Goal: Task Accomplishment & Management: Manage account settings

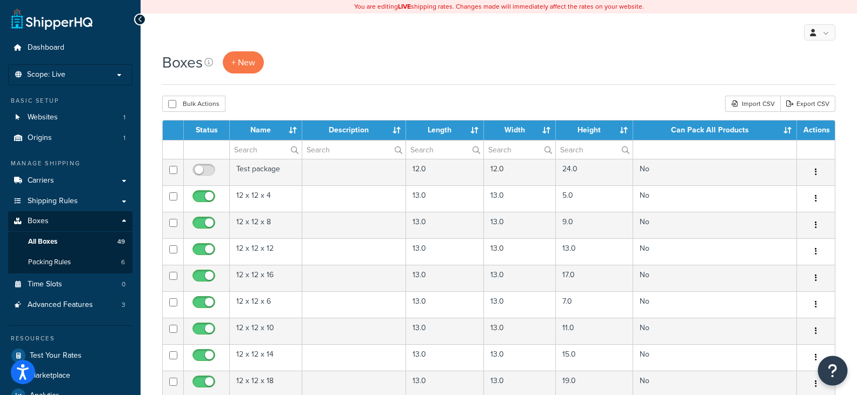
click at [833, 371] on icon "Open Resource Center" at bounding box center [832, 370] width 10 height 15
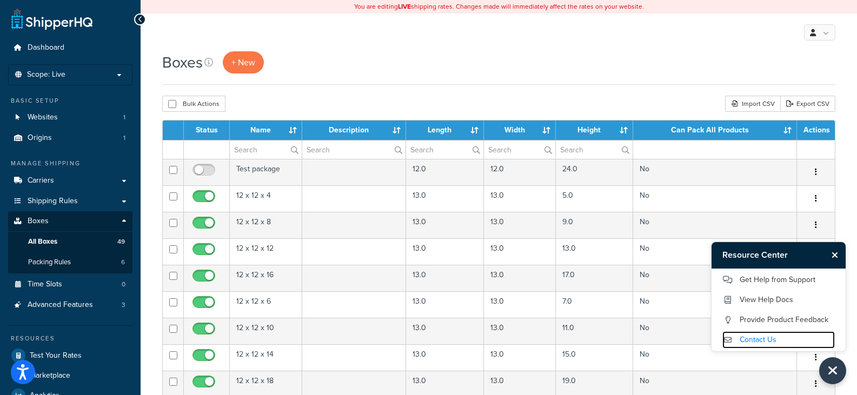
click at [756, 337] on link "Contact Us" at bounding box center [778, 339] width 112 height 17
click at [834, 257] on icon "Close Resource Center" at bounding box center [834, 255] width 6 height 9
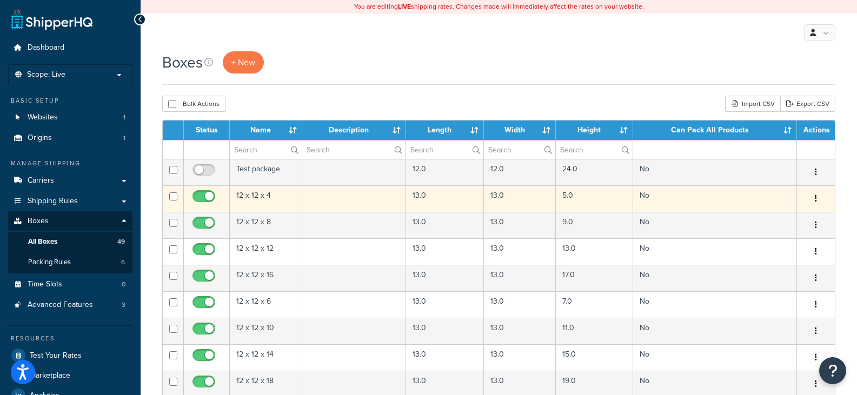
click at [334, 200] on td at bounding box center [354, 198] width 104 height 26
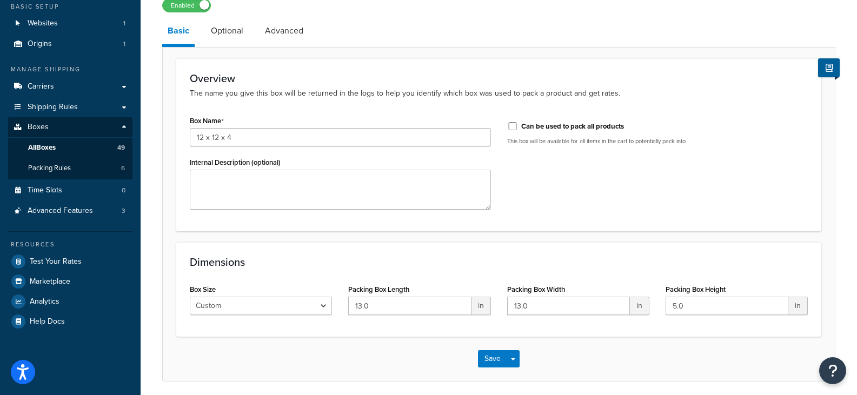
scroll to position [136, 0]
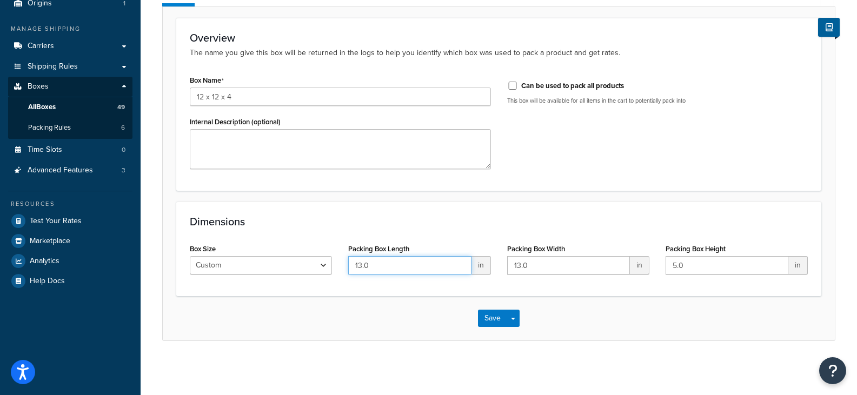
click at [395, 266] on input "13.0" at bounding box center [409, 265] width 123 height 18
type input "12"
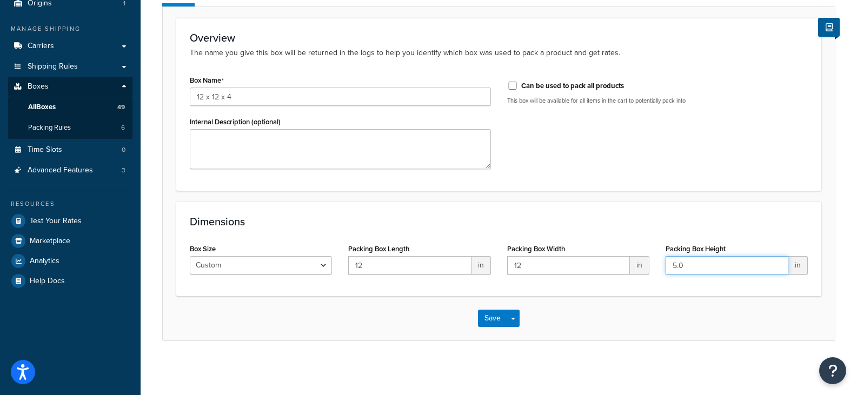
type input "5"
type input "4"
click at [505, 315] on button "Save" at bounding box center [492, 318] width 29 height 17
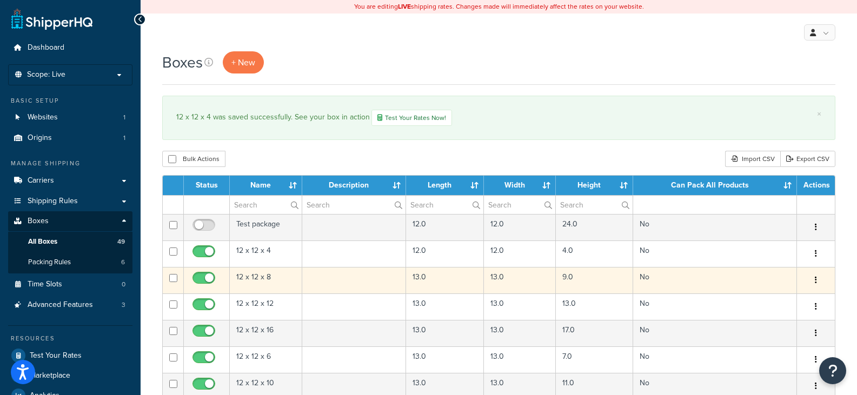
click at [449, 284] on td "13.0" at bounding box center [445, 280] width 78 height 26
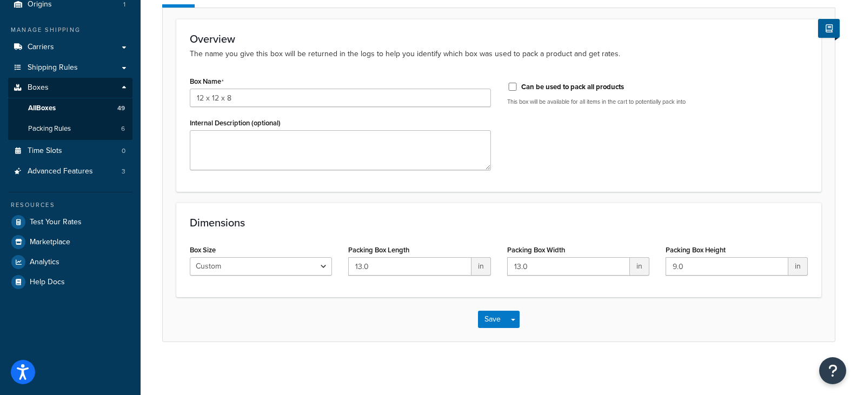
scroll to position [136, 0]
click at [416, 266] on input "13.0" at bounding box center [409, 265] width 123 height 18
type input "12"
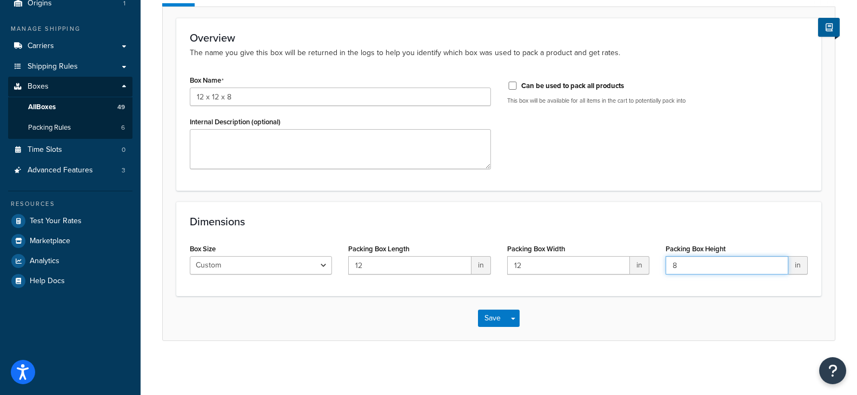
type input "8"
click at [489, 319] on button "Save" at bounding box center [492, 318] width 29 height 17
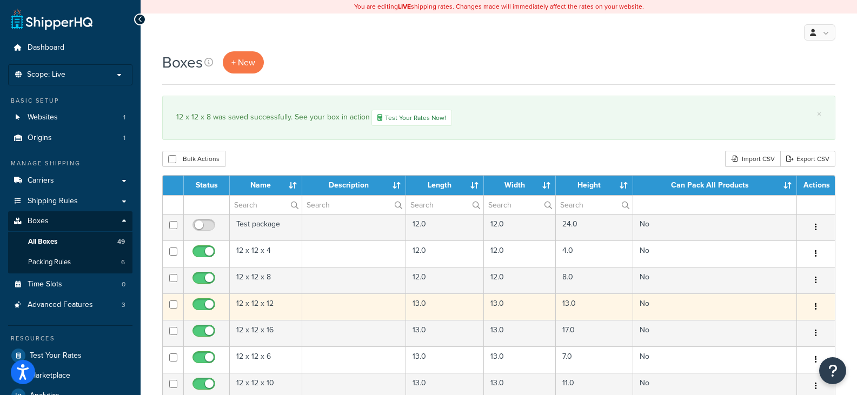
click at [404, 304] on td at bounding box center [354, 306] width 104 height 26
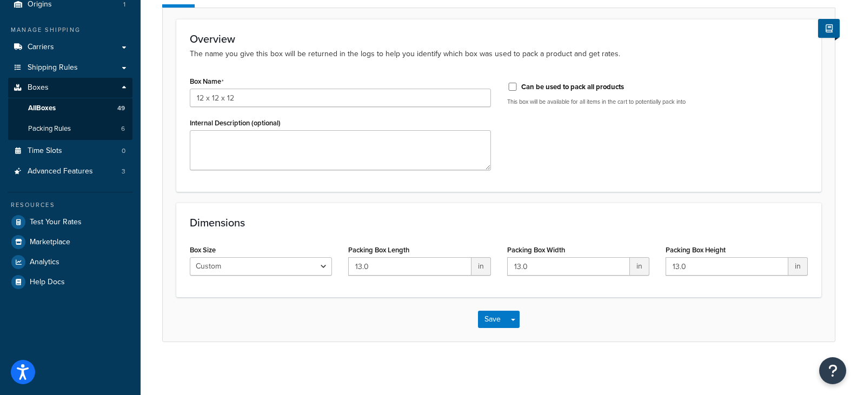
scroll to position [136, 0]
click at [414, 266] on input "13.0" at bounding box center [409, 265] width 123 height 18
type input "12"
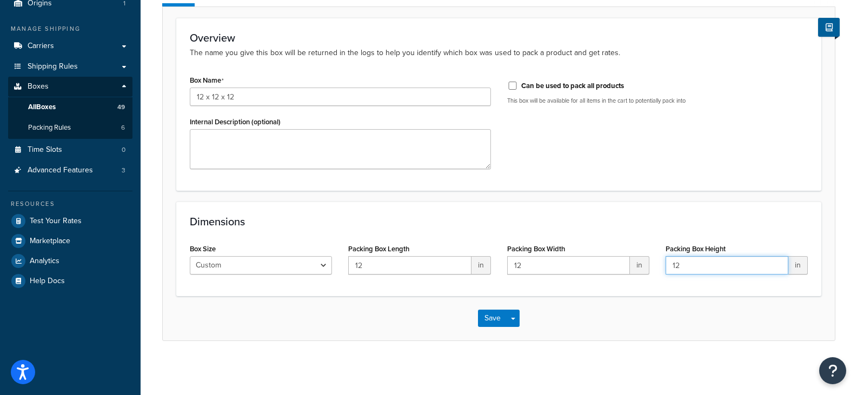
type input "12"
click button "Save" at bounding box center [492, 318] width 29 height 17
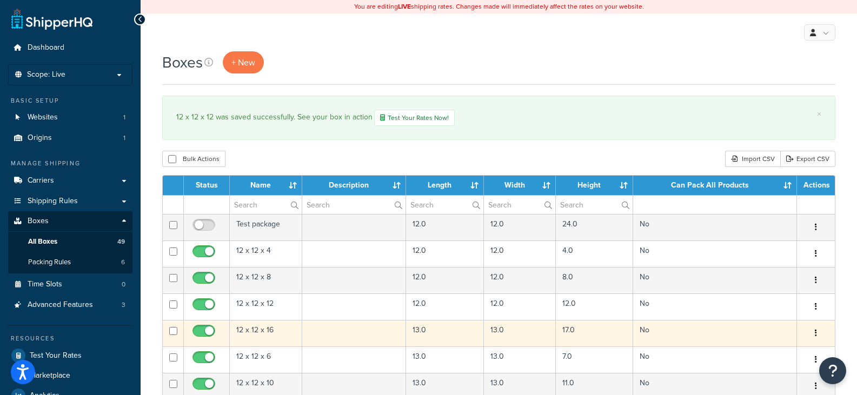
click at [440, 340] on td "13.0" at bounding box center [445, 333] width 78 height 26
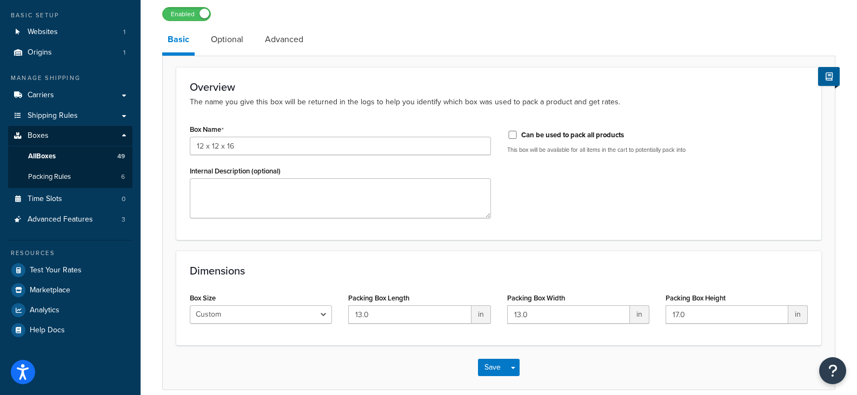
scroll to position [136, 0]
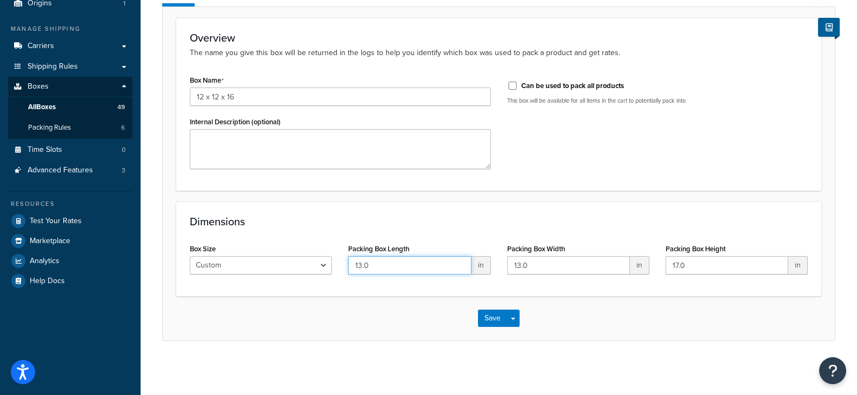
click at [437, 257] on input "13.0" at bounding box center [409, 265] width 123 height 18
type input "1"
type input "12"
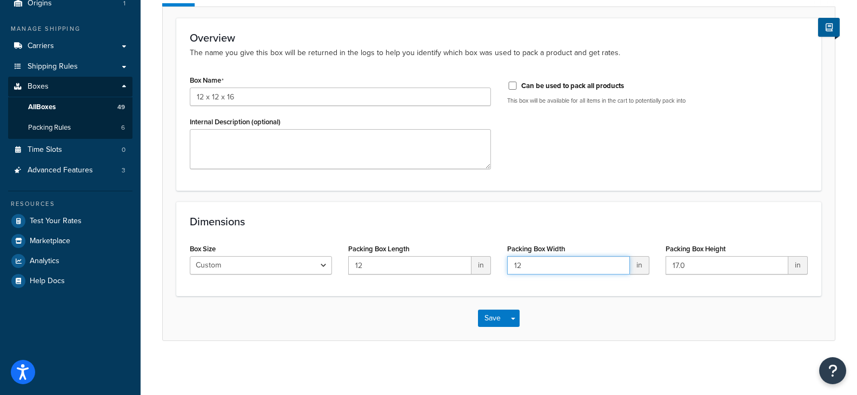
type input "12"
type input "16"
click button "Save" at bounding box center [492, 318] width 29 height 17
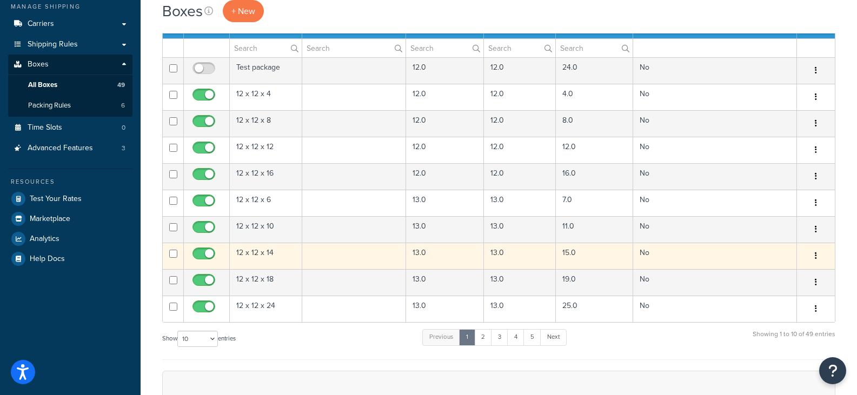
scroll to position [162, 0]
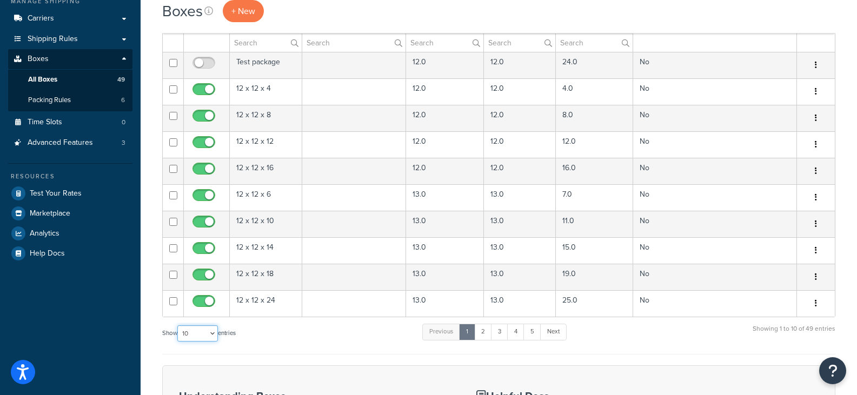
click at [205, 334] on select "10 15 25 50 100 1000" at bounding box center [197, 333] width 41 height 16
select select "100"
click at [178, 326] on select "10 15 25 50 100 1000" at bounding box center [197, 333] width 41 height 16
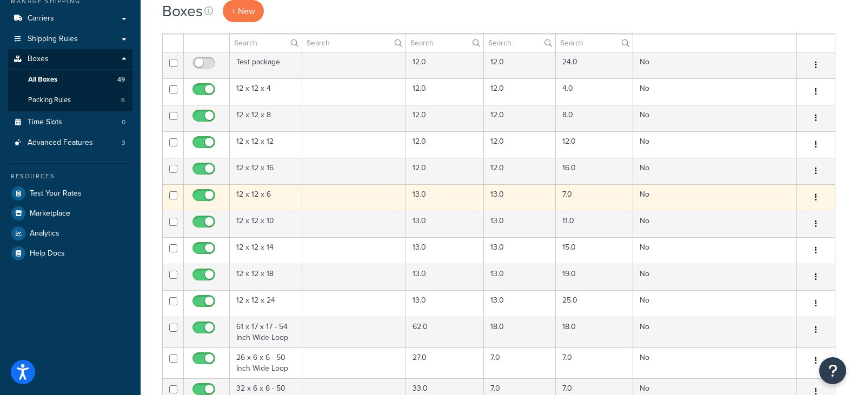
click at [439, 197] on td "13.0" at bounding box center [445, 197] width 78 height 26
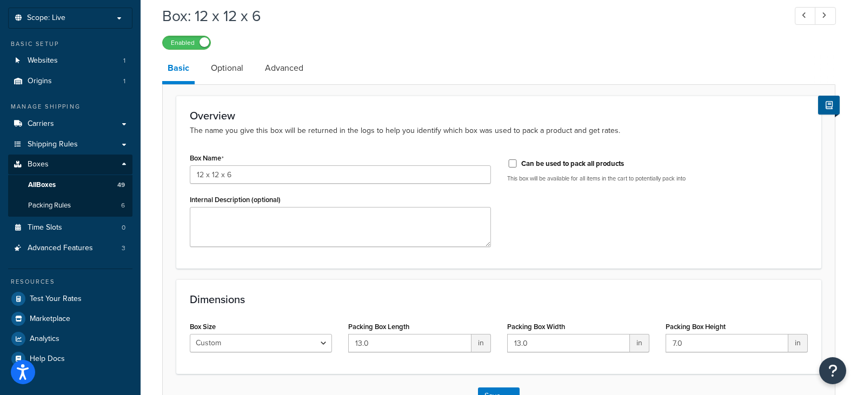
scroll to position [136, 0]
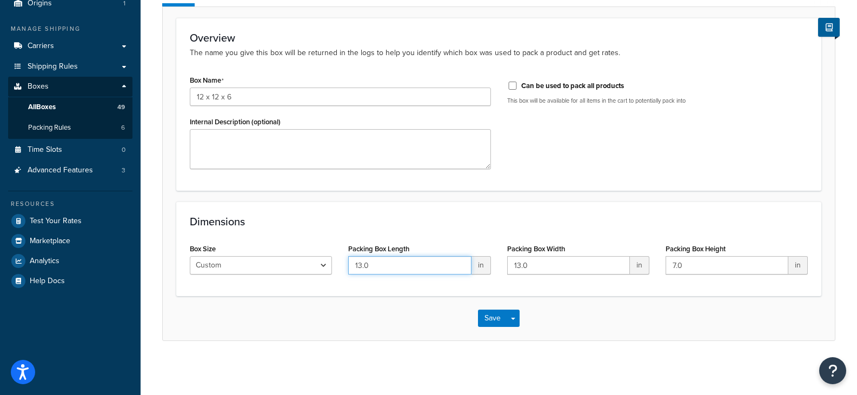
click at [446, 263] on input "13.0" at bounding box center [409, 265] width 123 height 18
type input "12"
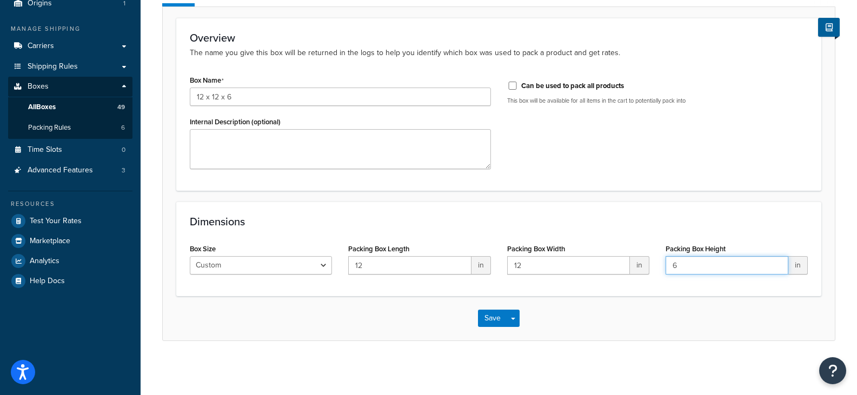
type input "6"
click button "Save" at bounding box center [492, 318] width 29 height 17
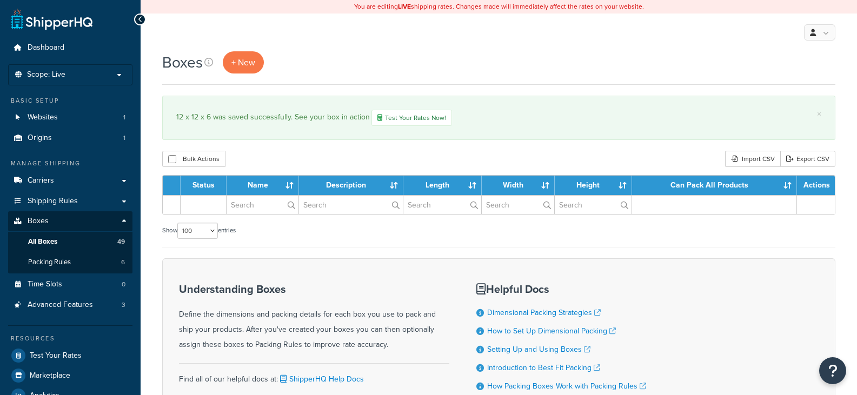
select select "100"
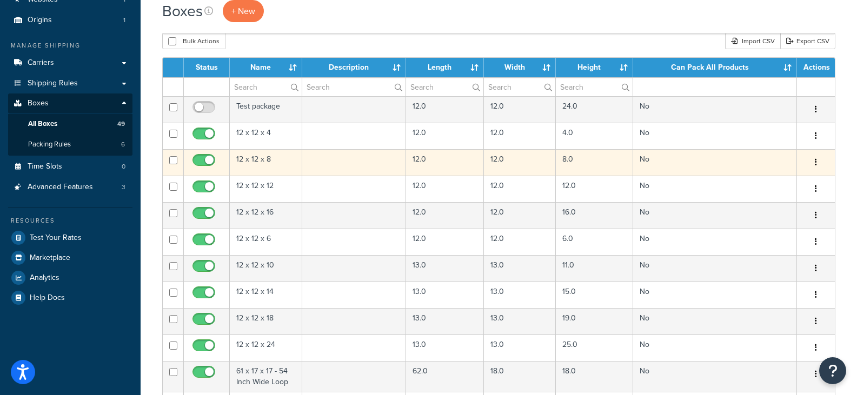
scroll to position [162, 0]
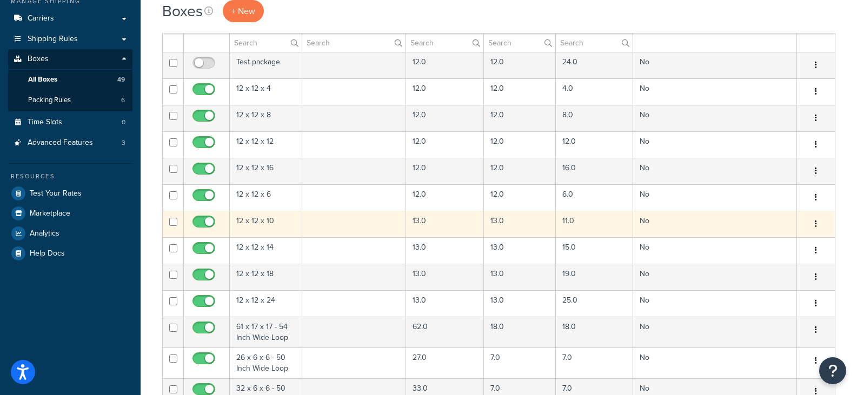
click at [439, 223] on td "13.0" at bounding box center [445, 224] width 78 height 26
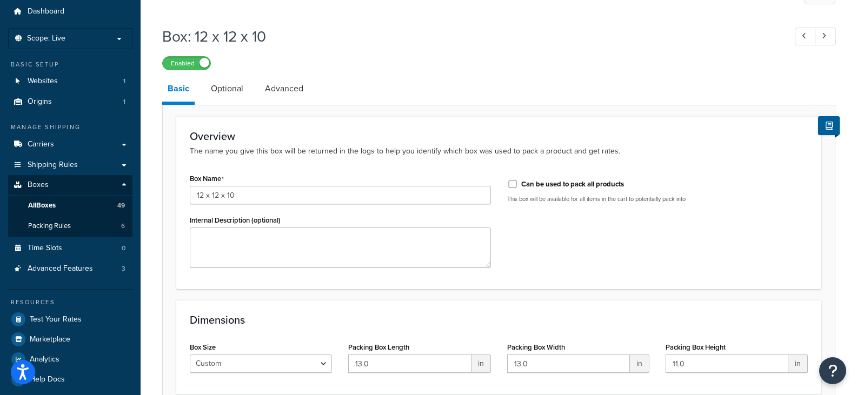
scroll to position [108, 0]
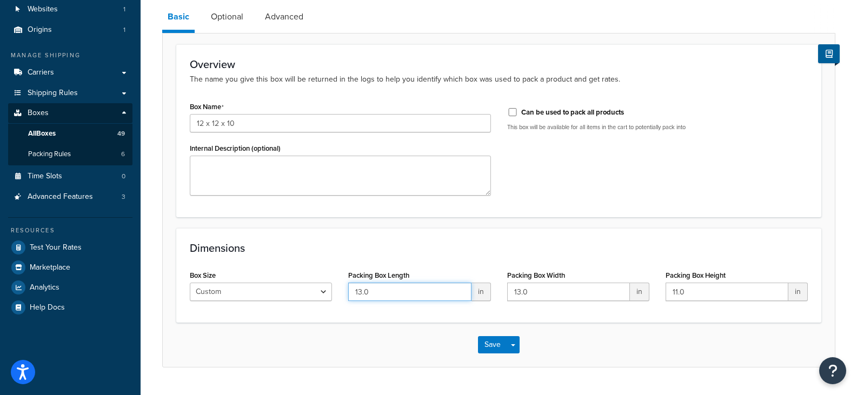
click at [444, 292] on input "13.0" at bounding box center [409, 292] width 123 height 18
click at [444, 291] on input "13.0" at bounding box center [409, 292] width 123 height 18
type input "12"
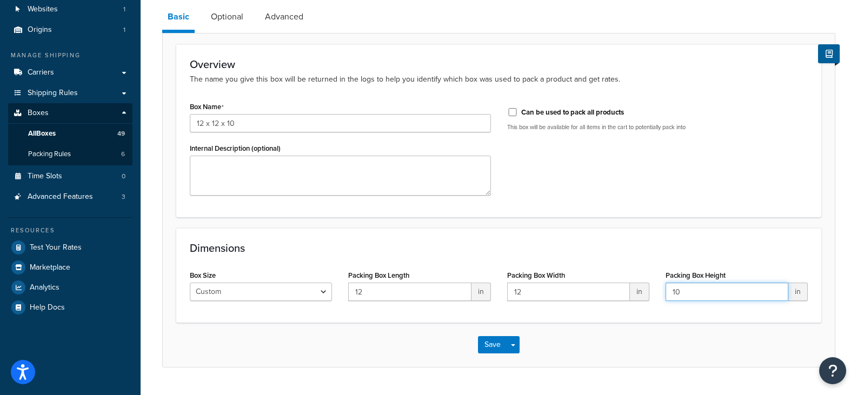
type input "10"
click button "Save" at bounding box center [492, 344] width 29 height 17
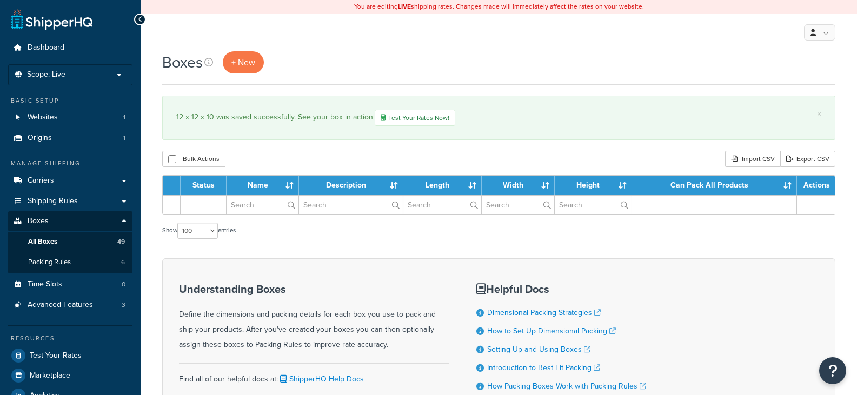
select select "100"
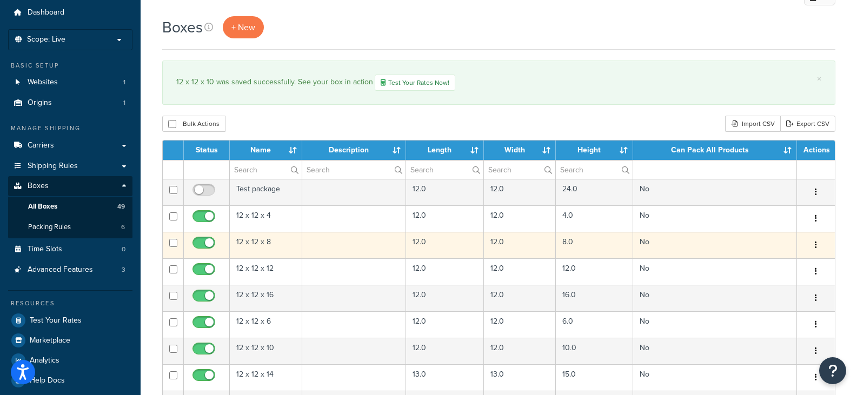
scroll to position [54, 0]
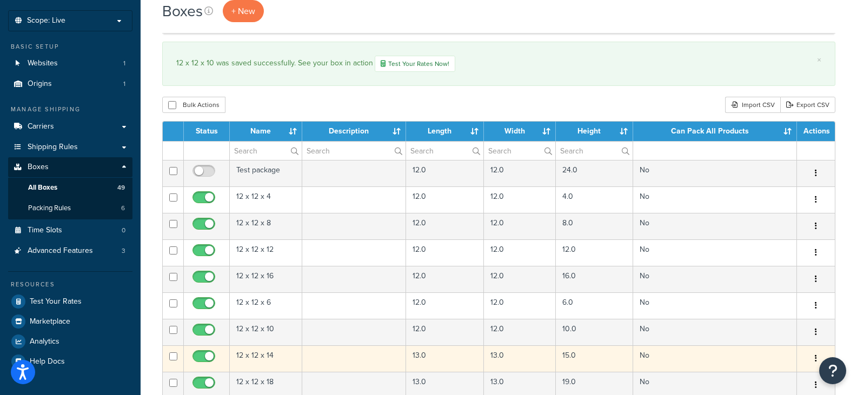
click at [439, 365] on td "13.0" at bounding box center [445, 358] width 78 height 26
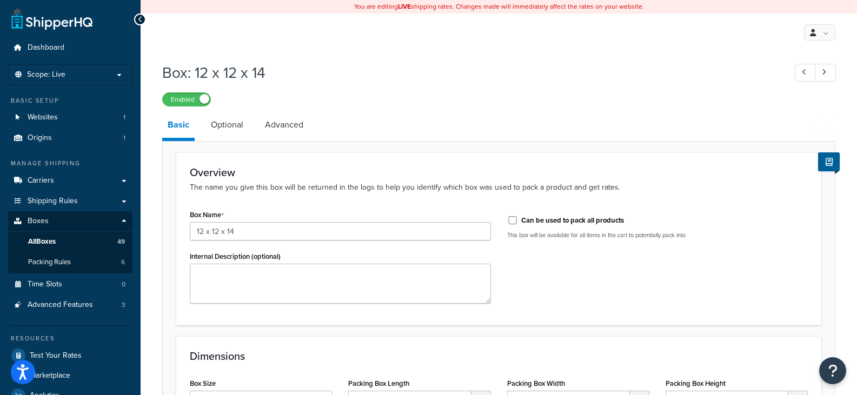
scroll to position [136, 0]
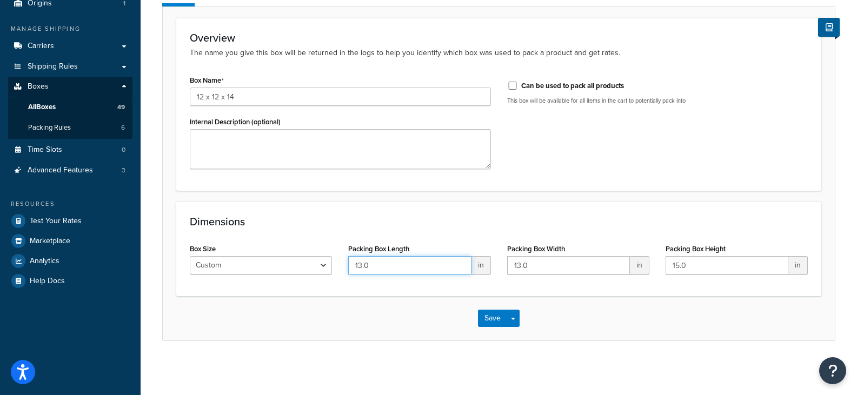
click at [422, 269] on input "13.0" at bounding box center [409, 265] width 123 height 18
type input "12"
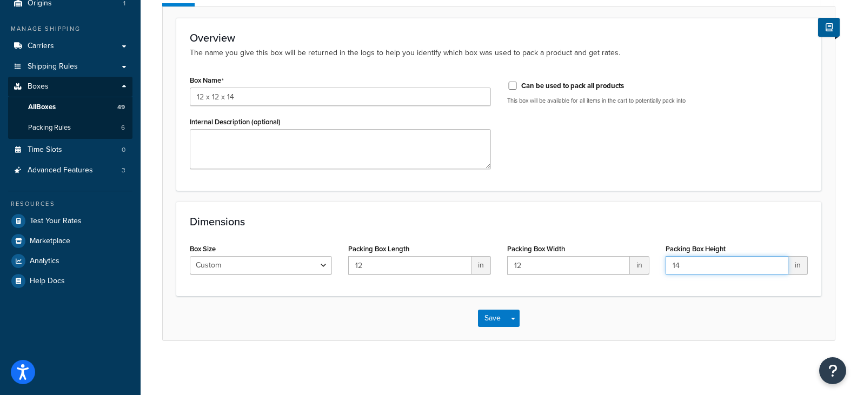
type input "14"
click button "Save" at bounding box center [492, 318] width 29 height 17
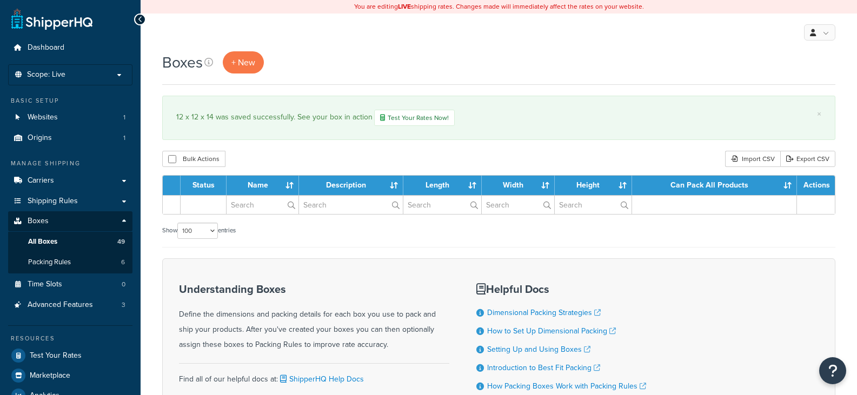
select select "100"
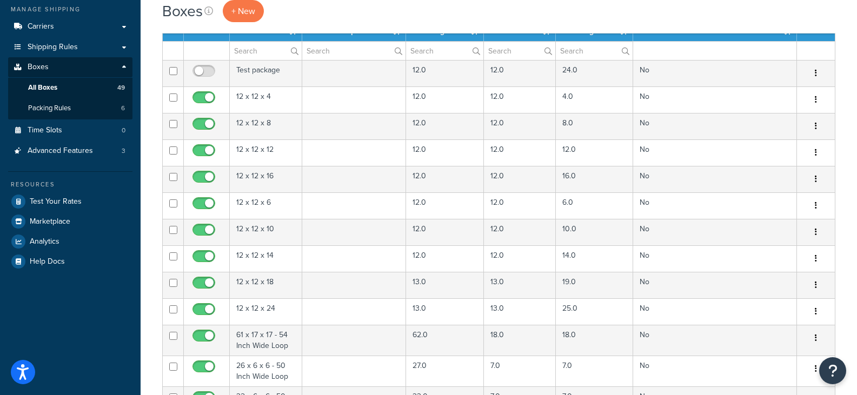
scroll to position [162, 0]
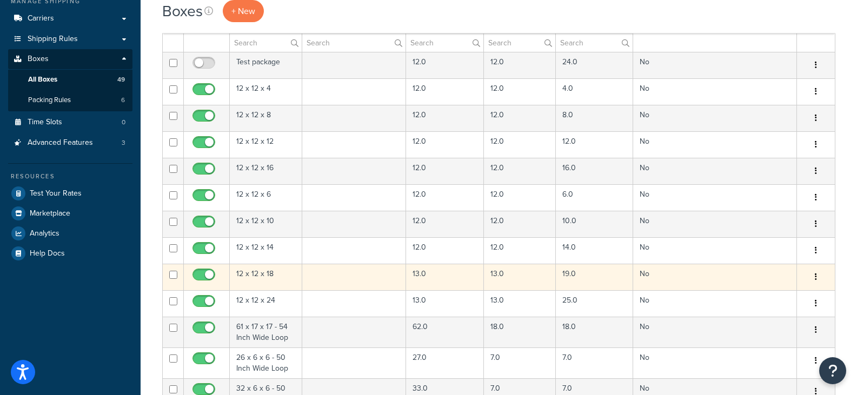
click at [434, 284] on td "13.0" at bounding box center [445, 277] width 78 height 26
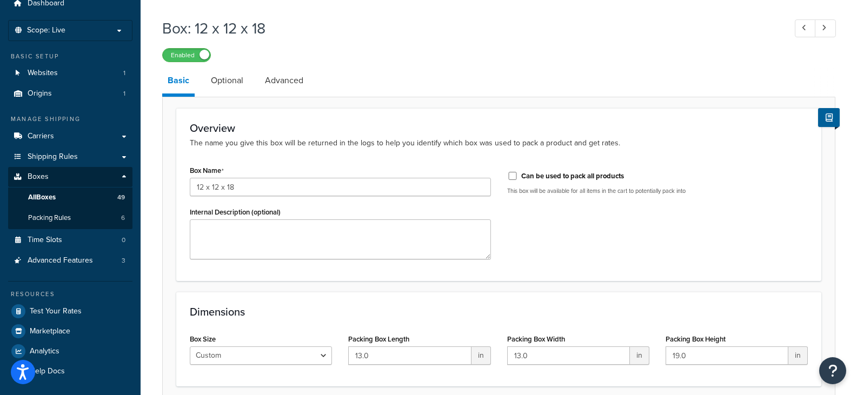
scroll to position [136, 0]
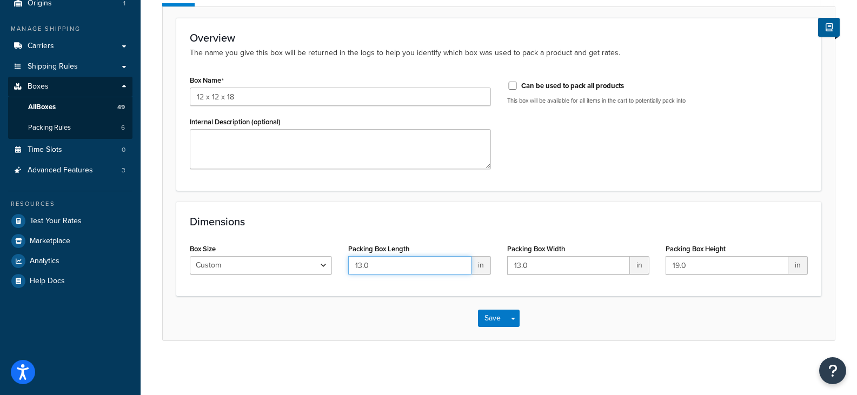
click at [416, 265] on input "13.0" at bounding box center [409, 265] width 123 height 18
type input "12"
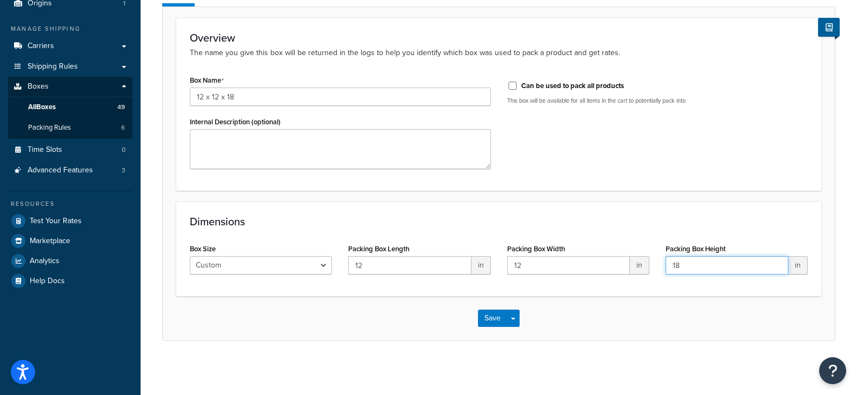
type input "18"
click button "Save" at bounding box center [492, 318] width 29 height 17
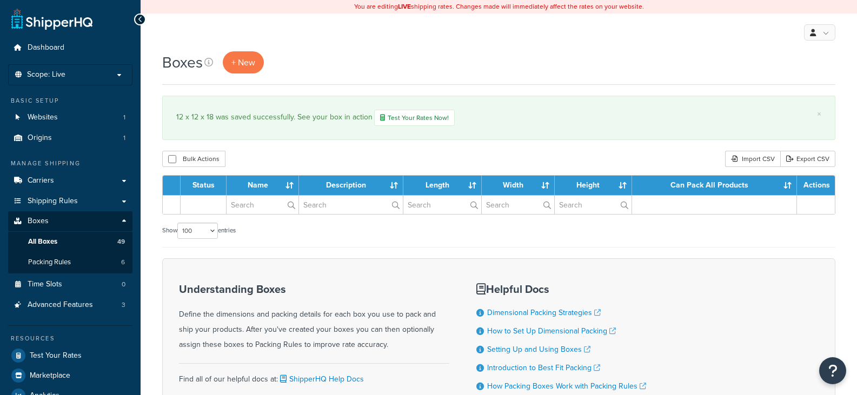
select select "100"
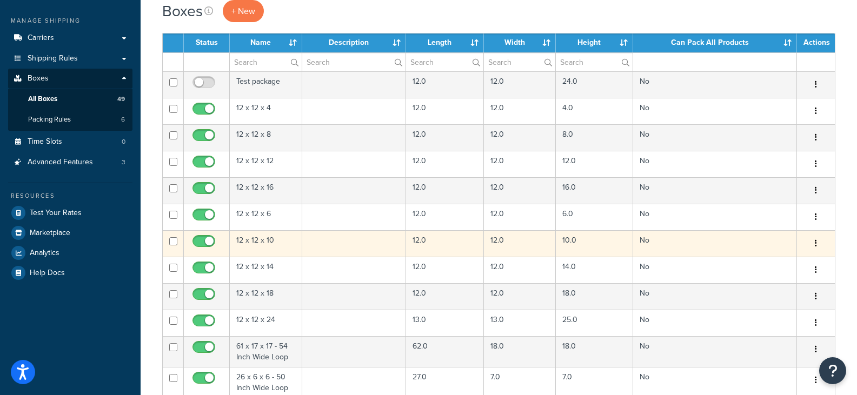
scroll to position [162, 0]
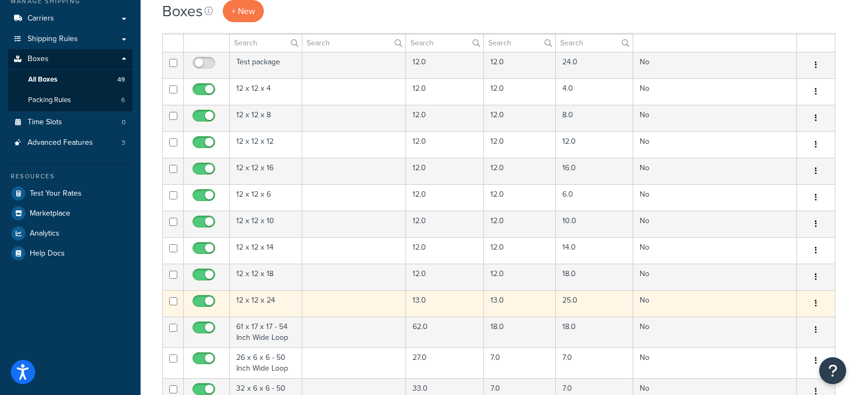
click at [436, 310] on td "13.0" at bounding box center [445, 303] width 78 height 26
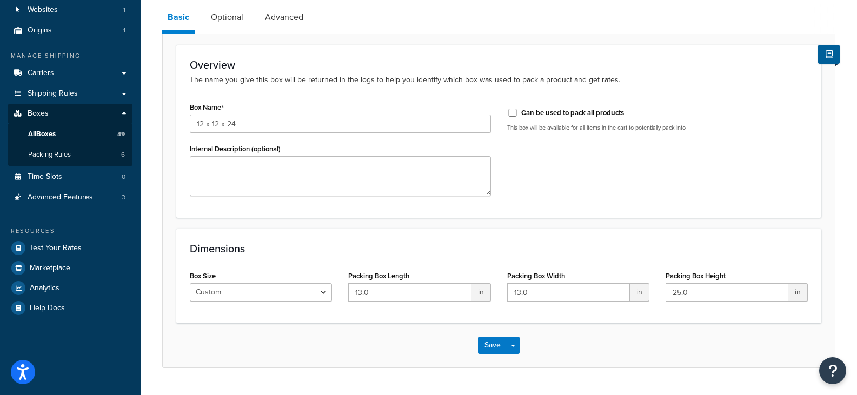
scroll to position [108, 0]
click at [422, 298] on input "13.0" at bounding box center [409, 292] width 123 height 18
type input "12"
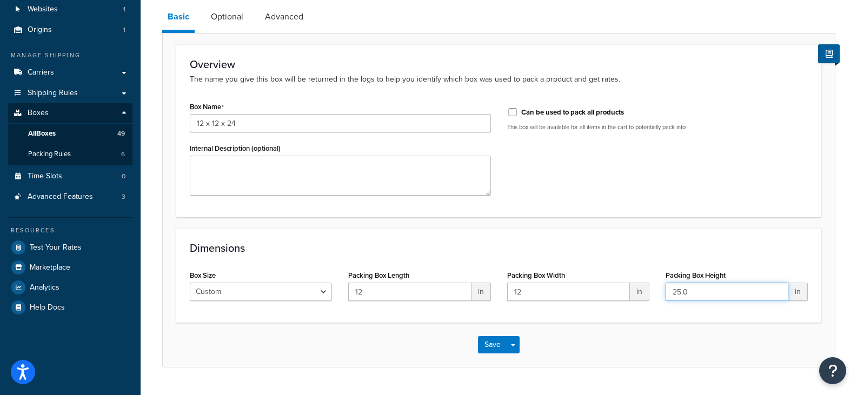
type input "1"
type input "24"
click button "Save" at bounding box center [492, 344] width 29 height 17
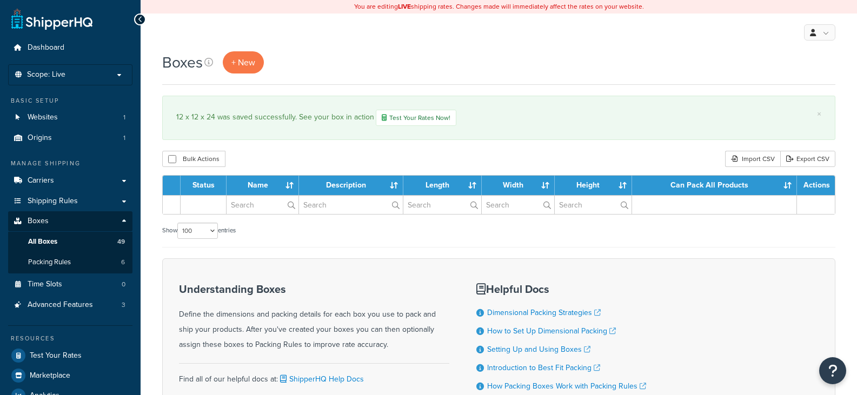
select select "100"
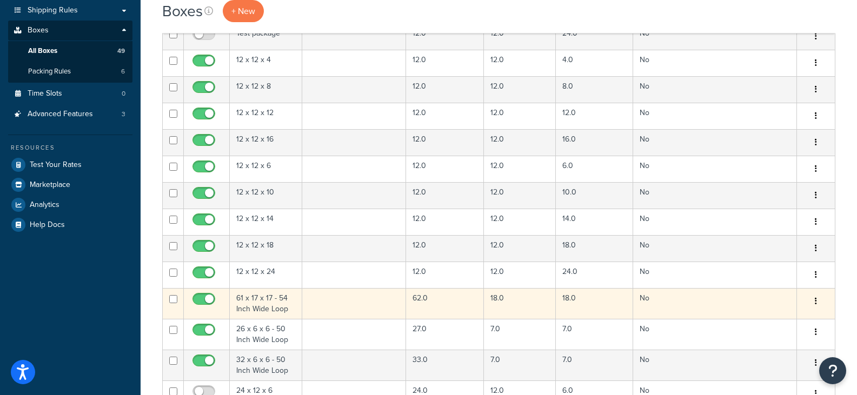
scroll to position [216, 0]
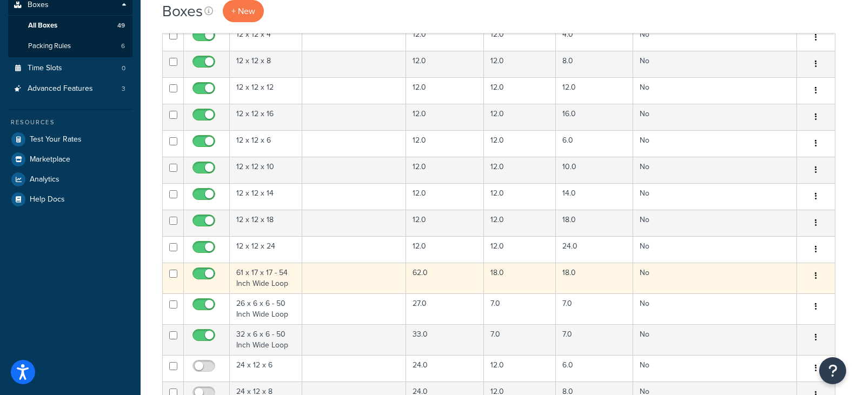
click at [425, 278] on td "62.0" at bounding box center [445, 278] width 78 height 31
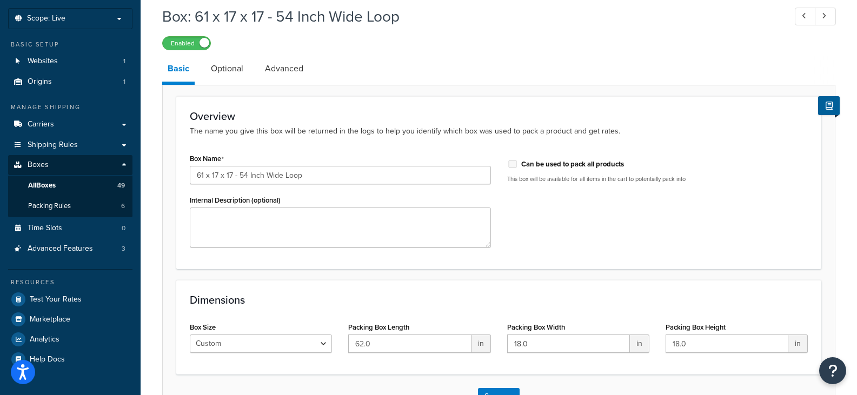
scroll to position [136, 0]
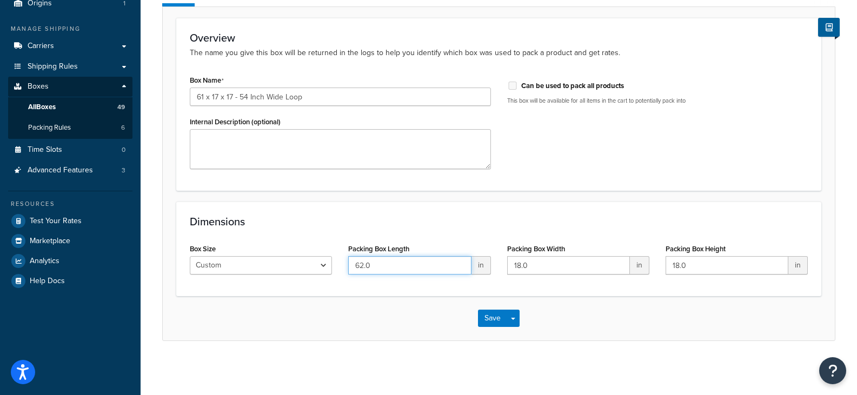
click at [424, 263] on input "62.0" at bounding box center [409, 265] width 123 height 18
type input "61"
type input "17"
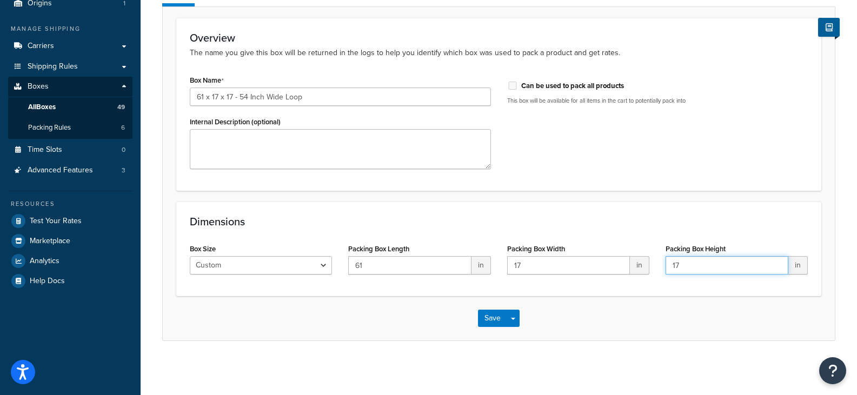
type input "17"
click button "Save" at bounding box center [492, 318] width 29 height 17
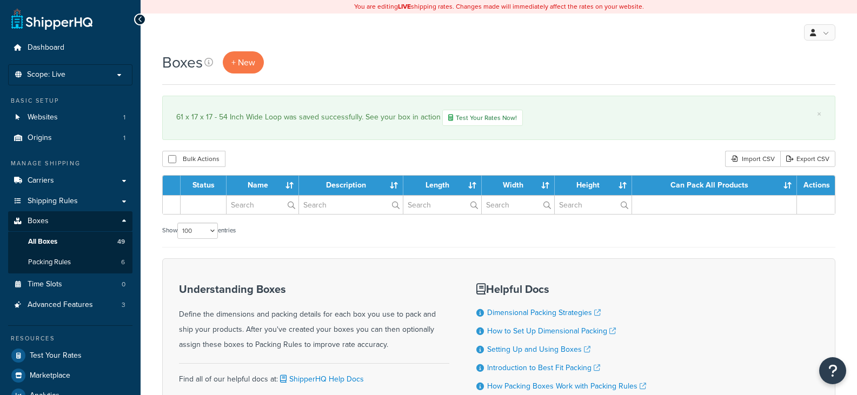
select select "100"
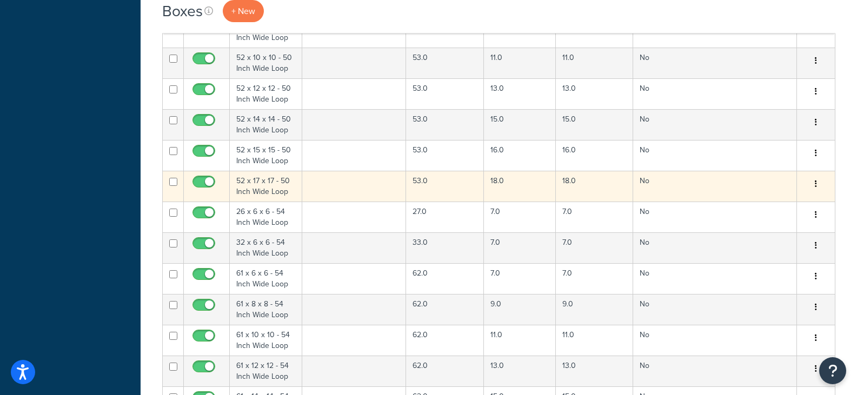
scroll to position [1297, 0]
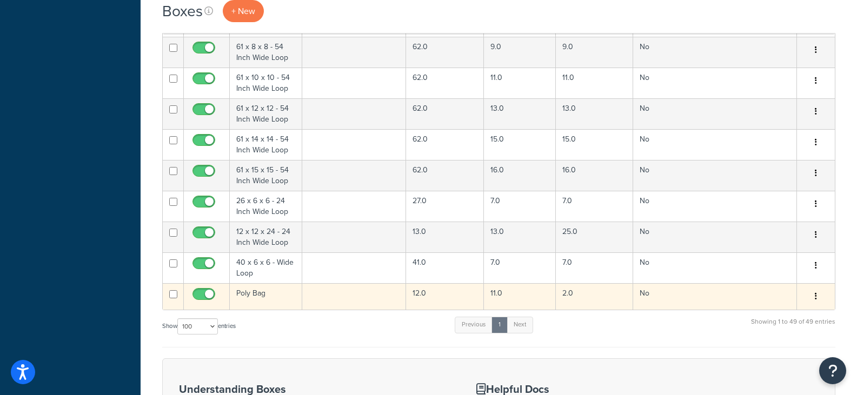
click at [442, 291] on td "12.0" at bounding box center [445, 296] width 78 height 26
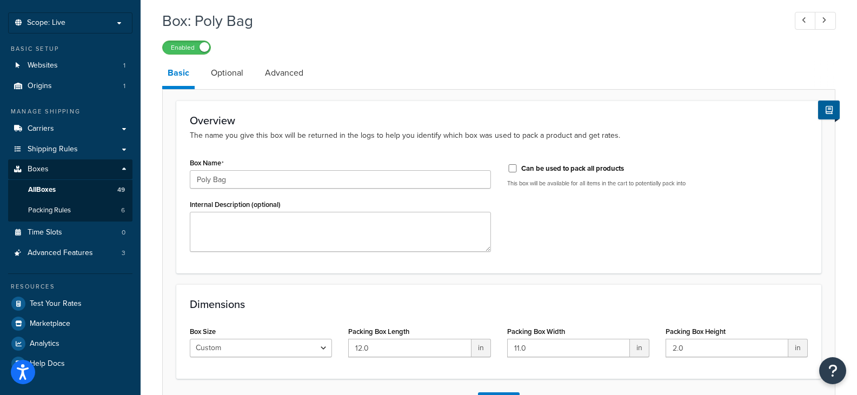
scroll to position [136, 0]
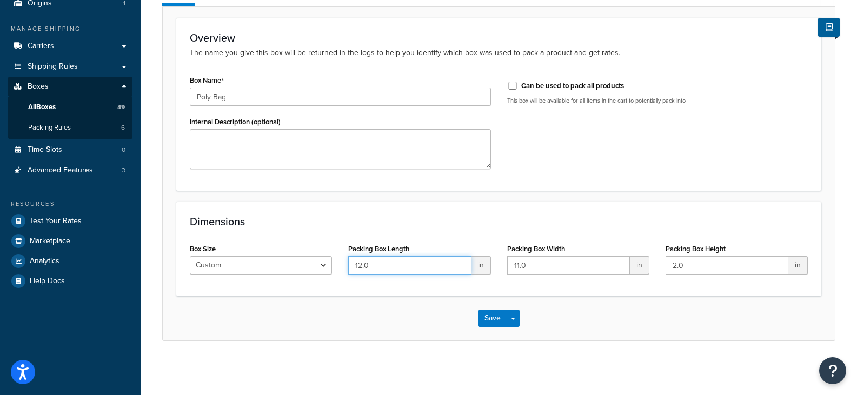
click at [438, 272] on input "12.0" at bounding box center [409, 265] width 123 height 18
click at [438, 271] on input "12.0" at bounding box center [409, 265] width 123 height 18
type input "11"
type input "10"
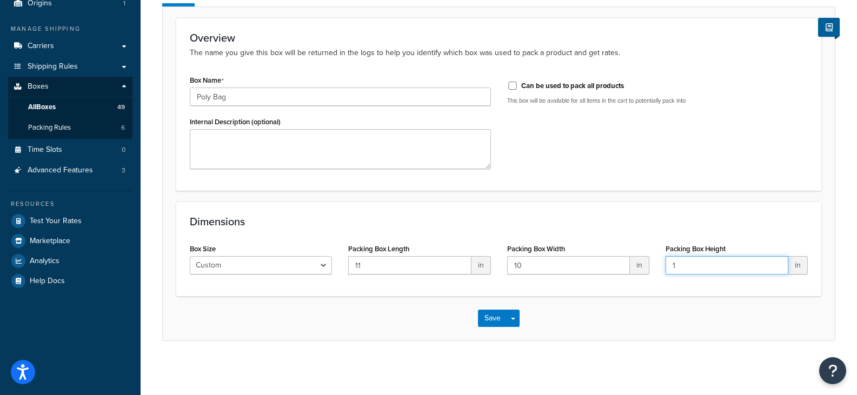
type input "1"
click button "Save" at bounding box center [492, 318] width 29 height 17
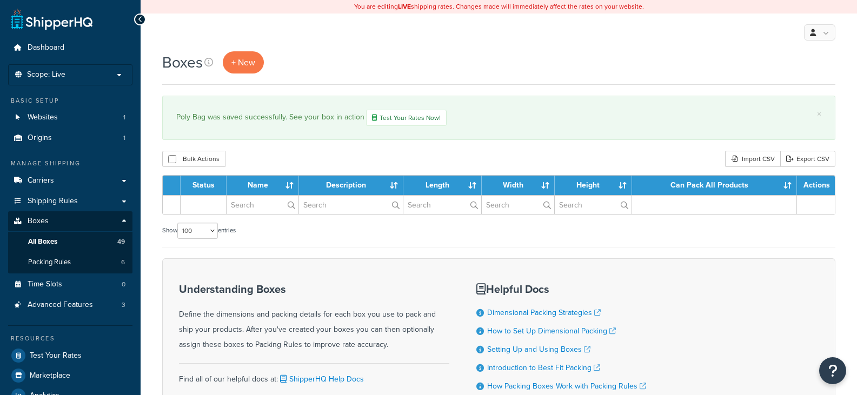
select select "100"
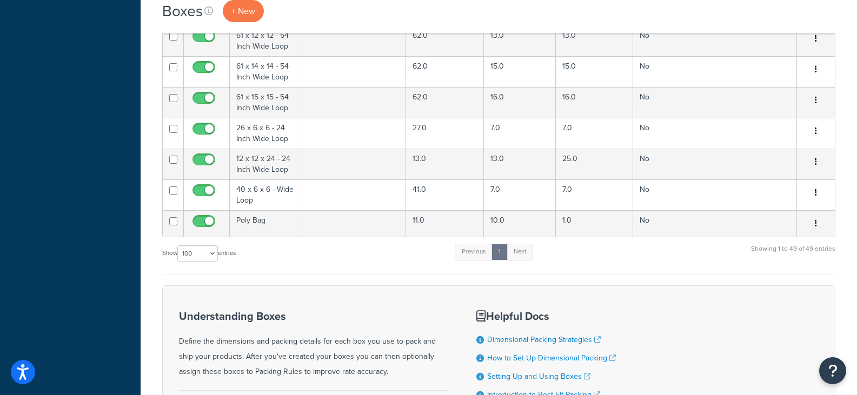
scroll to position [1351, 0]
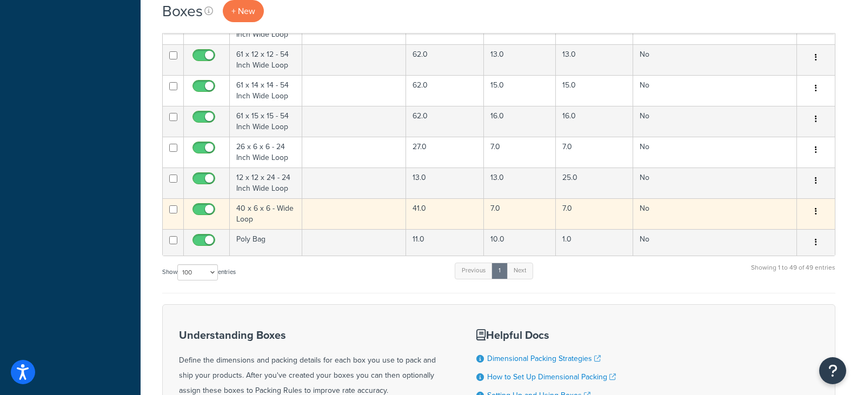
click at [454, 208] on td "41.0" at bounding box center [445, 213] width 78 height 31
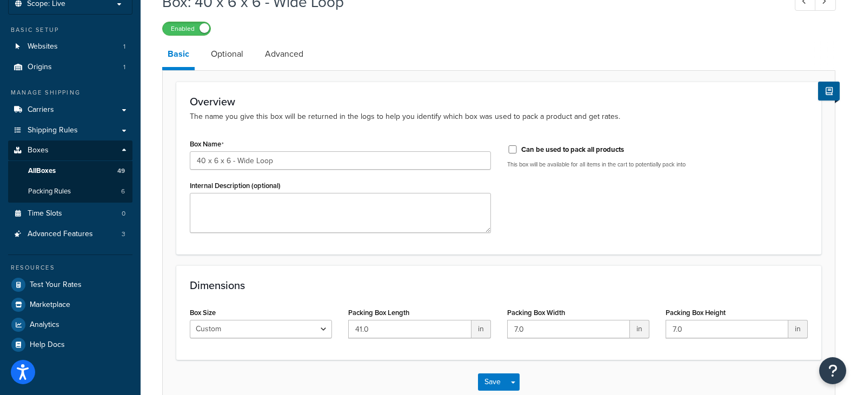
scroll to position [136, 0]
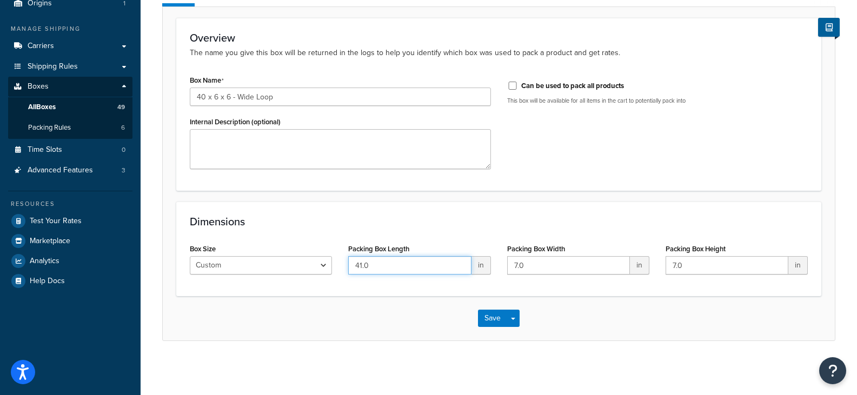
click at [420, 266] on input "41.0" at bounding box center [409, 265] width 123 height 18
type input "40"
type input "6"
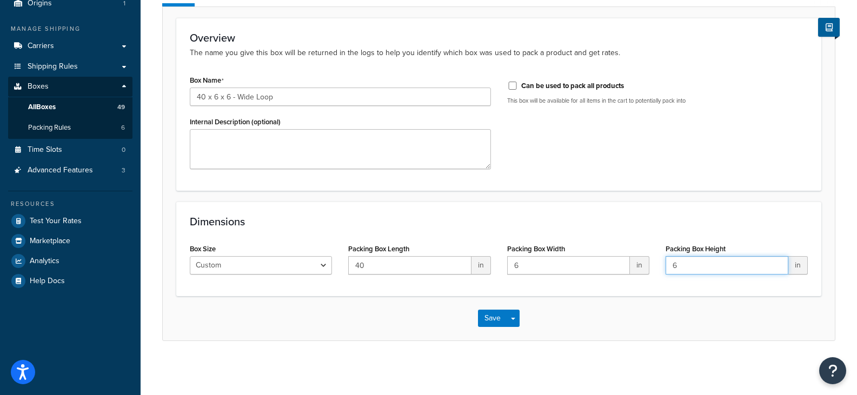
type input "6"
click button "Save" at bounding box center [492, 318] width 29 height 17
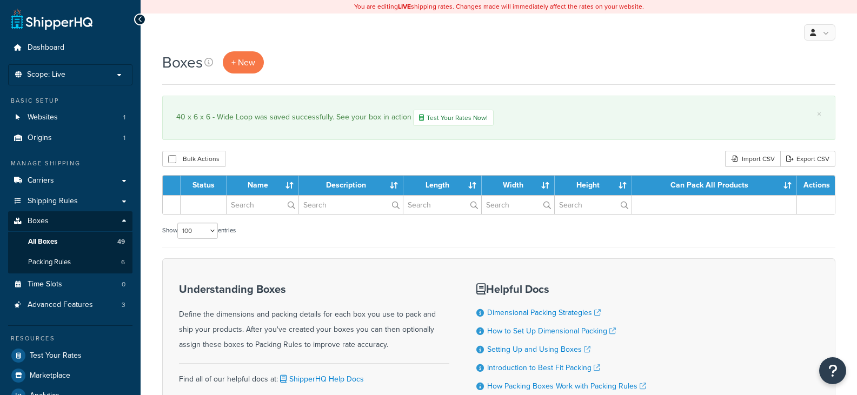
select select "100"
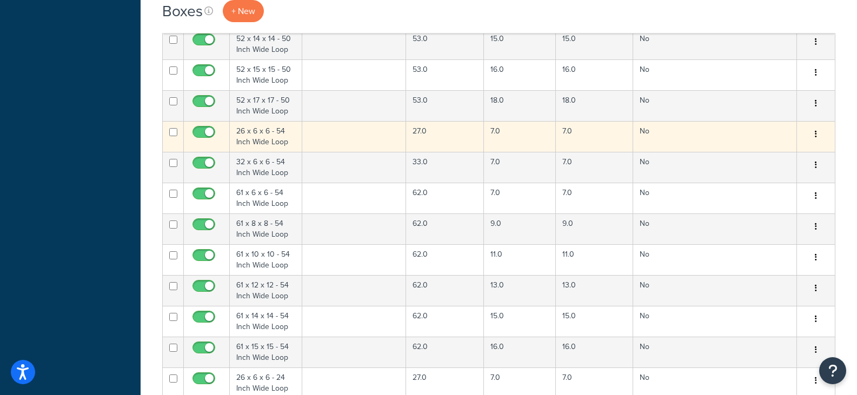
scroll to position [1297, 0]
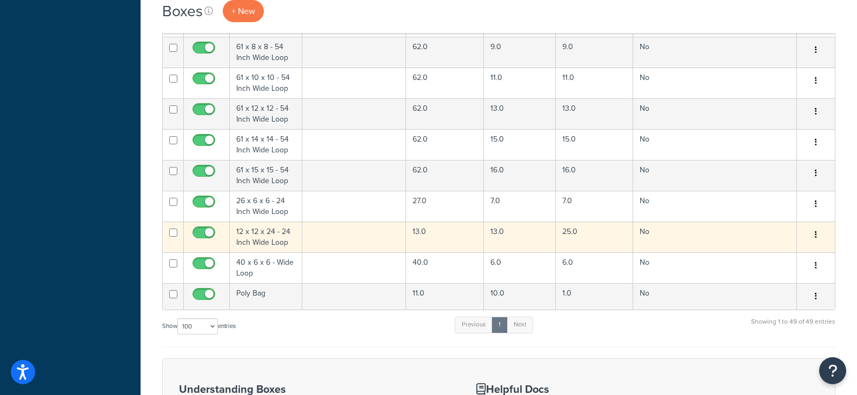
click at [445, 236] on td "13.0" at bounding box center [445, 237] width 78 height 31
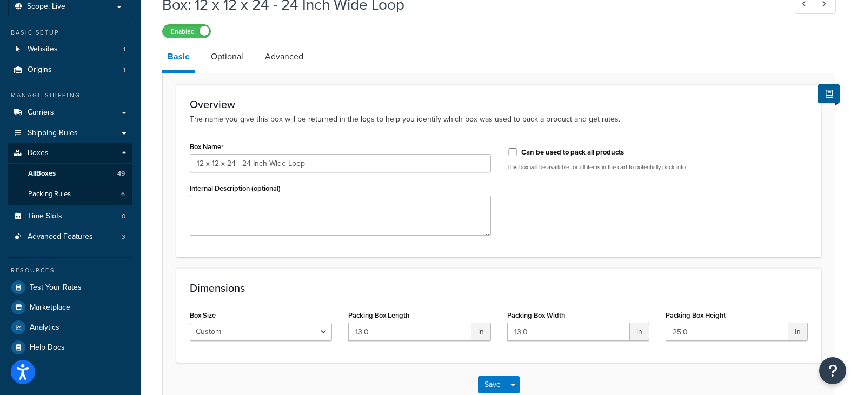
scroll to position [136, 0]
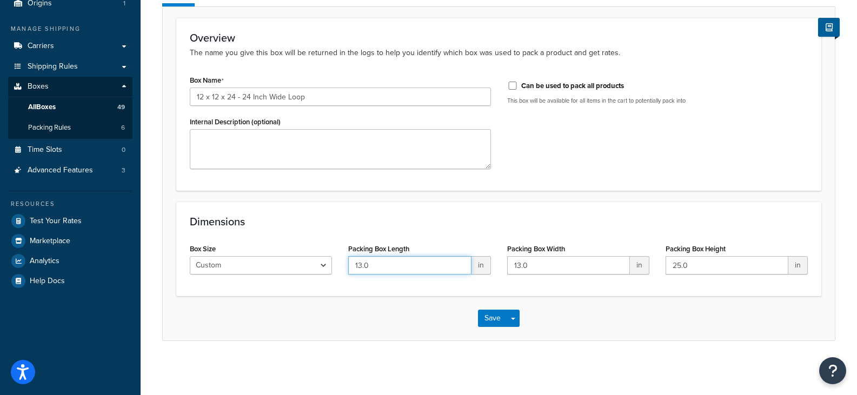
click at [412, 266] on input "13.0" at bounding box center [409, 265] width 123 height 18
click at [412, 265] on input "13.0" at bounding box center [409, 265] width 123 height 18
type input "12"
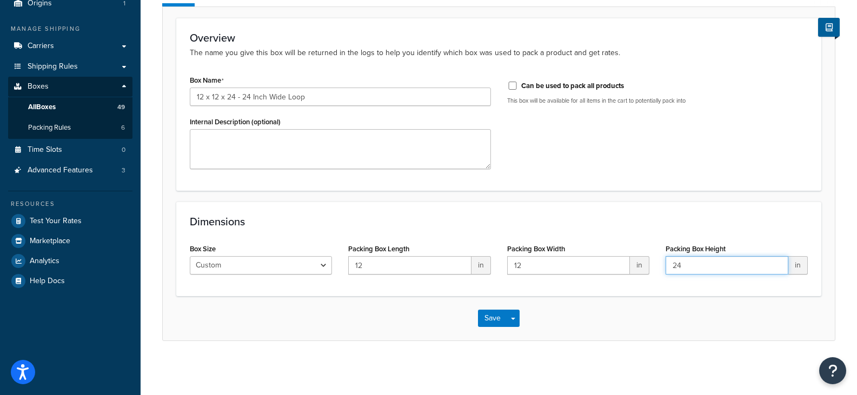
type input "24"
click button "Save" at bounding box center [492, 318] width 29 height 17
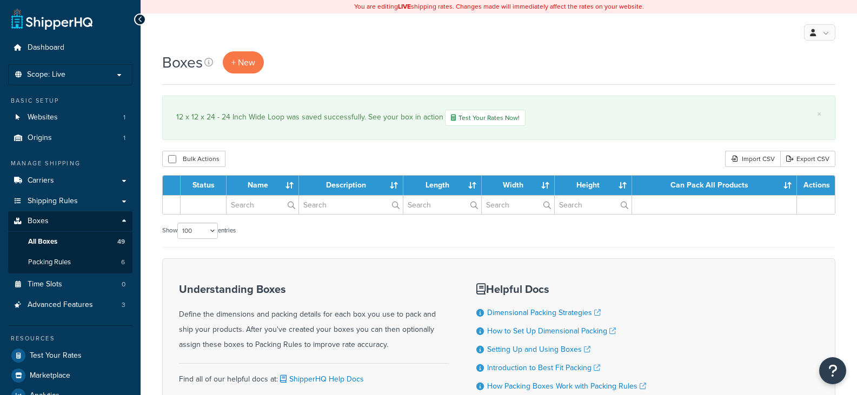
select select "100"
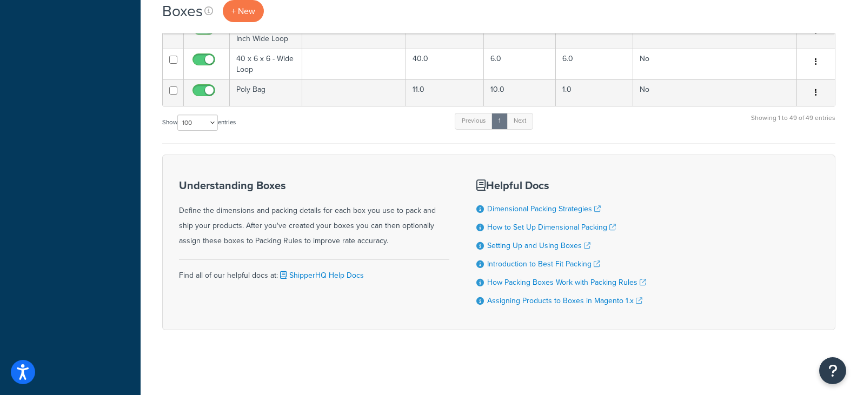
scroll to position [1342, 0]
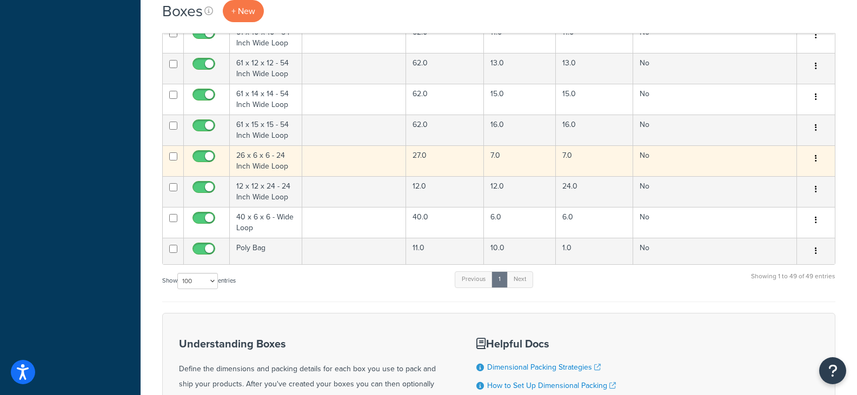
click at [444, 162] on td "27.0" at bounding box center [445, 160] width 78 height 31
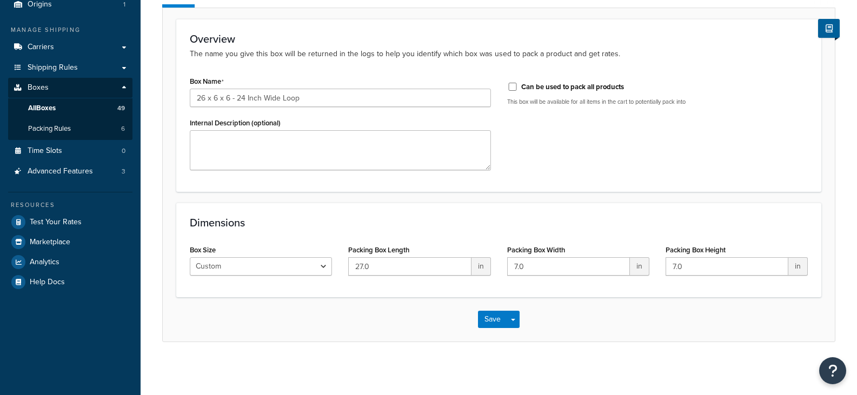
scroll to position [136, 0]
click at [416, 263] on input "27.0" at bounding box center [409, 265] width 123 height 18
click at [417, 262] on input "27.0" at bounding box center [409, 265] width 123 height 18
type input "26"
type input "6"
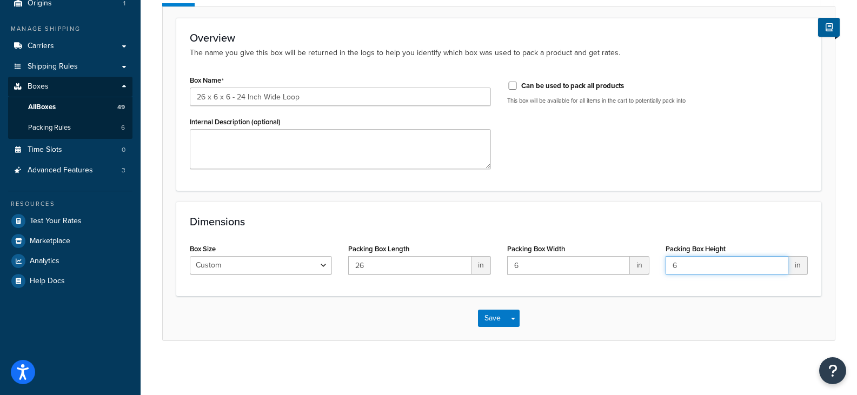
type input "6"
click button "Save" at bounding box center [492, 318] width 29 height 17
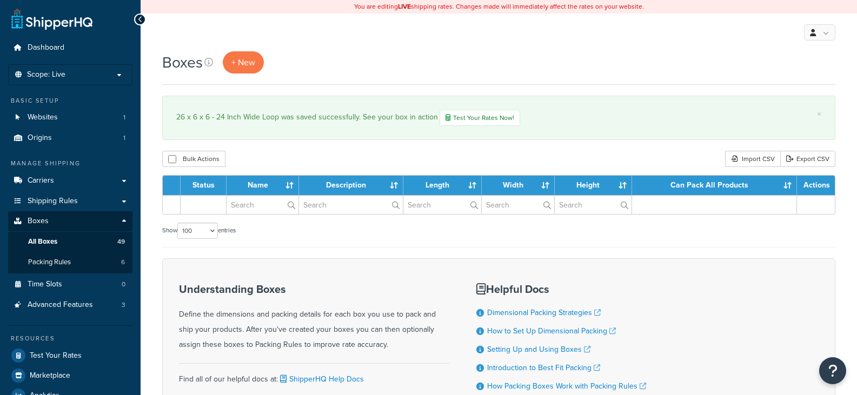
select select "100"
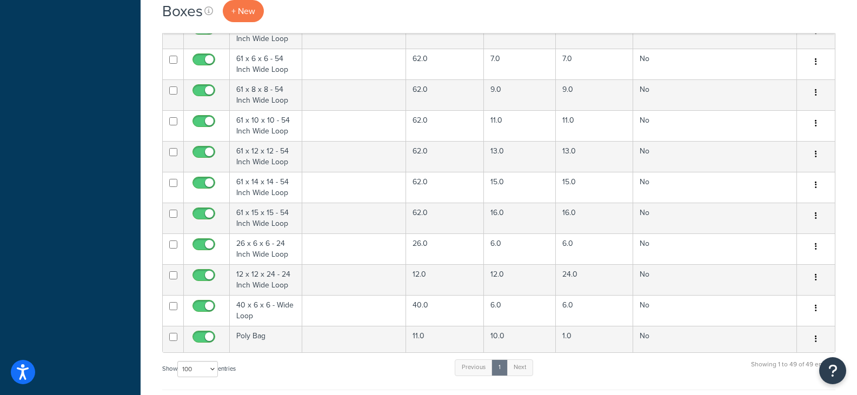
scroll to position [1234, 0]
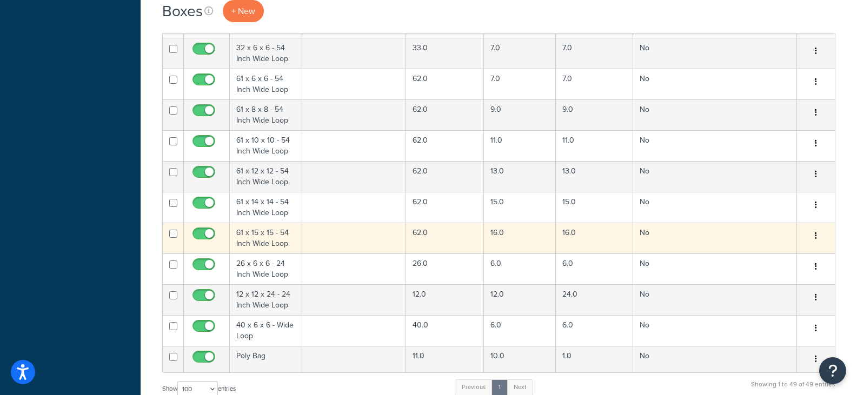
click at [454, 244] on td "62.0" at bounding box center [445, 238] width 78 height 31
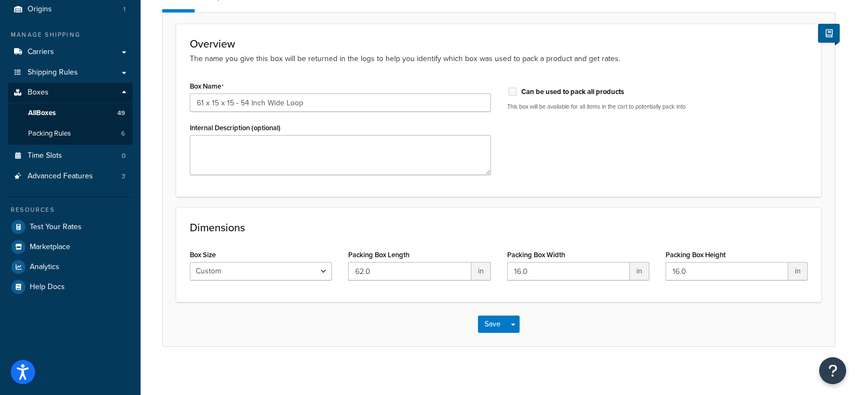
scroll to position [136, 0]
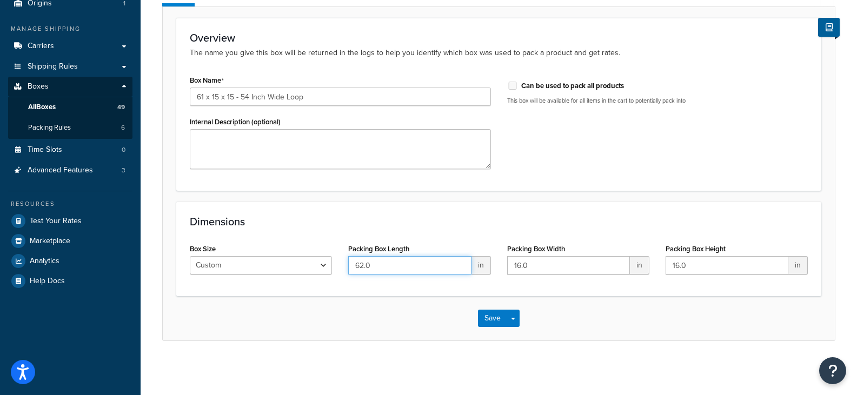
click at [421, 265] on input "62.0" at bounding box center [409, 265] width 123 height 18
type input "61"
type input "15"
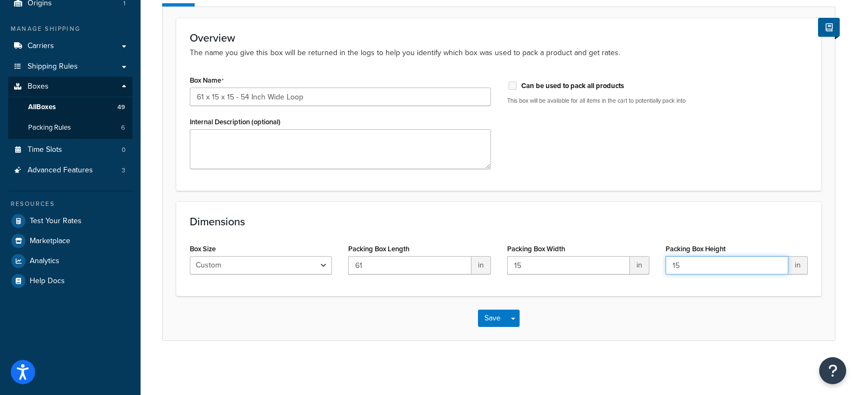
type input "15"
click button "Save" at bounding box center [492, 318] width 29 height 17
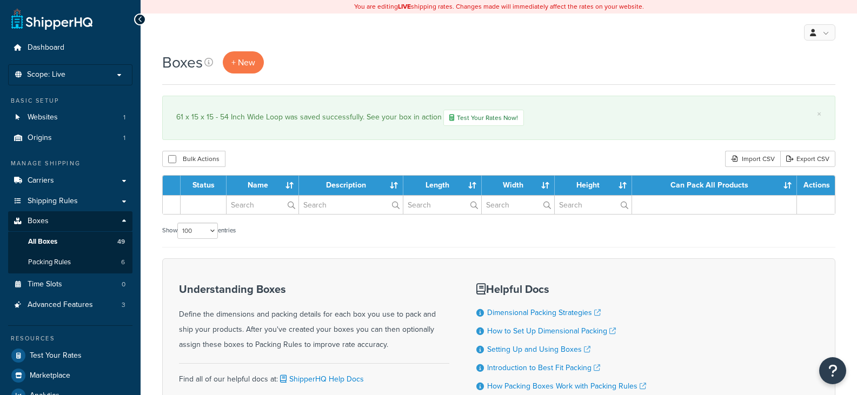
select select "100"
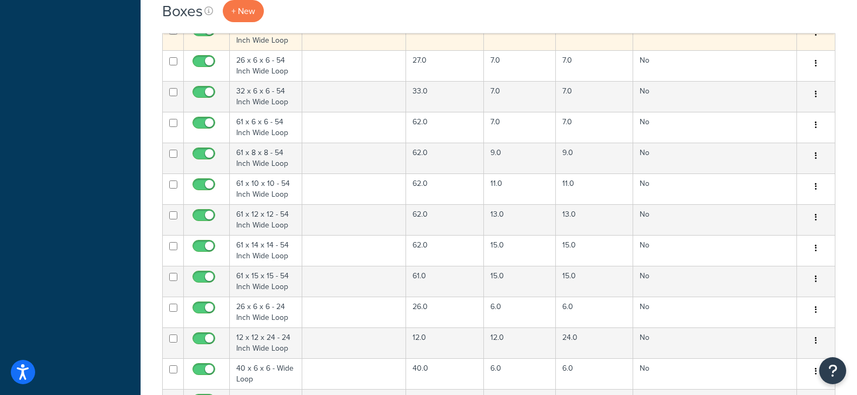
scroll to position [1243, 0]
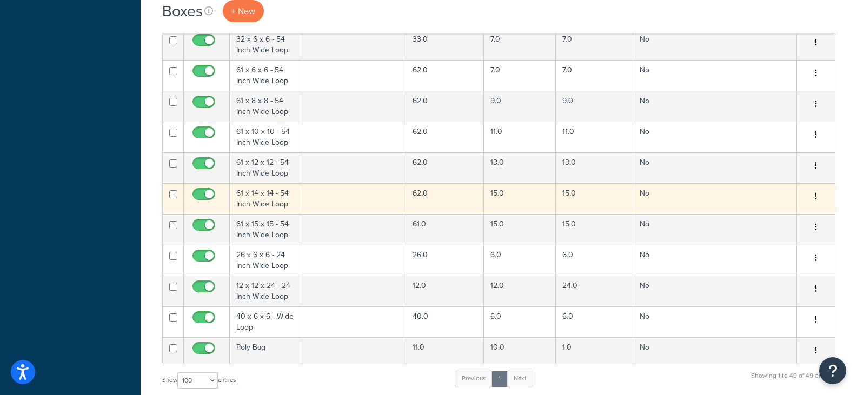
click at [448, 197] on td "62.0" at bounding box center [445, 198] width 78 height 31
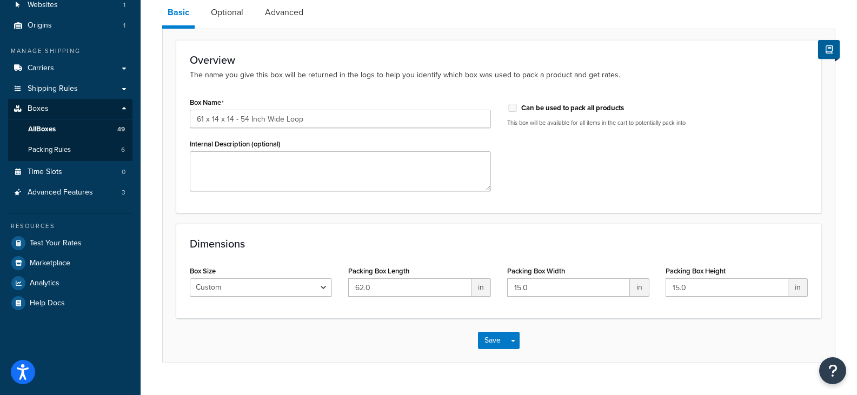
scroll to position [136, 0]
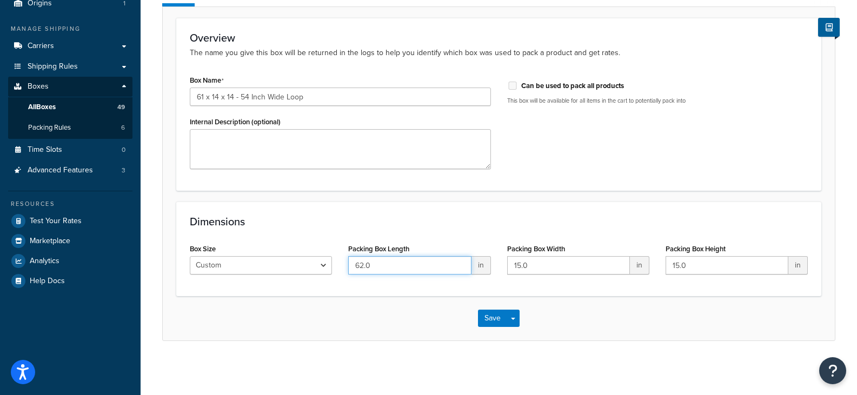
click at [419, 270] on input "62.0" at bounding box center [409, 265] width 123 height 18
type input "61"
type input "14"
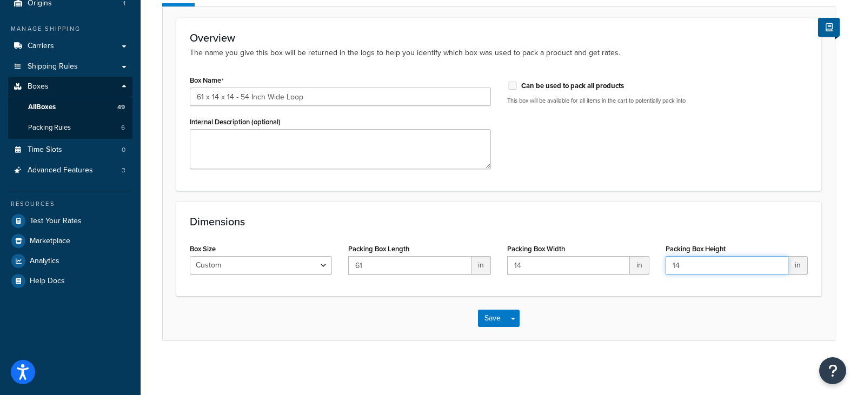
type input "14"
click button "Save" at bounding box center [492, 318] width 29 height 17
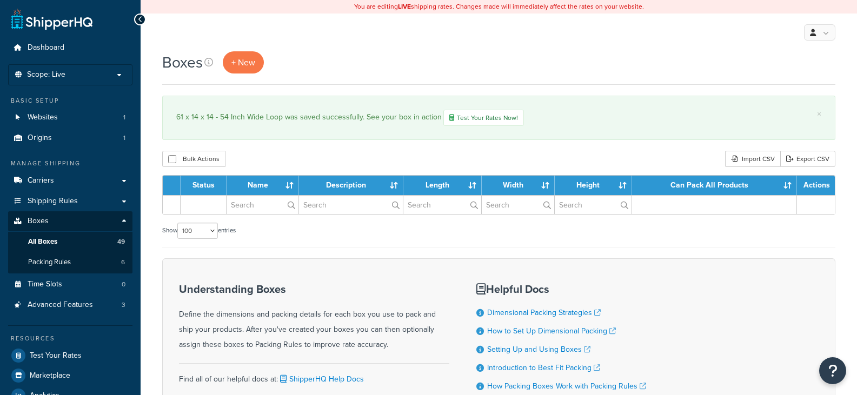
select select "100"
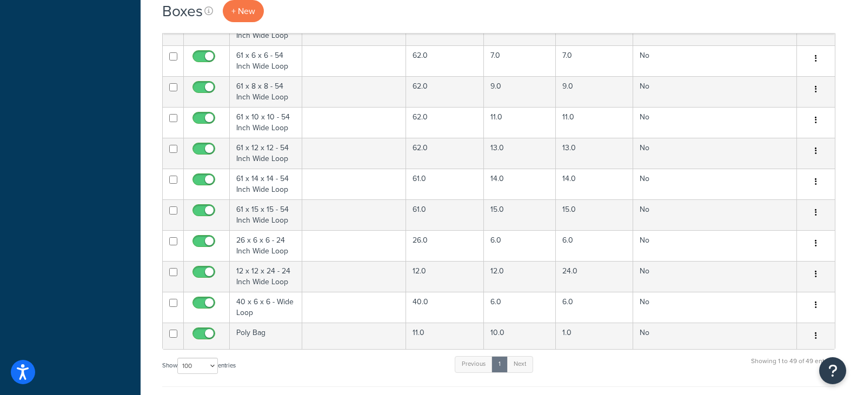
scroll to position [1243, 0]
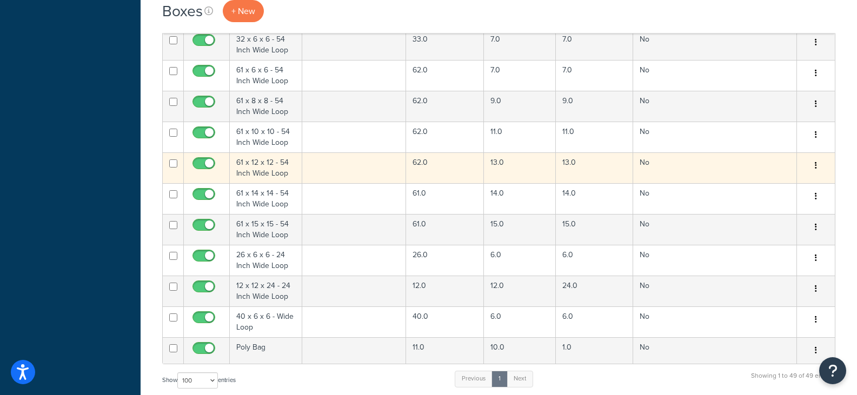
click at [449, 169] on td "62.0" at bounding box center [445, 167] width 78 height 31
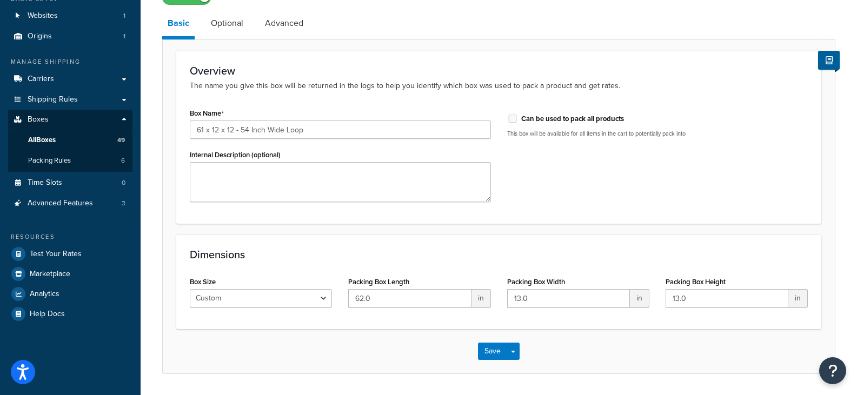
scroll to position [136, 0]
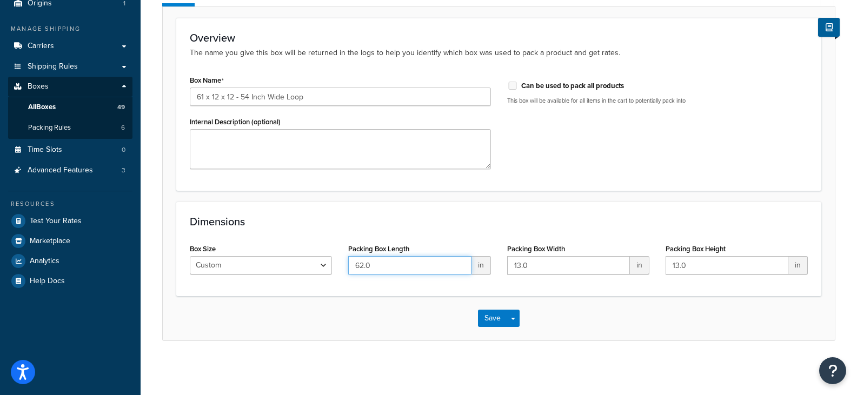
click at [432, 272] on input "62.0" at bounding box center [409, 265] width 123 height 18
click at [432, 271] on input "62.0" at bounding box center [409, 265] width 123 height 18
type input "61"
type input "12"
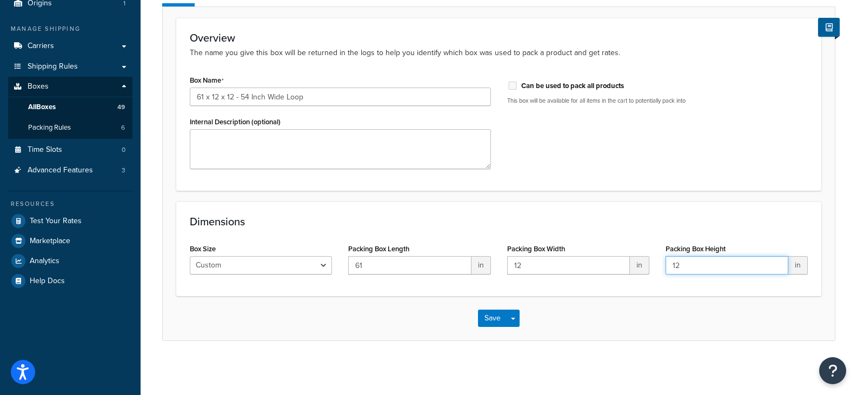
type input "12"
click button "Save" at bounding box center [492, 318] width 29 height 17
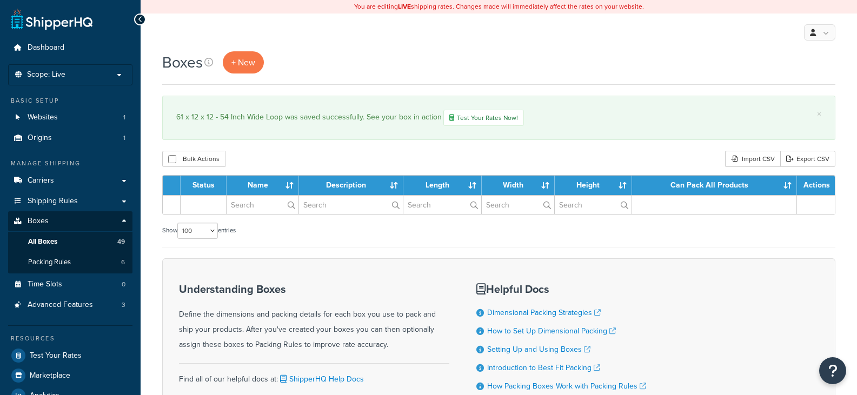
select select "100"
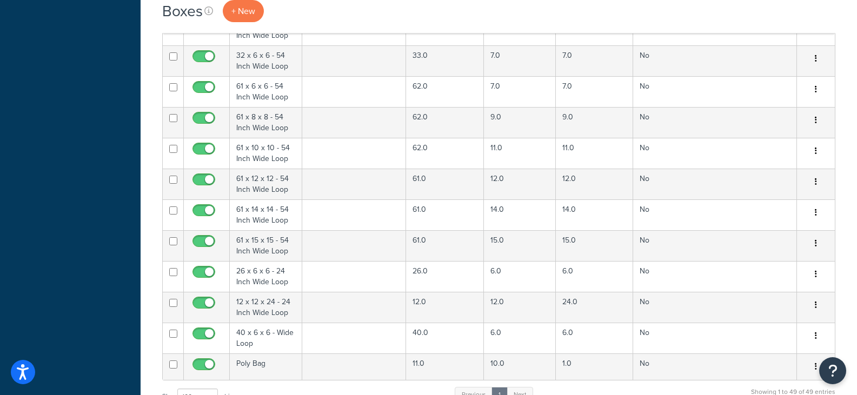
scroll to position [1243, 0]
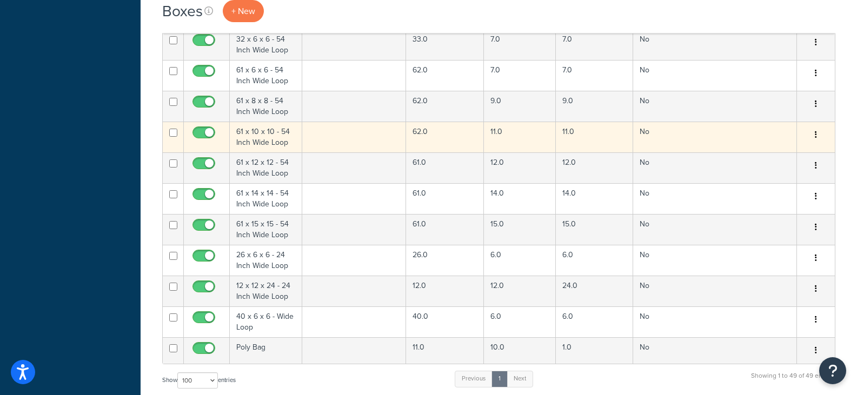
click at [450, 130] on td "62.0" at bounding box center [445, 137] width 78 height 31
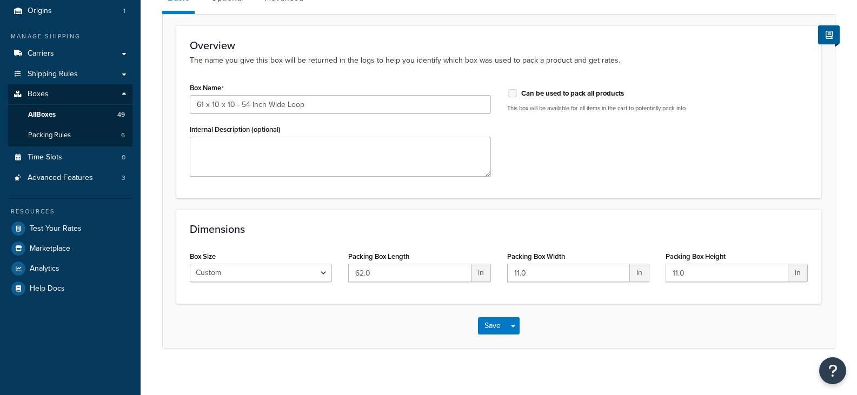
scroll to position [136, 0]
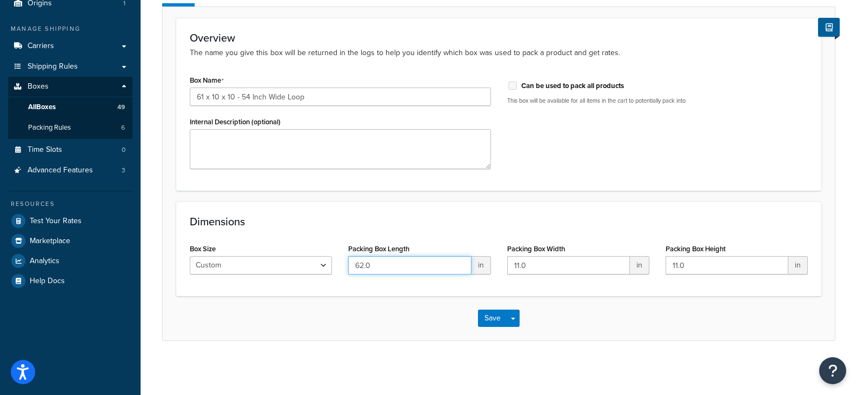
click at [398, 264] on input "62.0" at bounding box center [409, 265] width 123 height 18
type input "61"
type input "10"
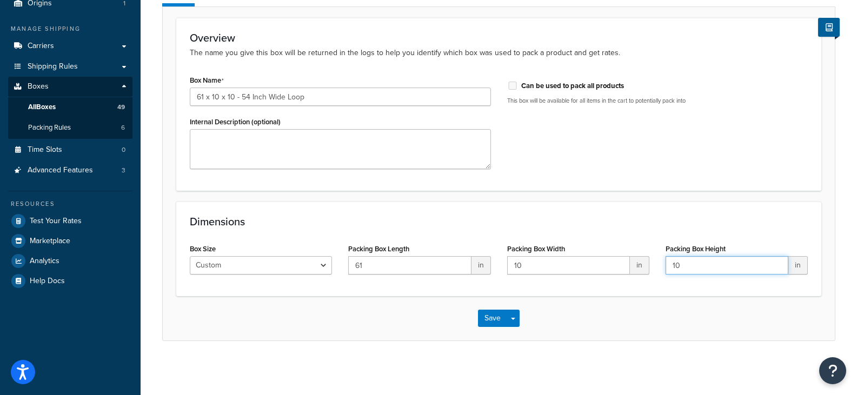
type input "10"
click button "Save" at bounding box center [492, 318] width 29 height 17
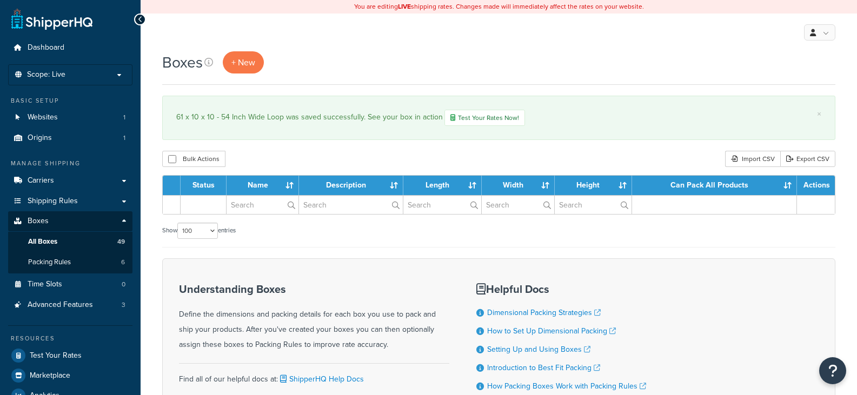
select select "100"
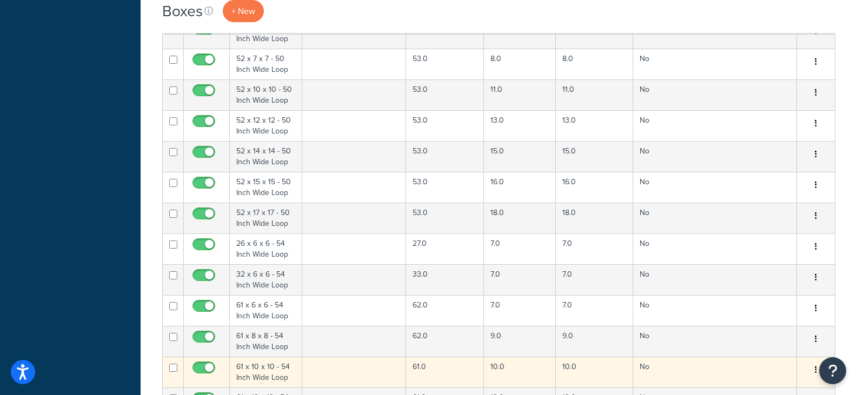
scroll to position [1027, 0]
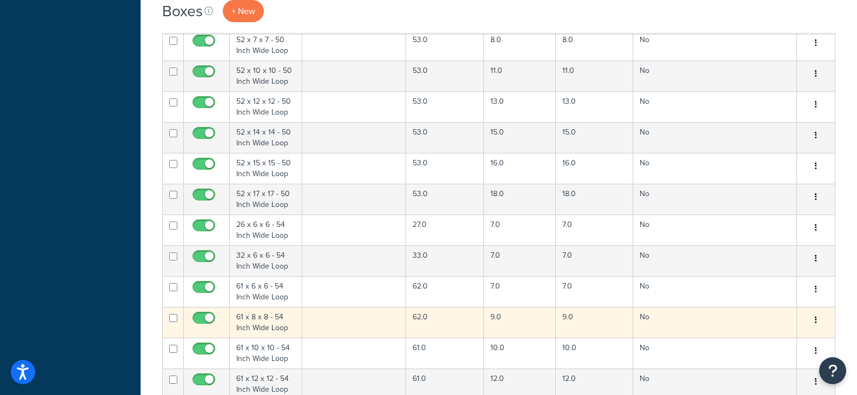
click at [455, 328] on td "62.0" at bounding box center [445, 322] width 78 height 31
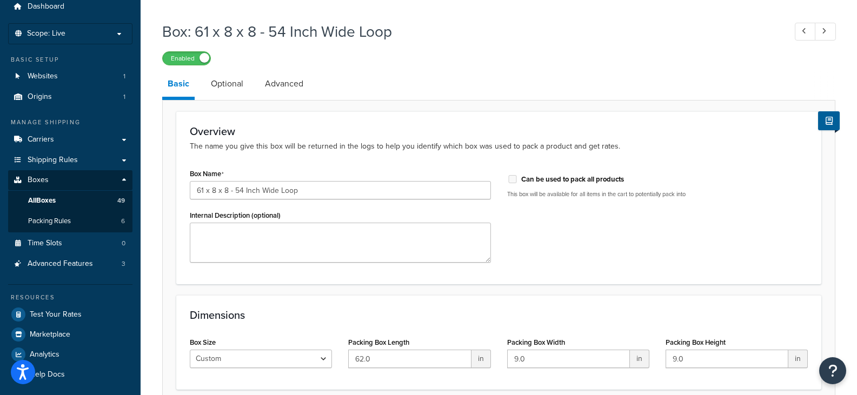
scroll to position [136, 0]
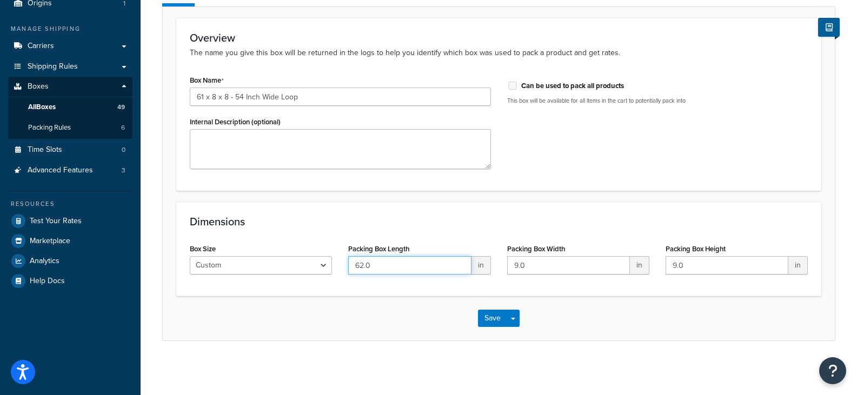
click at [418, 266] on input "62.0" at bounding box center [409, 265] width 123 height 18
click at [418, 265] on input "62.0" at bounding box center [409, 265] width 123 height 18
type input "61"
type input "8"
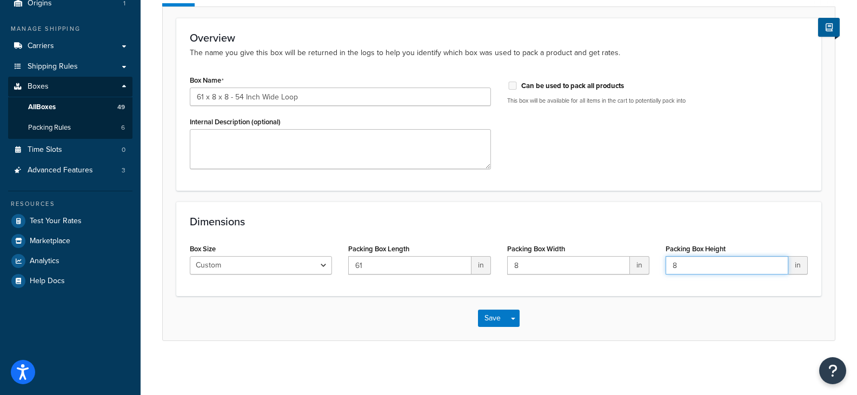
type input "8"
click button "Save" at bounding box center [492, 318] width 29 height 17
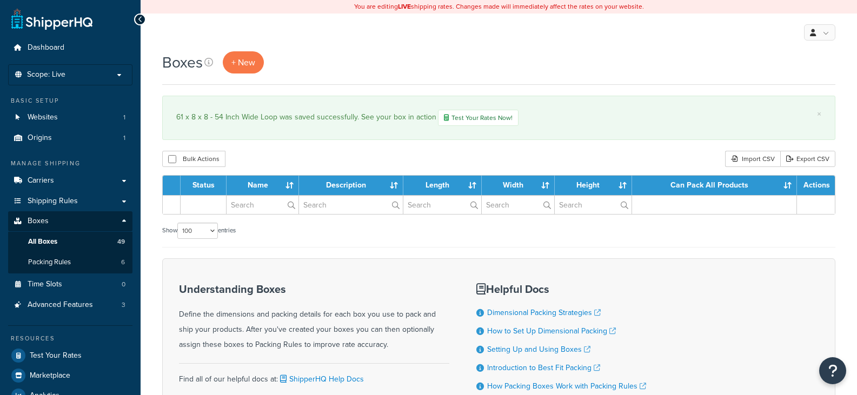
select select "100"
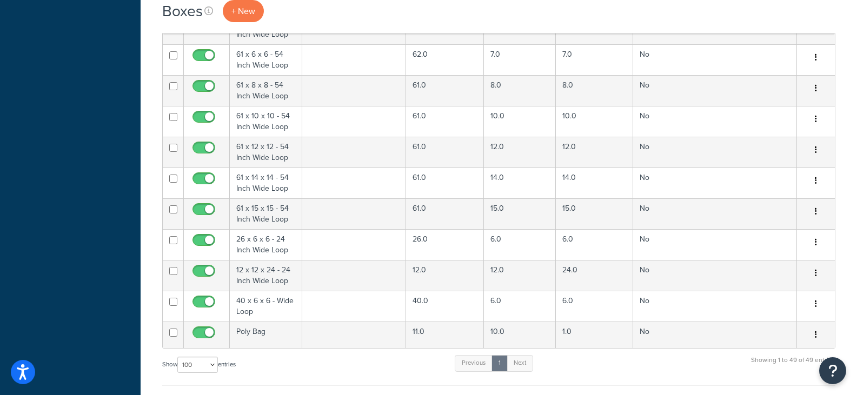
scroll to position [1243, 0]
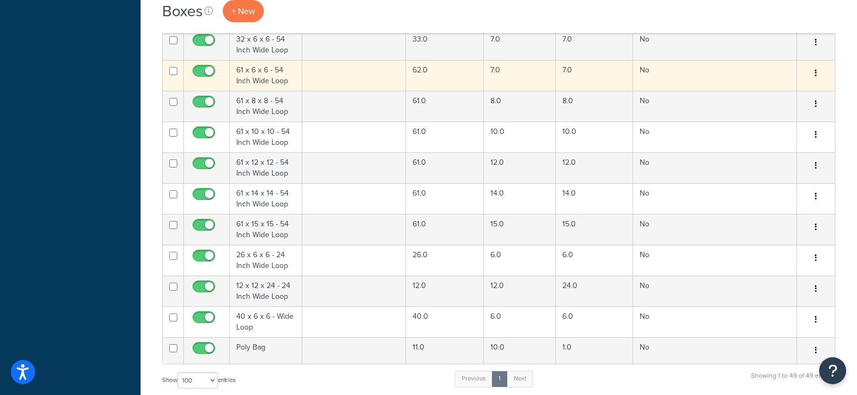
click at [443, 81] on td "62.0" at bounding box center [445, 75] width 78 height 31
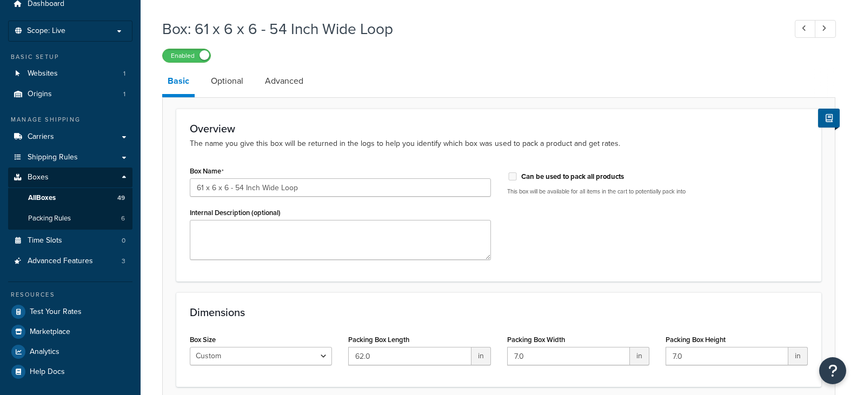
scroll to position [136, 0]
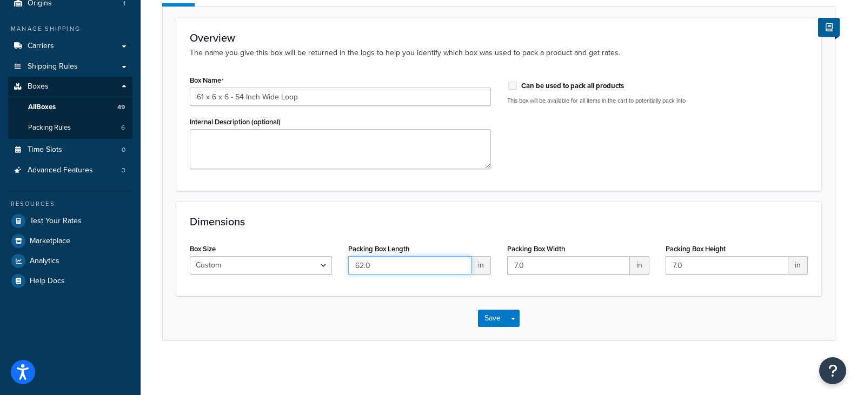
click at [414, 273] on input "62.0" at bounding box center [409, 265] width 123 height 18
click at [414, 272] on input "62.0" at bounding box center [409, 265] width 123 height 18
type input "61"
type input "6"
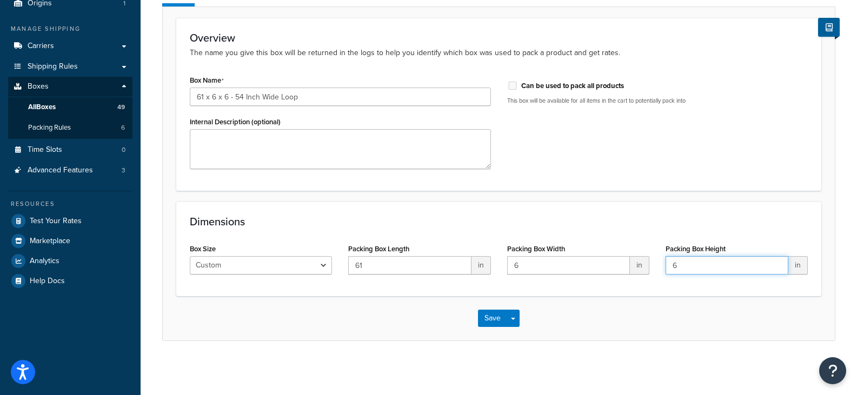
type input "6"
click button "Save" at bounding box center [492, 318] width 29 height 17
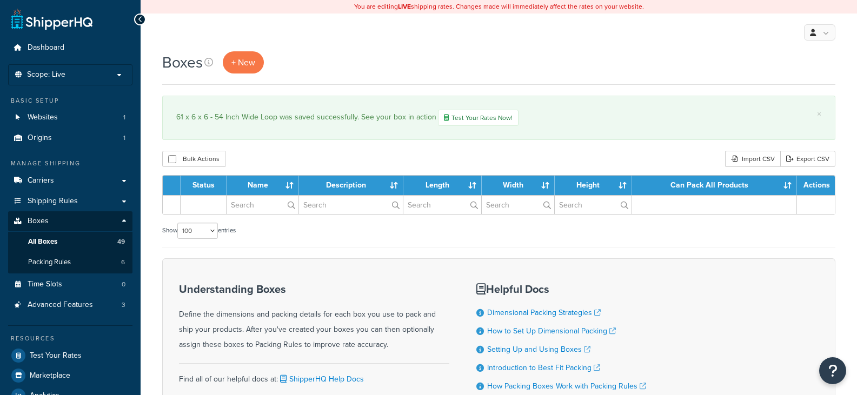
select select "100"
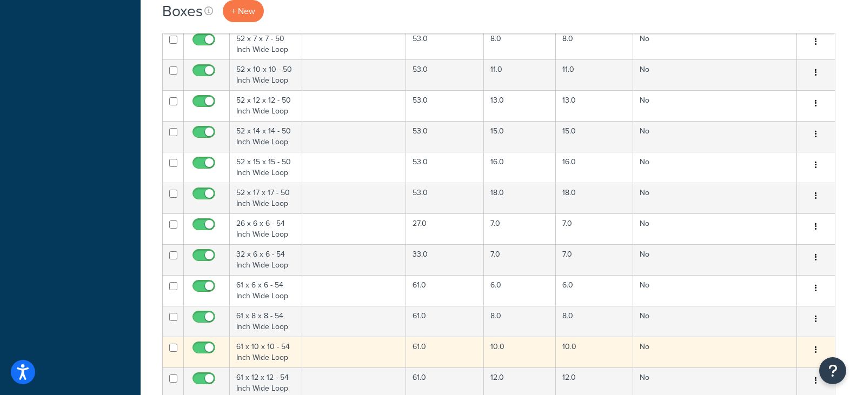
scroll to position [1027, 0]
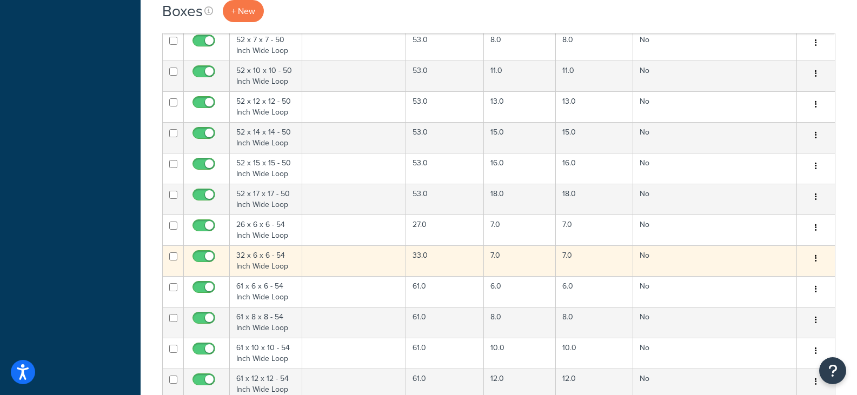
click at [460, 255] on td "33.0" at bounding box center [445, 260] width 78 height 31
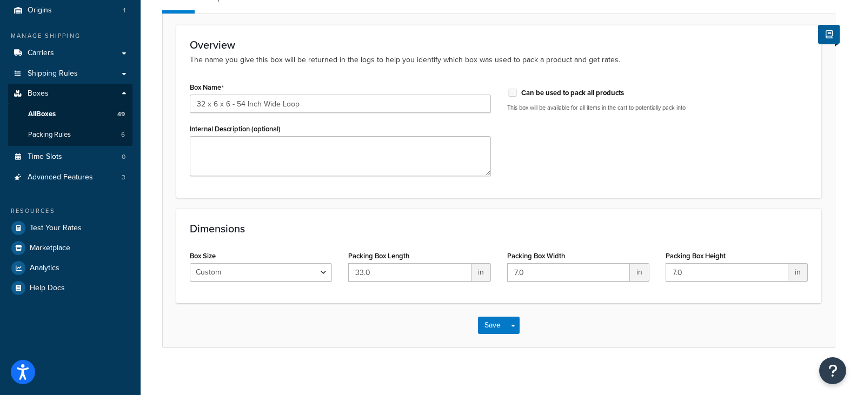
scroll to position [136, 0]
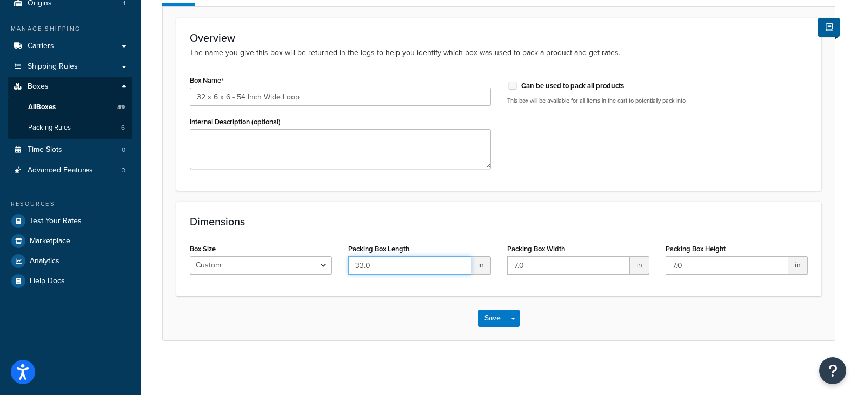
click at [416, 263] on input "33.0" at bounding box center [409, 265] width 123 height 18
type input "6"
type input "32"
type input "6"
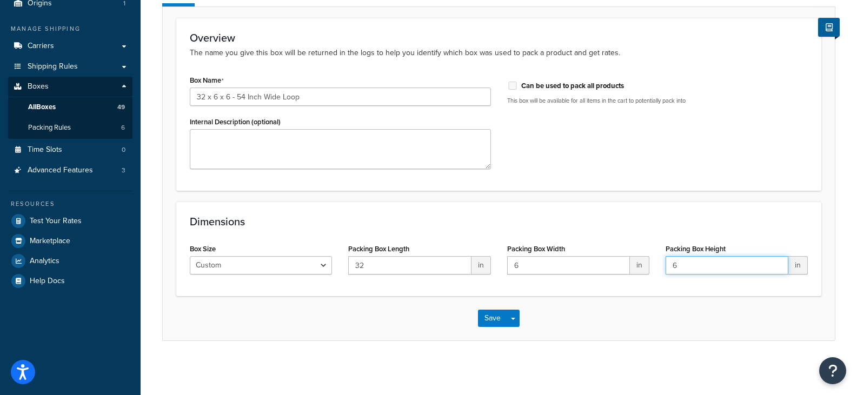
type input "6"
click button "Save" at bounding box center [492, 318] width 29 height 17
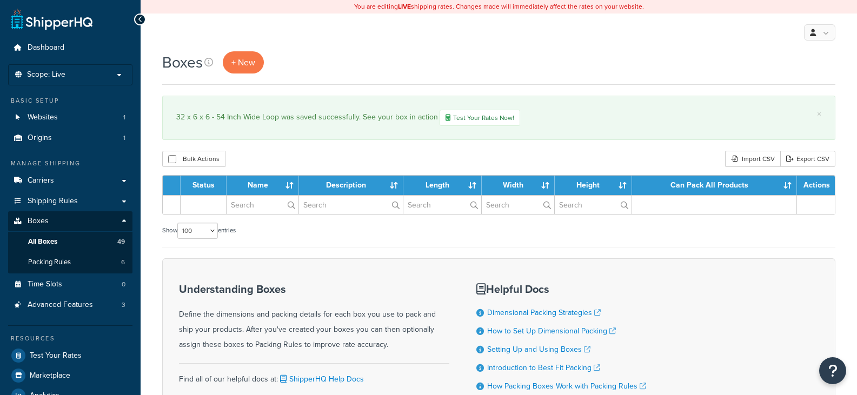
select select "100"
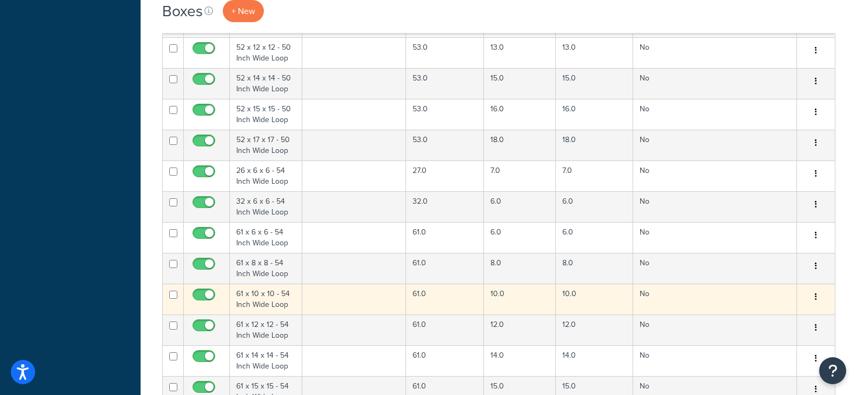
scroll to position [1027, 0]
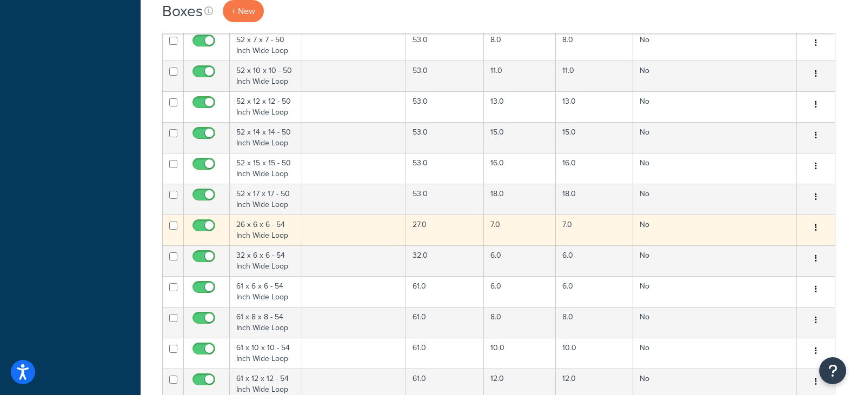
click at [456, 230] on td "27.0" at bounding box center [445, 230] width 78 height 31
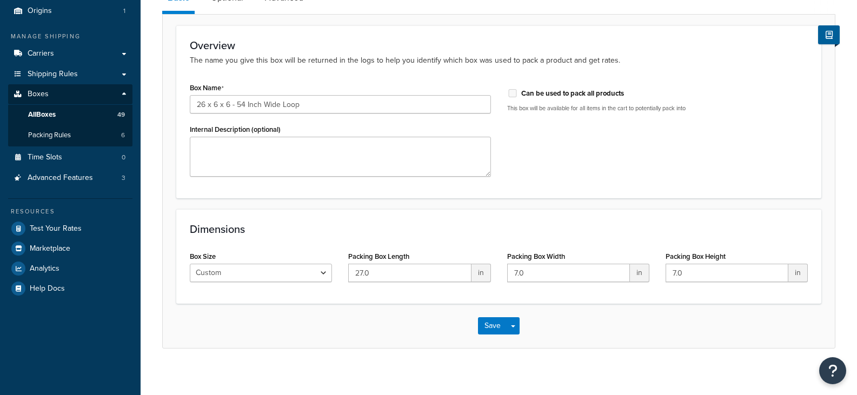
scroll to position [136, 0]
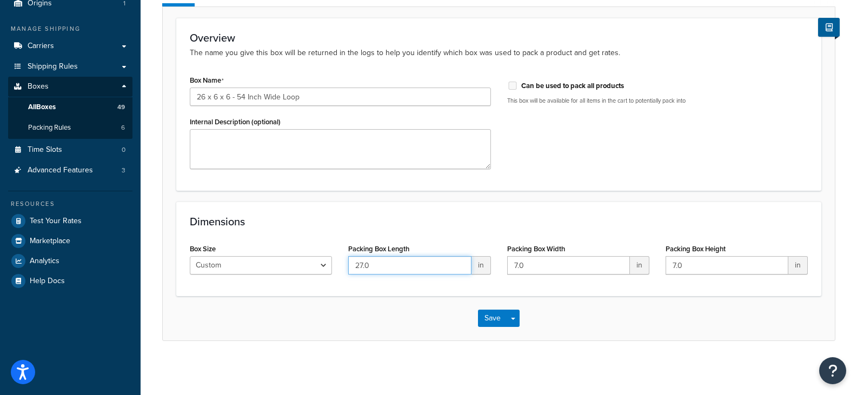
click at [418, 264] on input "27.0" at bounding box center [409, 265] width 123 height 18
type input "26"
type input "6"
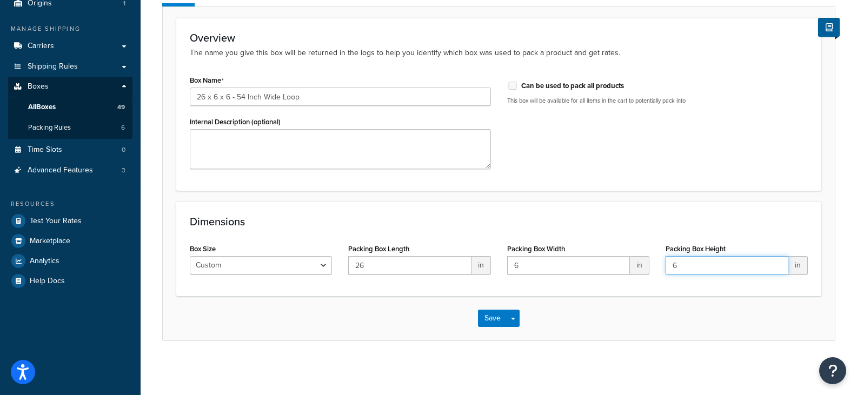
type input "6"
click button "Save" at bounding box center [492, 318] width 29 height 17
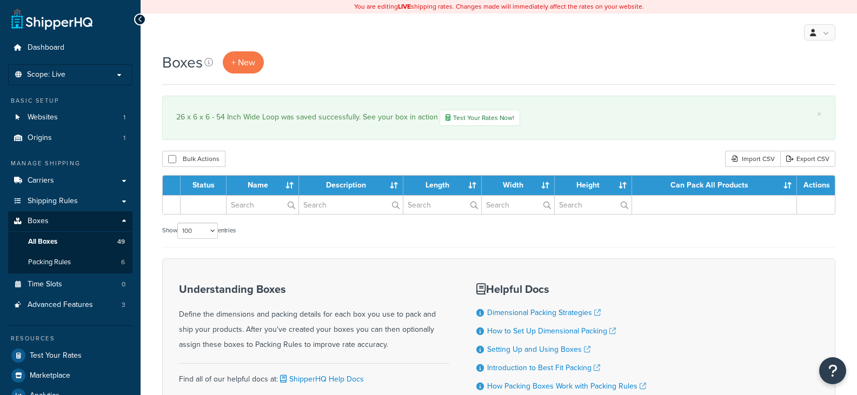
select select "100"
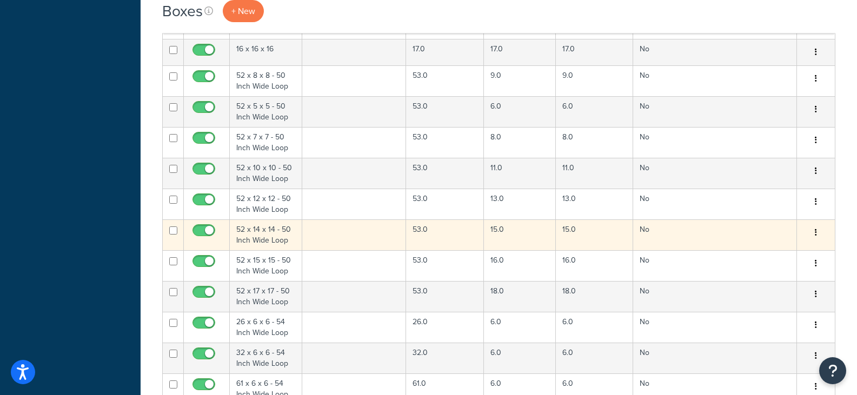
scroll to position [1027, 0]
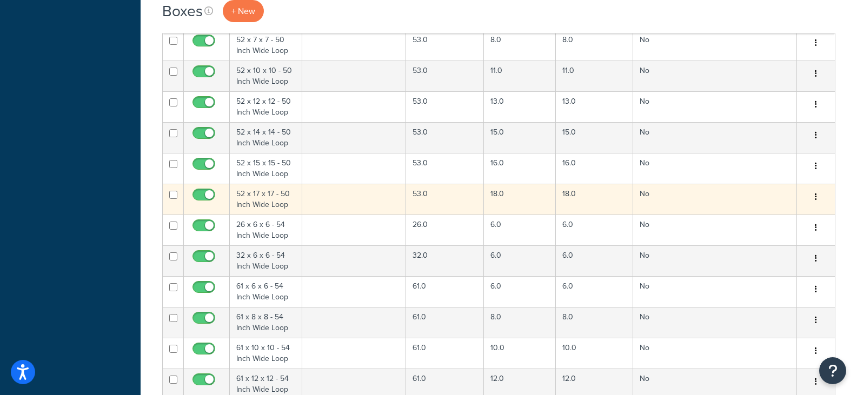
click at [444, 196] on td "53.0" at bounding box center [445, 199] width 78 height 31
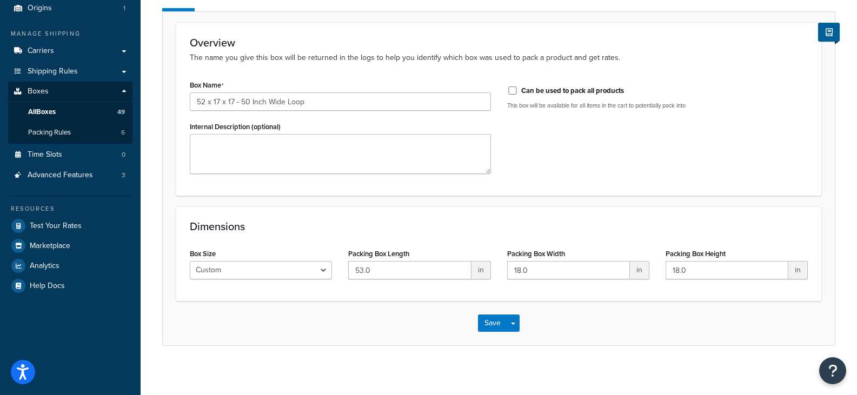
scroll to position [136, 0]
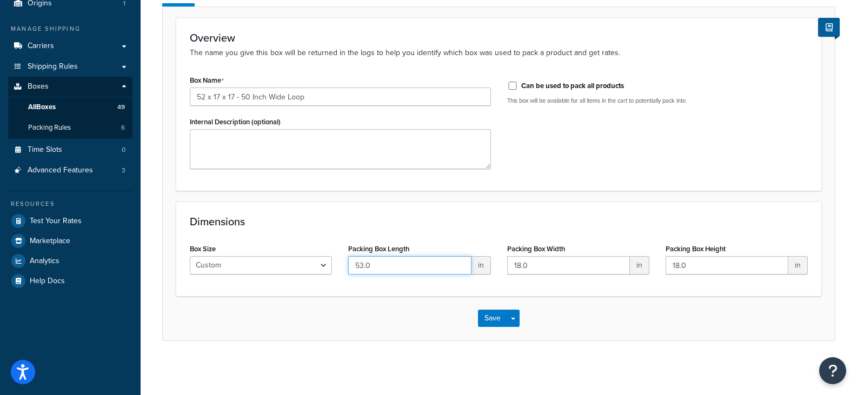
click at [397, 266] on input "53.0" at bounding box center [409, 265] width 123 height 18
type input "52"
type input "17"
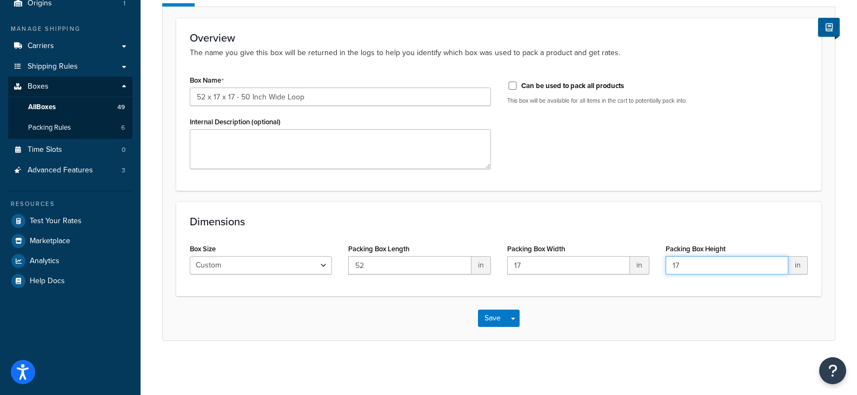
type input "17"
click button "Save" at bounding box center [492, 318] width 29 height 17
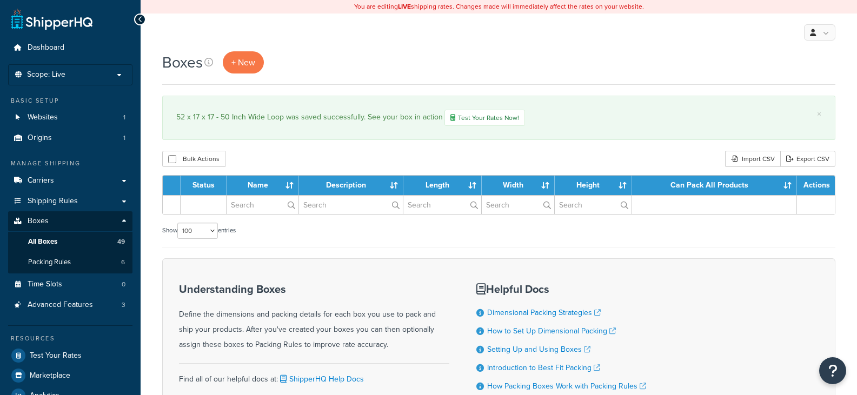
select select "100"
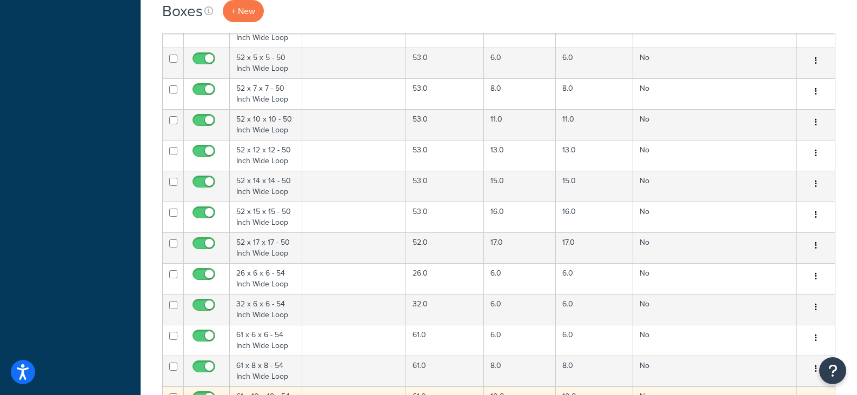
scroll to position [973, 0]
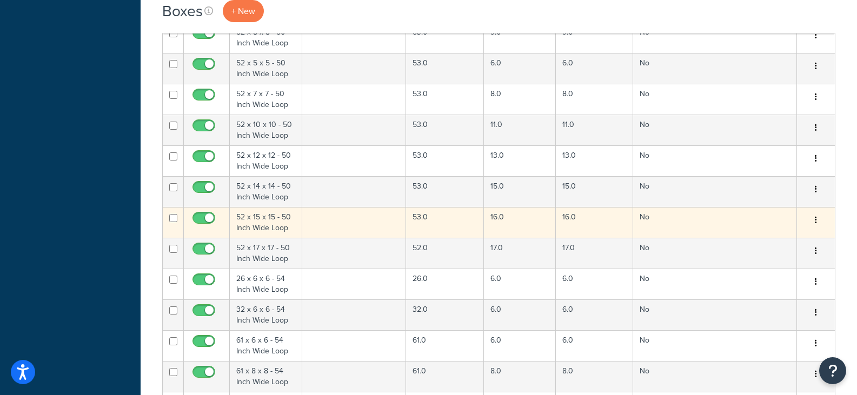
click at [440, 214] on td "53.0" at bounding box center [445, 222] width 78 height 31
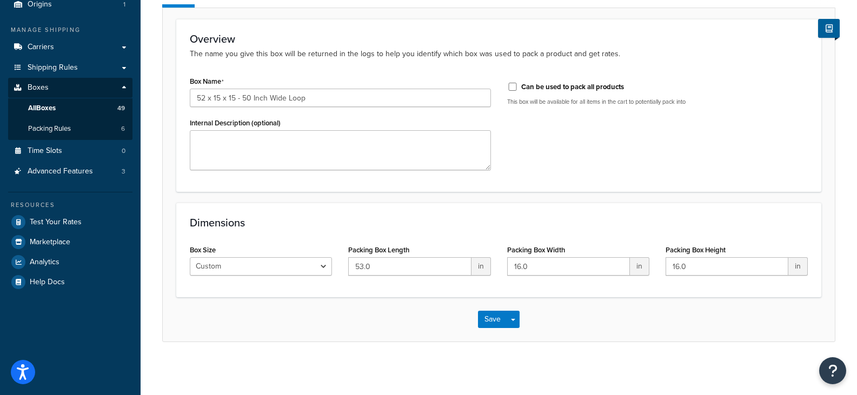
scroll to position [136, 0]
click at [399, 272] on input "53.0" at bounding box center [409, 265] width 123 height 18
type input "52"
type input "15"
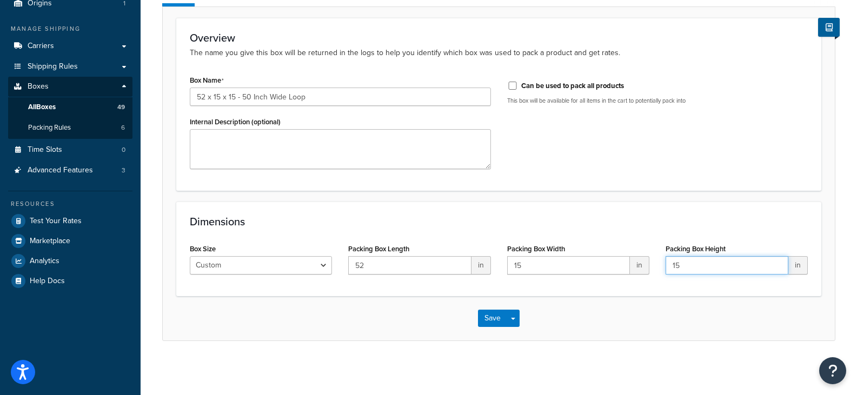
type input "15"
click button "Save" at bounding box center [492, 318] width 29 height 17
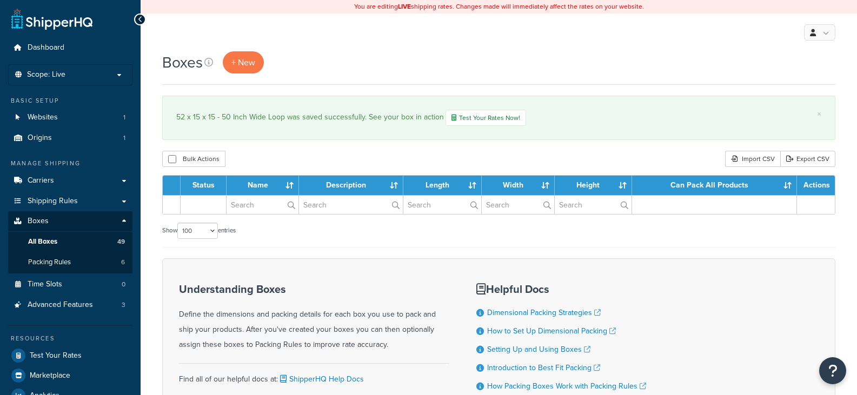
select select "100"
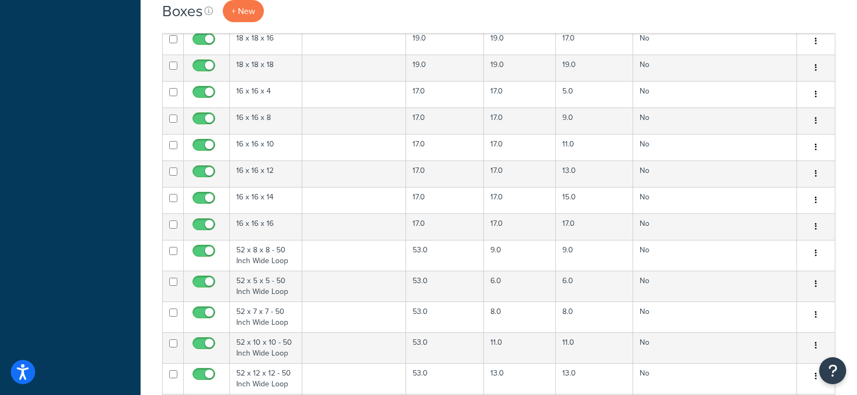
scroll to position [811, 0]
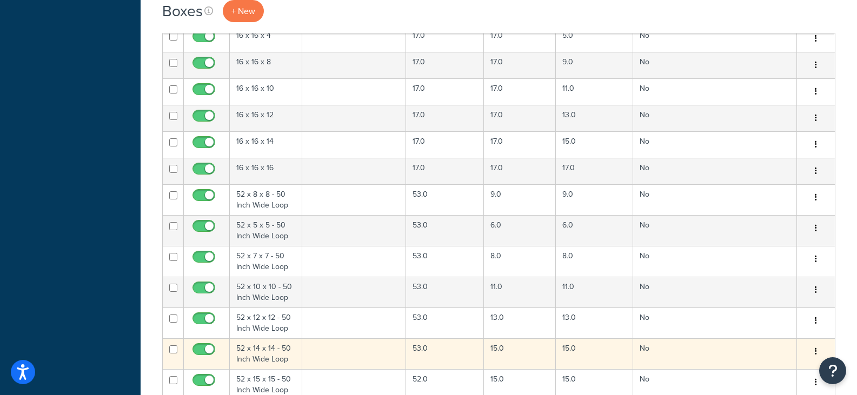
click at [463, 365] on td "53.0" at bounding box center [445, 353] width 78 height 31
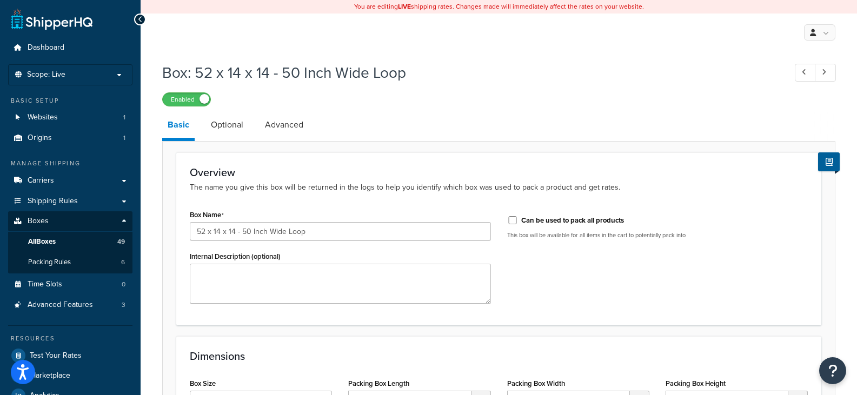
scroll to position [108, 0]
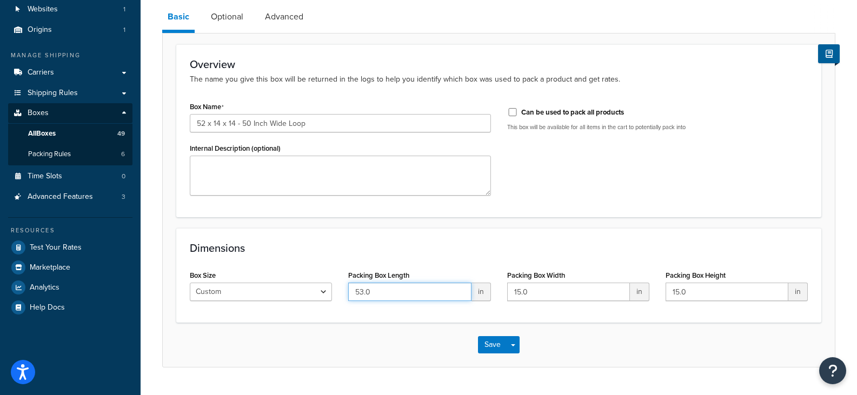
click at [401, 290] on input "53.0" at bounding box center [409, 292] width 123 height 18
type input "52"
type input "14"
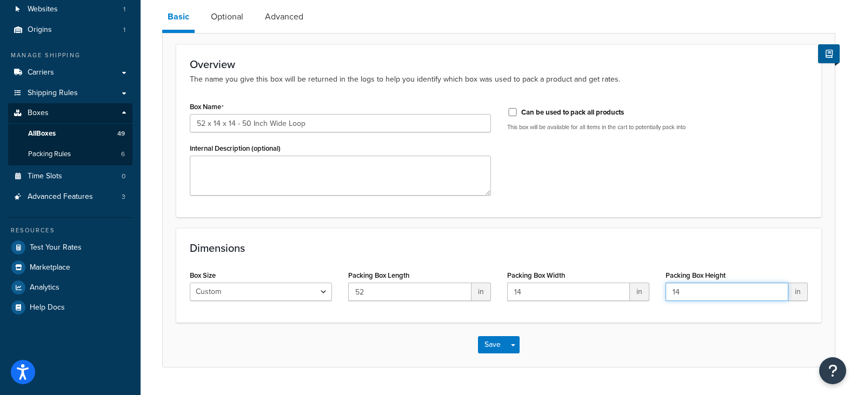
type input "14"
click button "Save" at bounding box center [492, 344] width 29 height 17
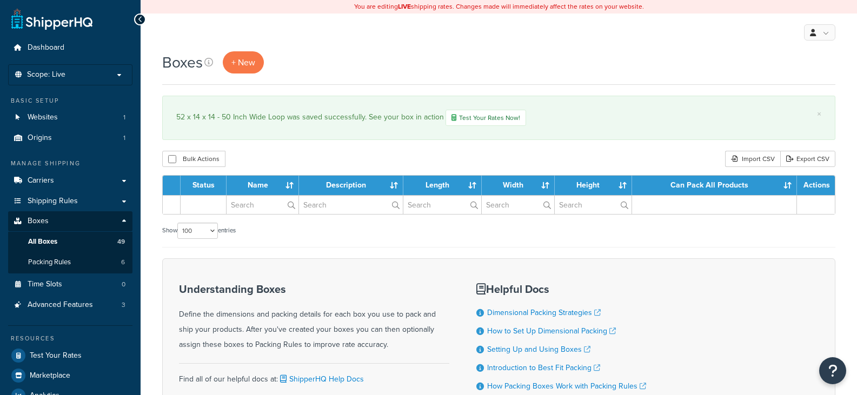
select select "100"
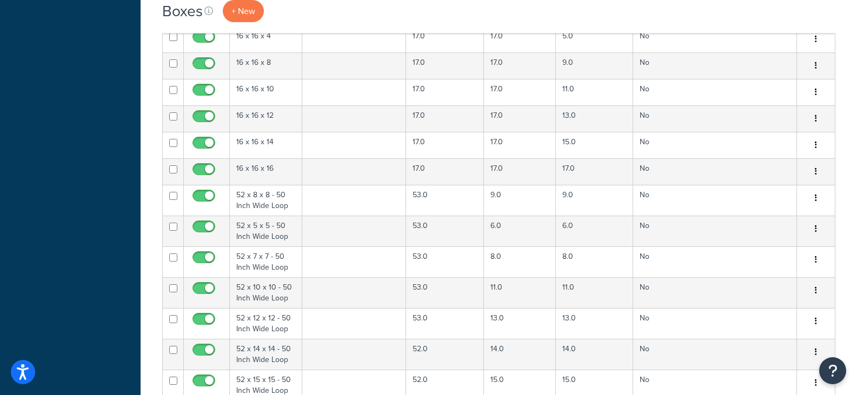
scroll to position [811, 0]
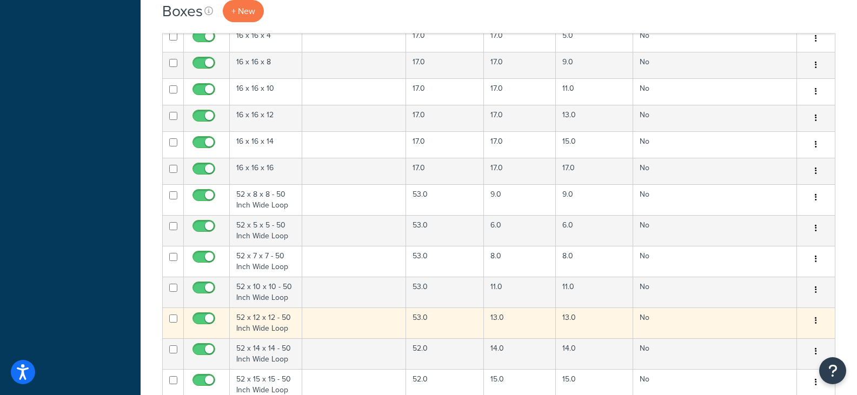
click at [457, 322] on td "53.0" at bounding box center [445, 322] width 78 height 31
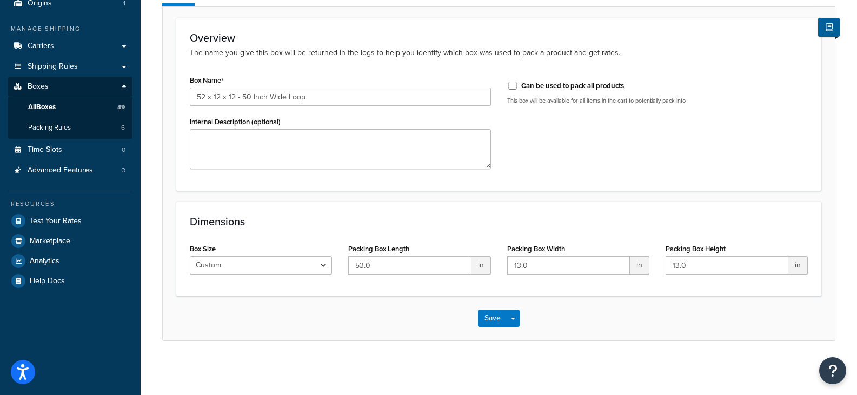
scroll to position [136, 0]
click at [414, 264] on input "53.0" at bounding box center [409, 265] width 123 height 18
type input "52"
type input "12"
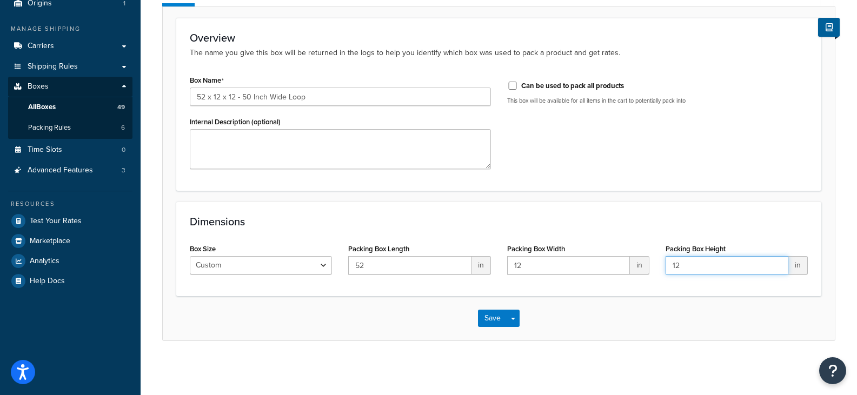
type input "12"
click button "Save" at bounding box center [492, 318] width 29 height 17
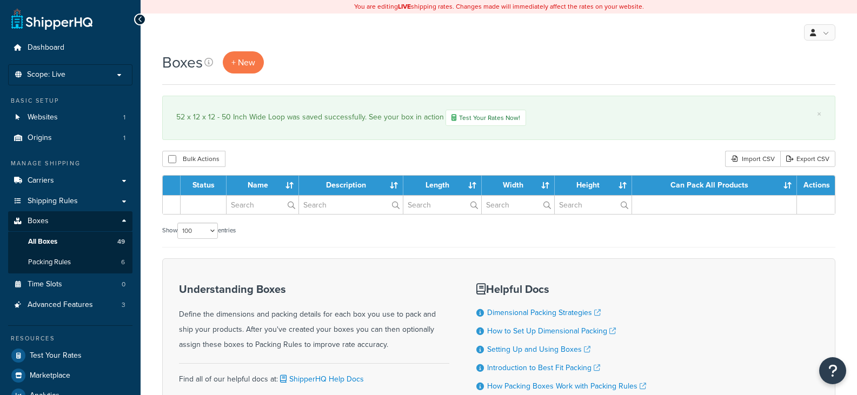
select select "100"
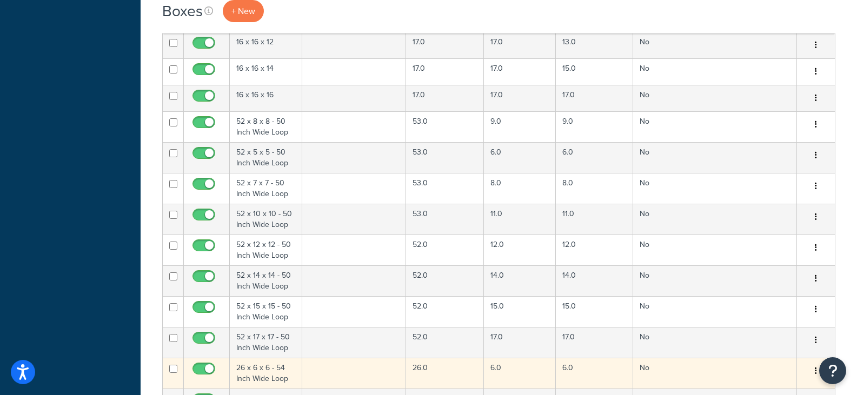
scroll to position [865, 0]
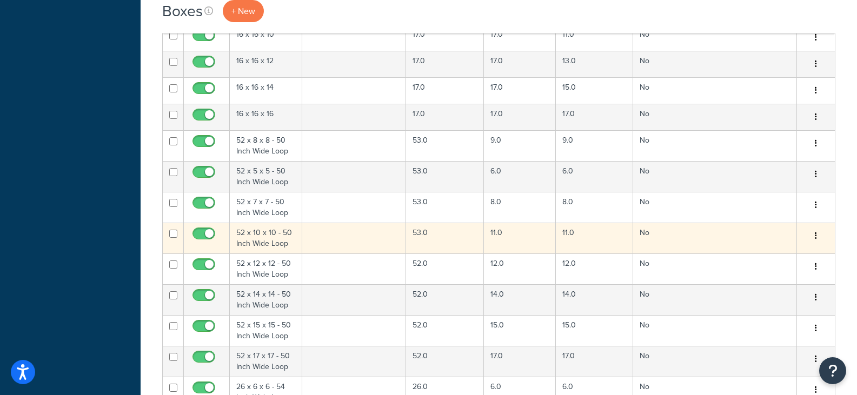
click at [455, 238] on td "53.0" at bounding box center [445, 238] width 78 height 31
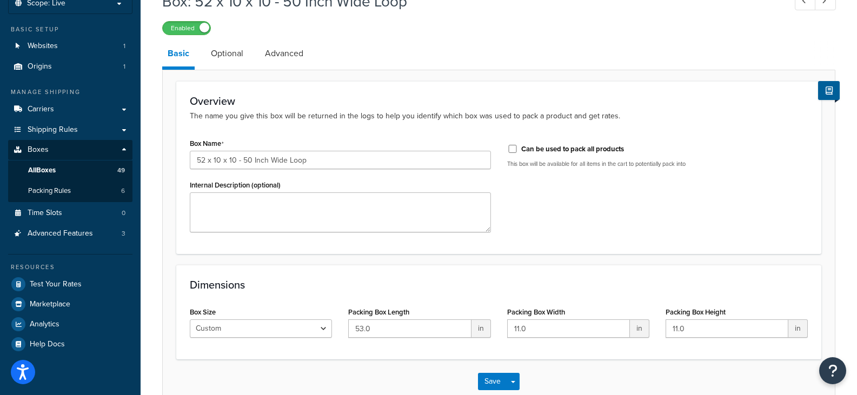
scroll to position [136, 0]
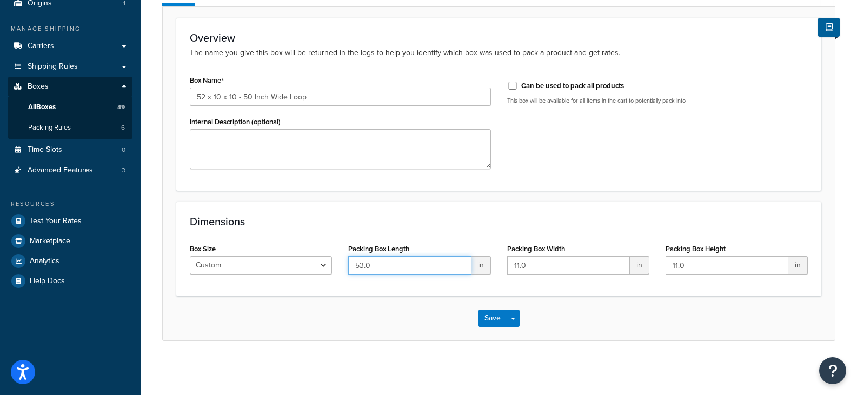
click at [420, 256] on input "53.0" at bounding box center [409, 265] width 123 height 18
type input "52"
type input "10"
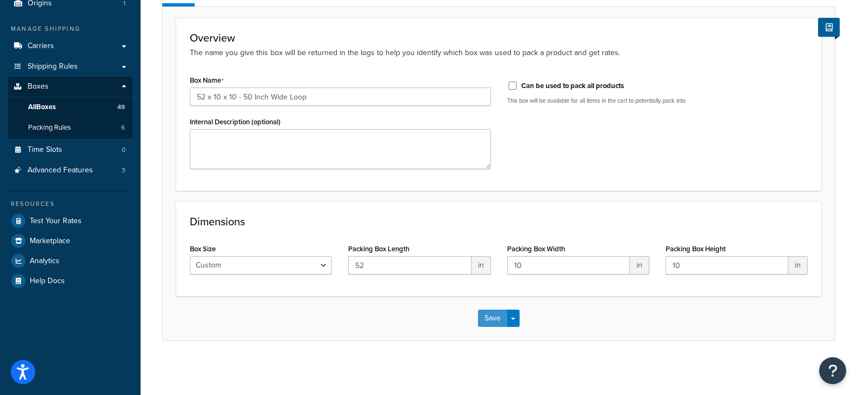
click button "Save" at bounding box center [492, 318] width 29 height 17
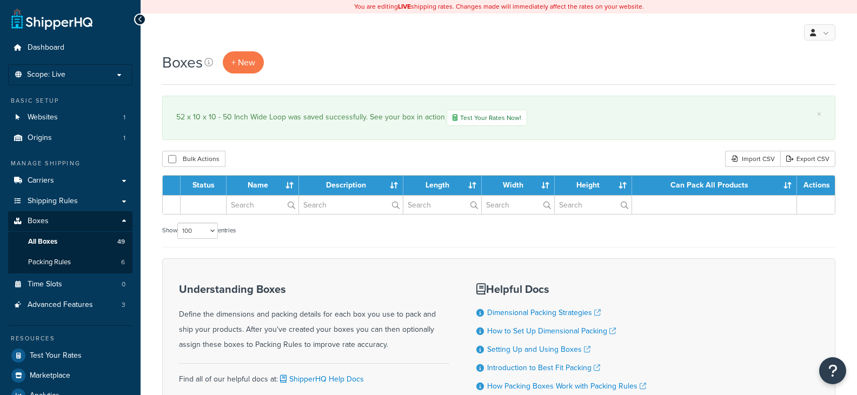
select select "100"
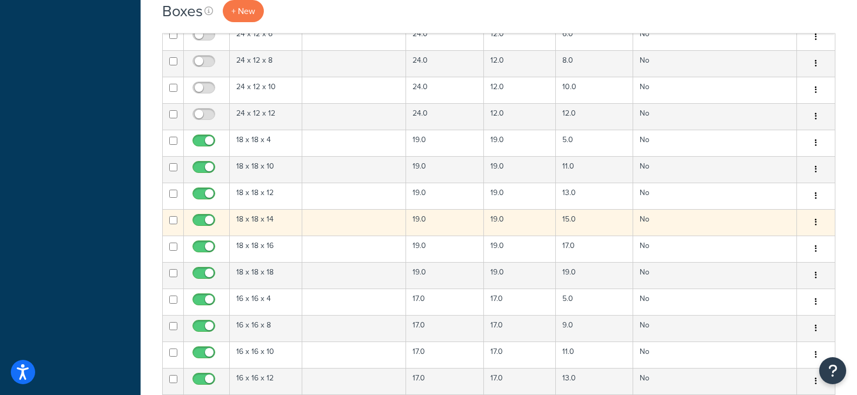
scroll to position [811, 0]
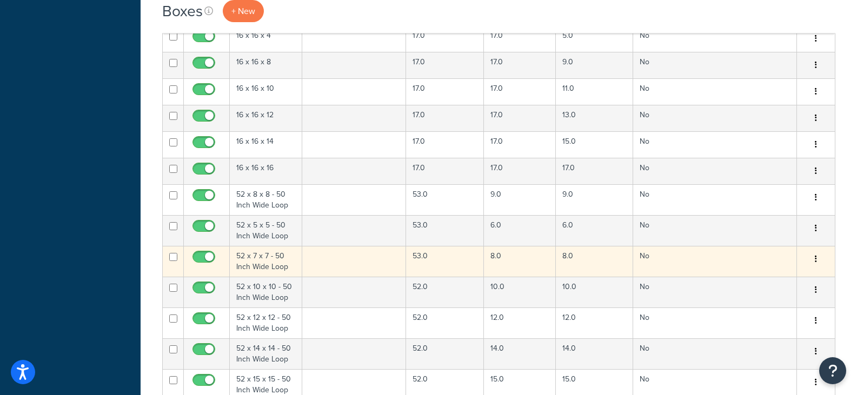
click at [459, 258] on td "53.0" at bounding box center [445, 261] width 78 height 31
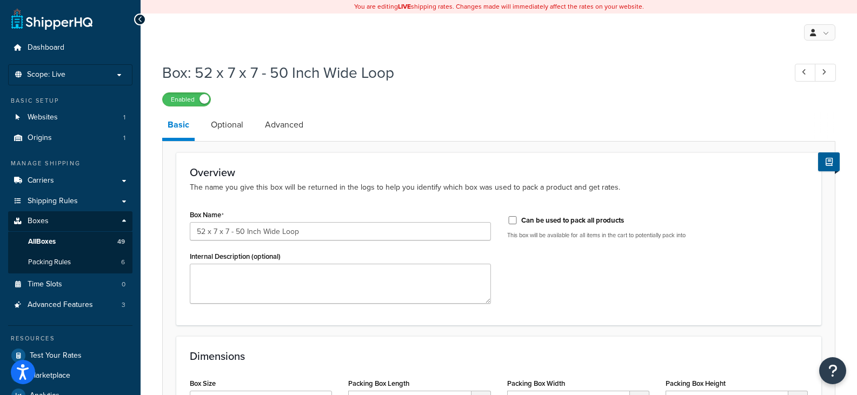
scroll to position [136, 0]
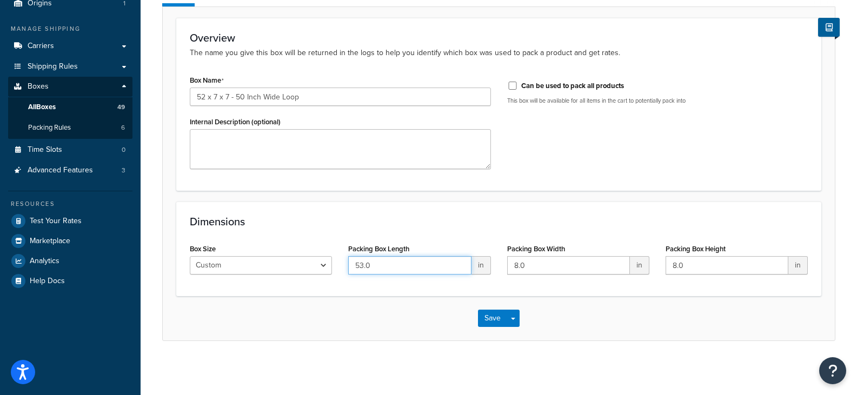
click at [389, 260] on input "53.0" at bounding box center [409, 265] width 123 height 18
type input "52"
type input "7"
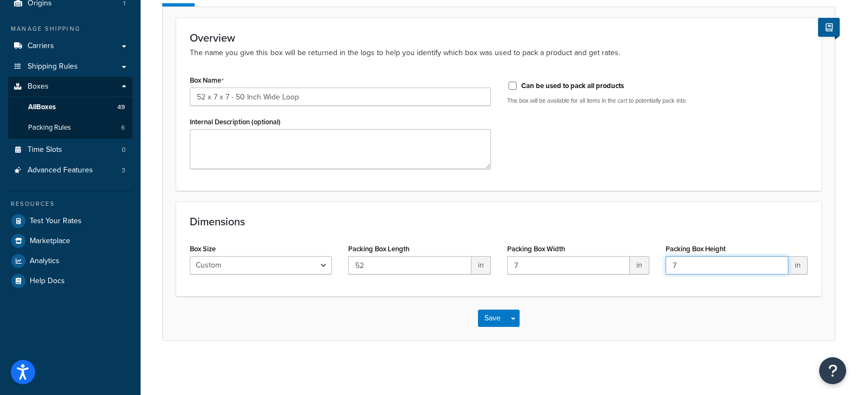
type input "7"
click button "Save" at bounding box center [492, 318] width 29 height 17
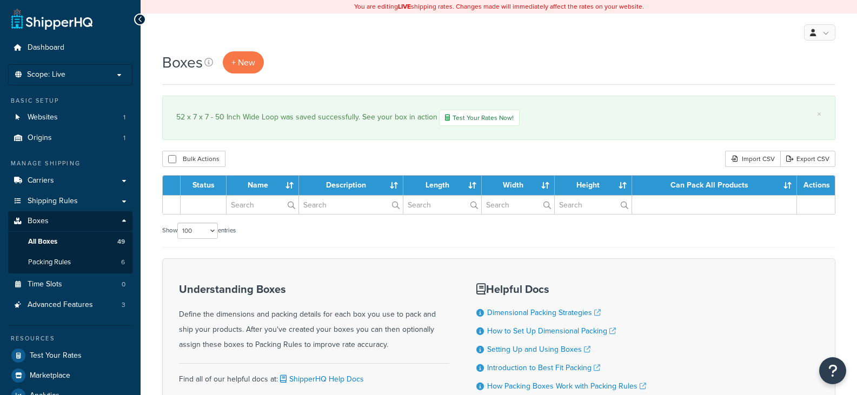
select select "100"
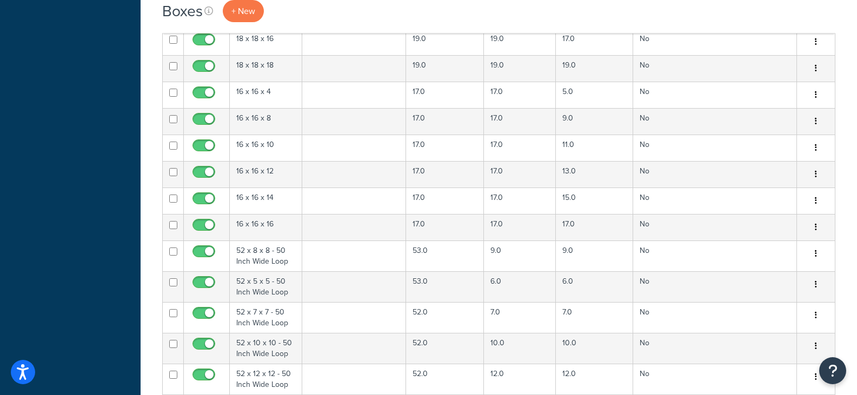
scroll to position [757, 0]
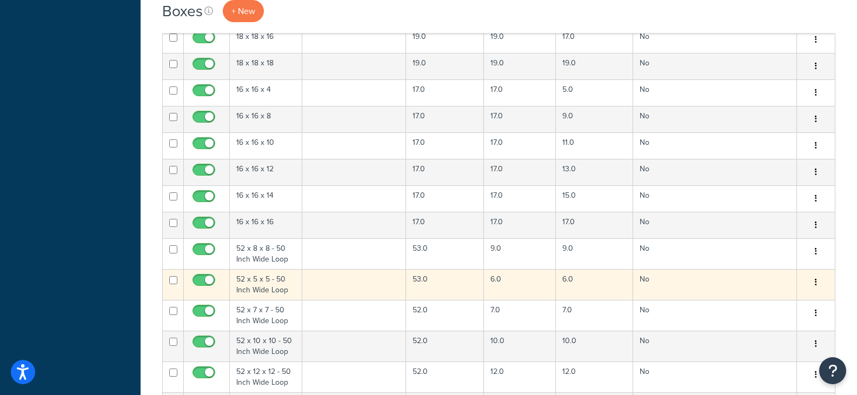
click at [440, 287] on td "53.0" at bounding box center [445, 284] width 78 height 31
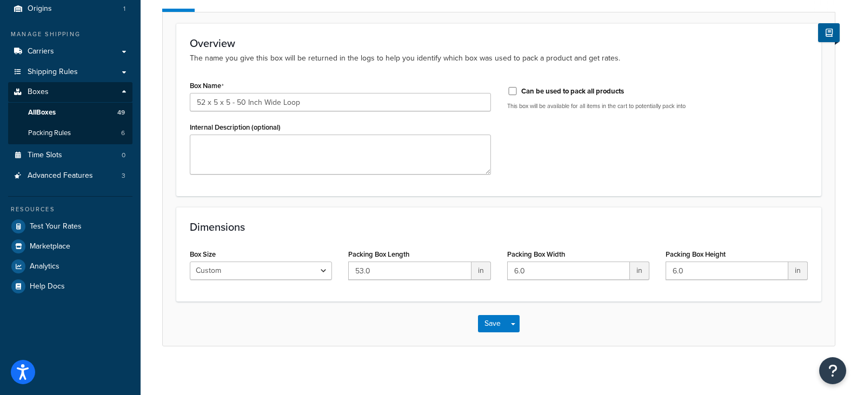
scroll to position [136, 0]
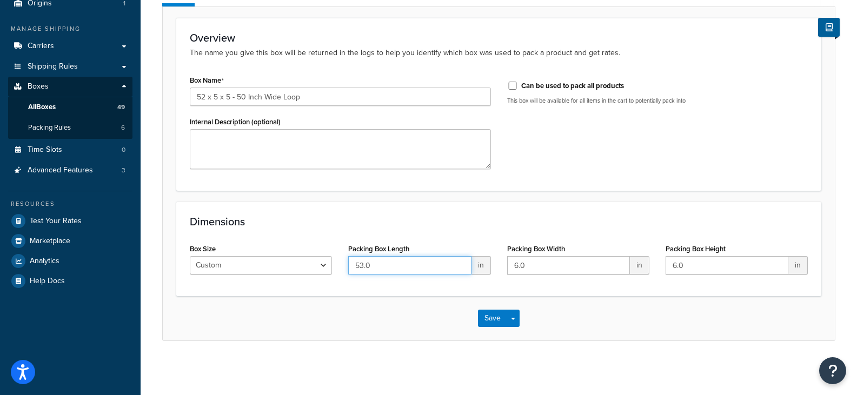
click at [396, 273] on input "53.0" at bounding box center [409, 265] width 123 height 18
type input "52"
type input "5"
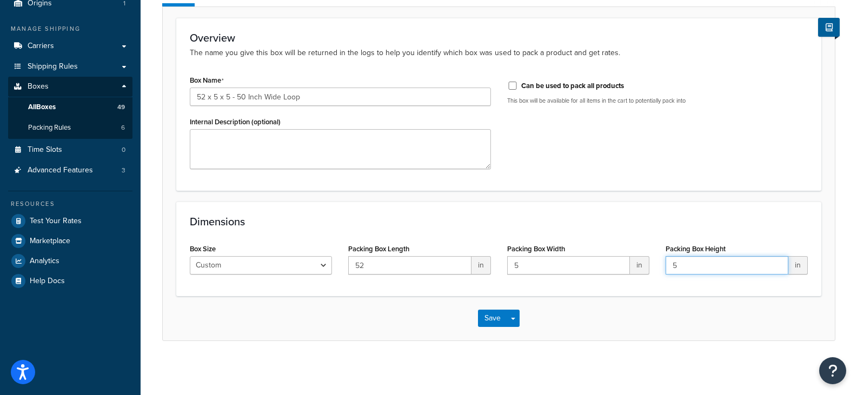
type input "5"
click button "Save" at bounding box center [492, 318] width 29 height 17
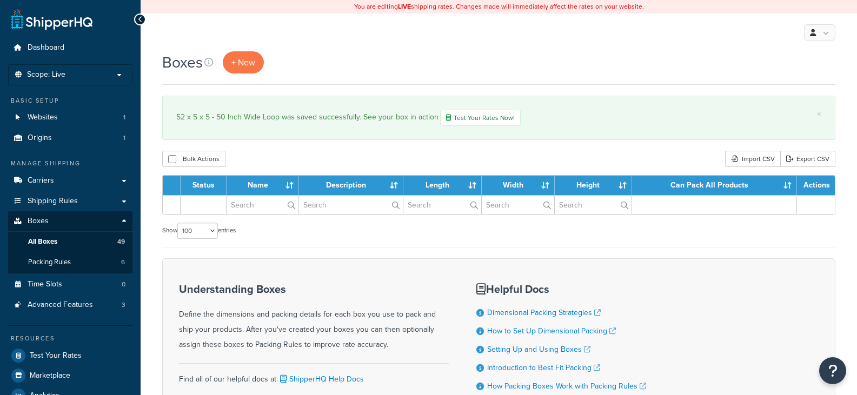
select select "100"
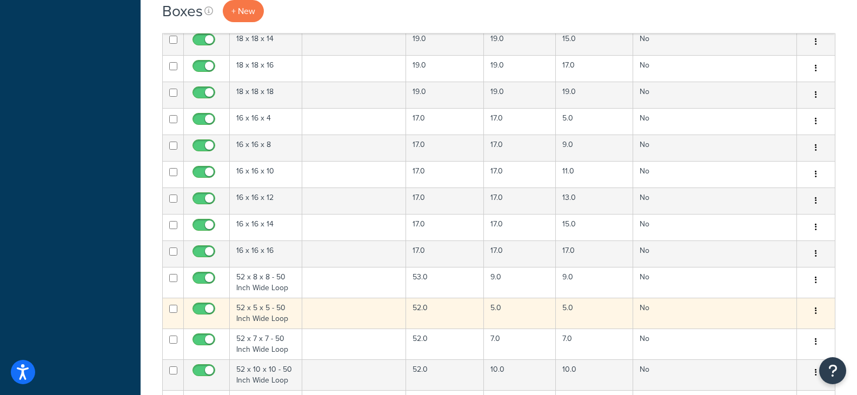
scroll to position [919, 0]
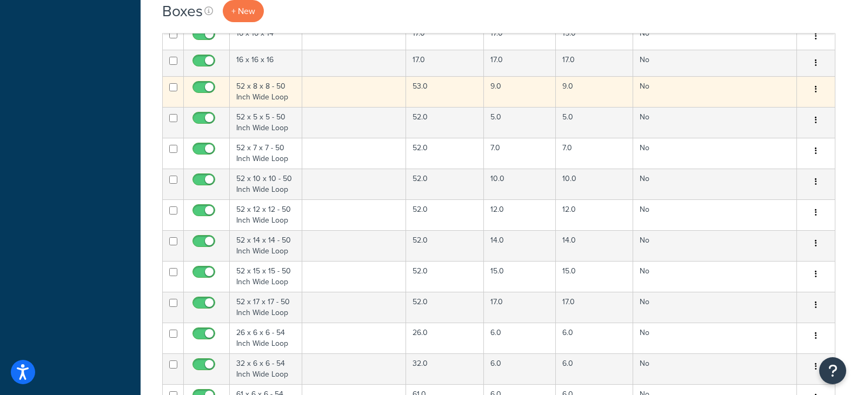
click at [449, 88] on td "53.0" at bounding box center [445, 91] width 78 height 31
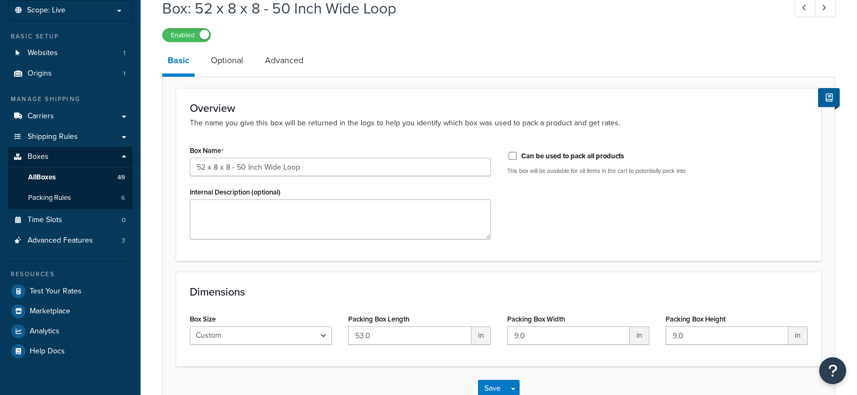
scroll to position [136, 0]
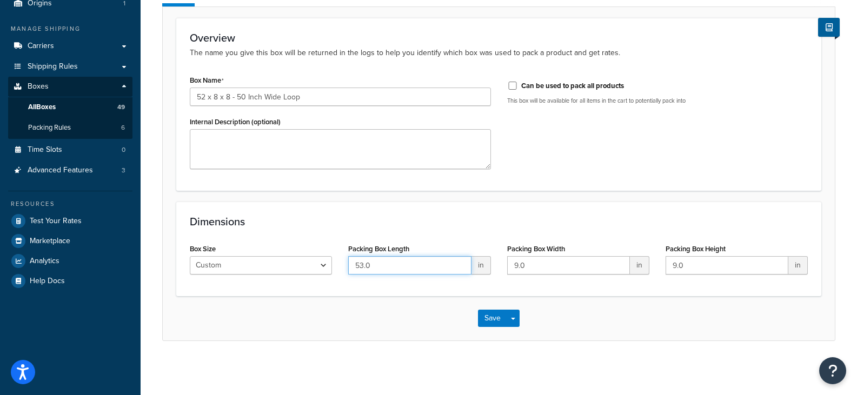
click at [395, 265] on input "53.0" at bounding box center [409, 265] width 123 height 18
type input "52"
type input "8"
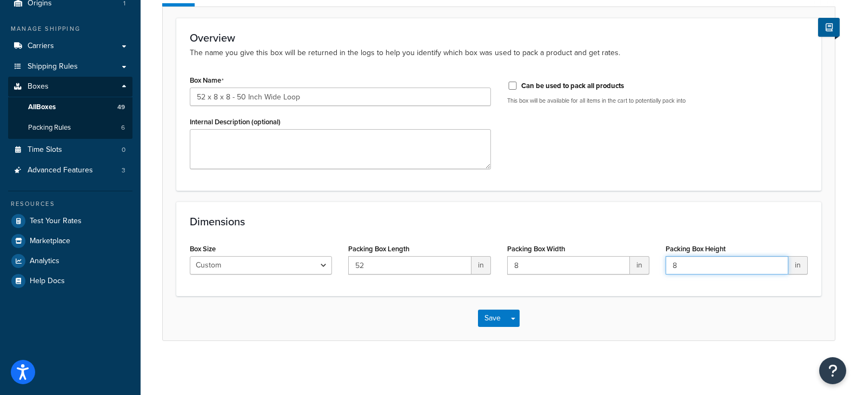
type input "8"
click button "Save" at bounding box center [492, 318] width 29 height 17
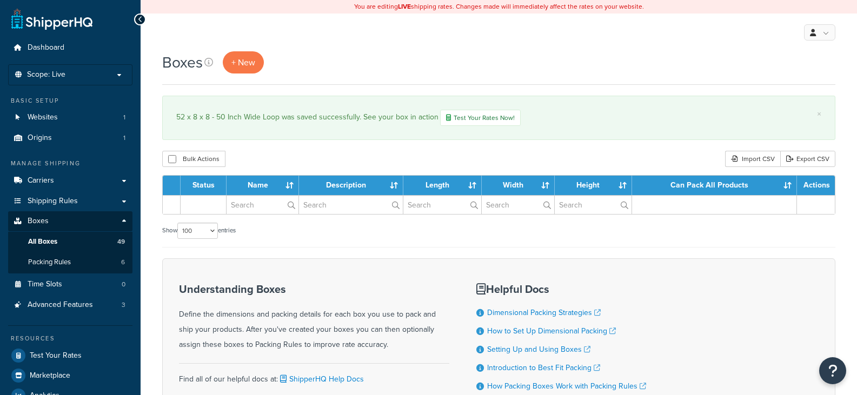
select select "100"
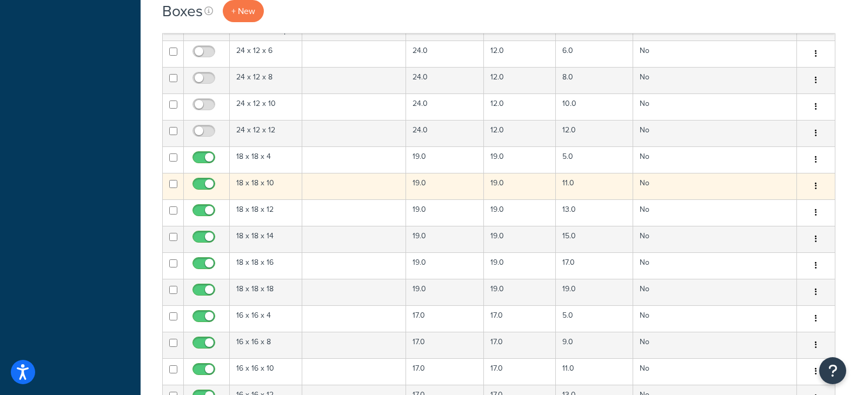
scroll to position [703, 0]
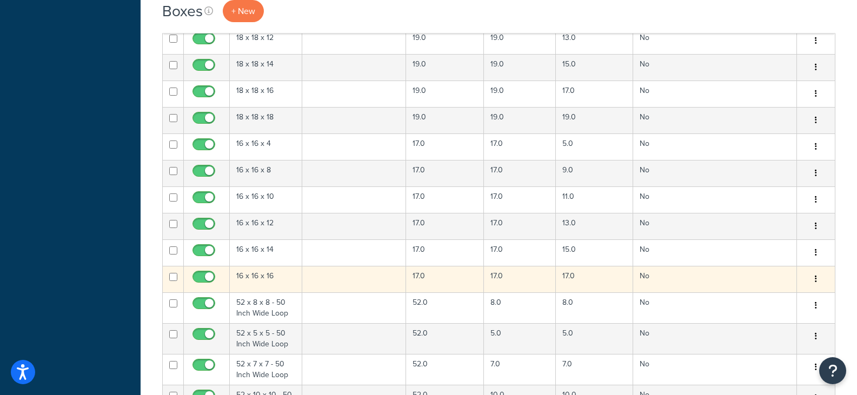
click at [456, 286] on td "17.0" at bounding box center [445, 279] width 78 height 26
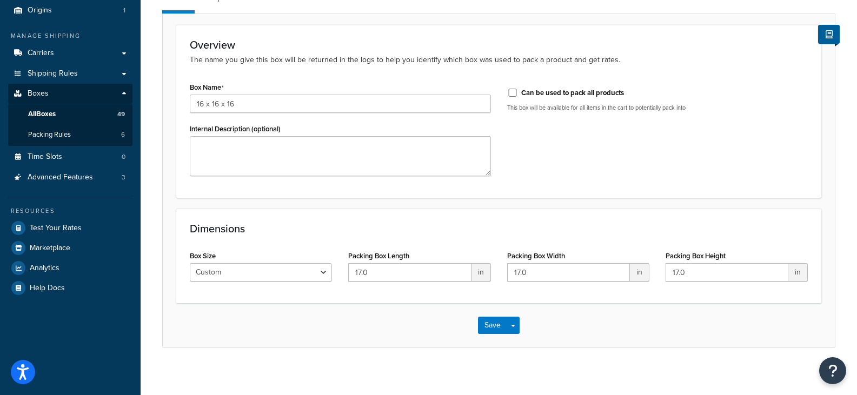
scroll to position [136, 0]
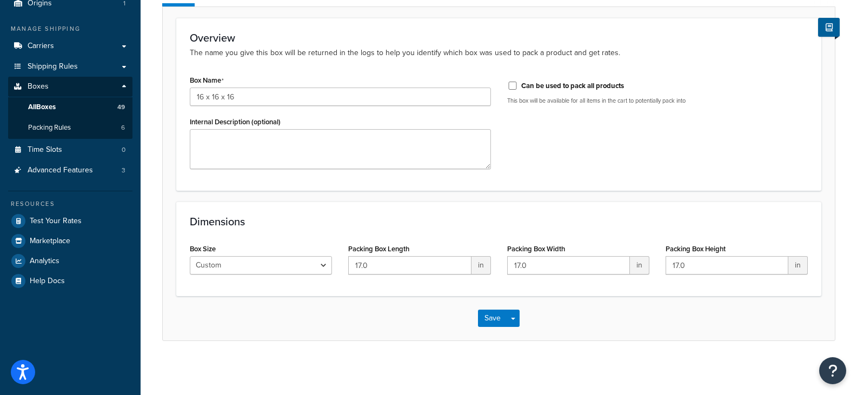
click at [439, 276] on div "Packing Box Length 17.0 in" at bounding box center [419, 262] width 158 height 42
click at [433, 263] on input "17.0" at bounding box center [409, 265] width 123 height 18
type input "16"
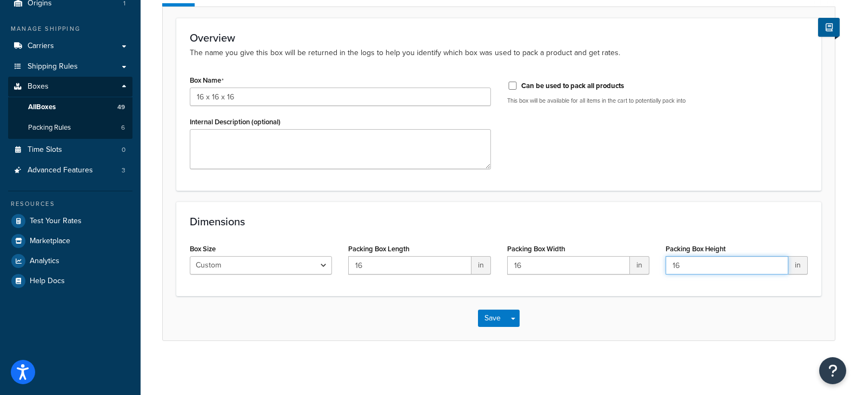
type input "16"
click button "Save" at bounding box center [492, 318] width 29 height 17
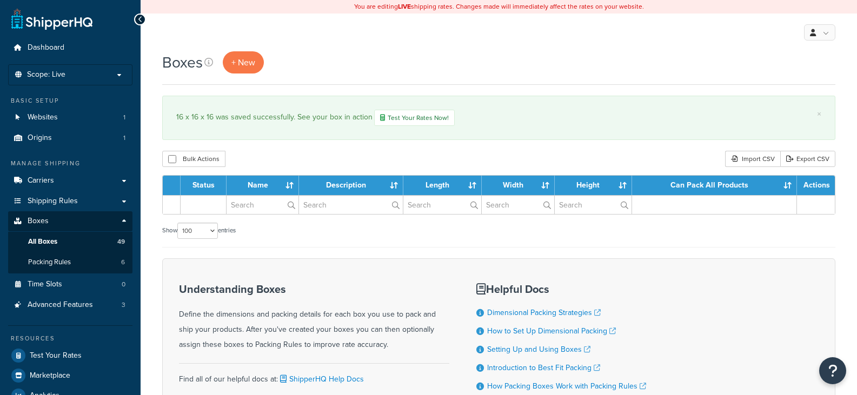
select select "100"
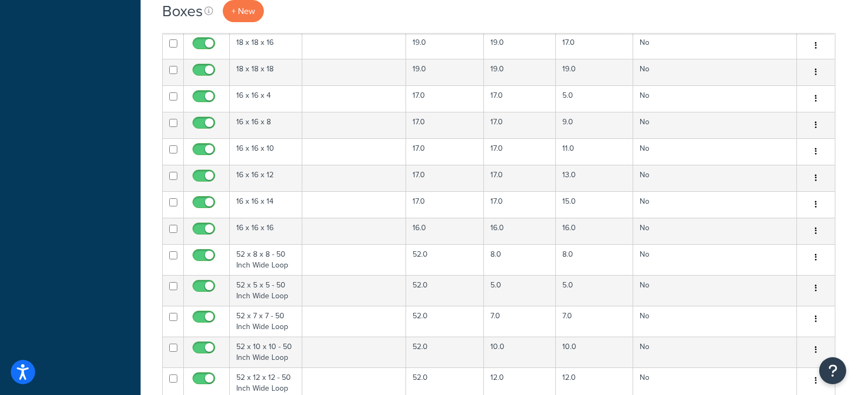
scroll to position [757, 0]
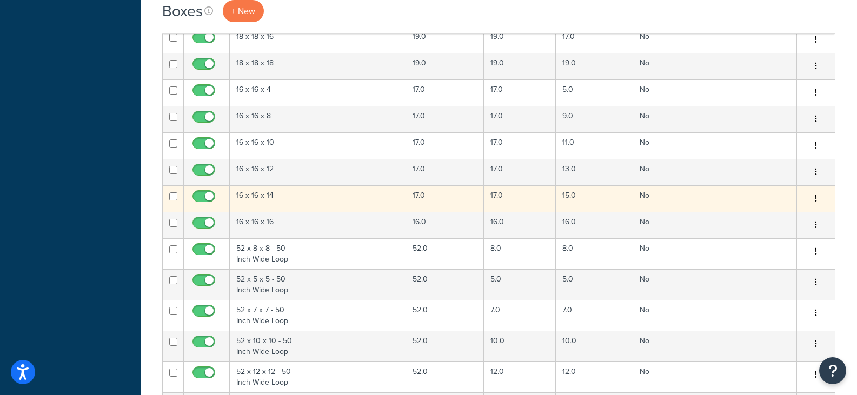
click at [447, 198] on td "17.0" at bounding box center [445, 198] width 78 height 26
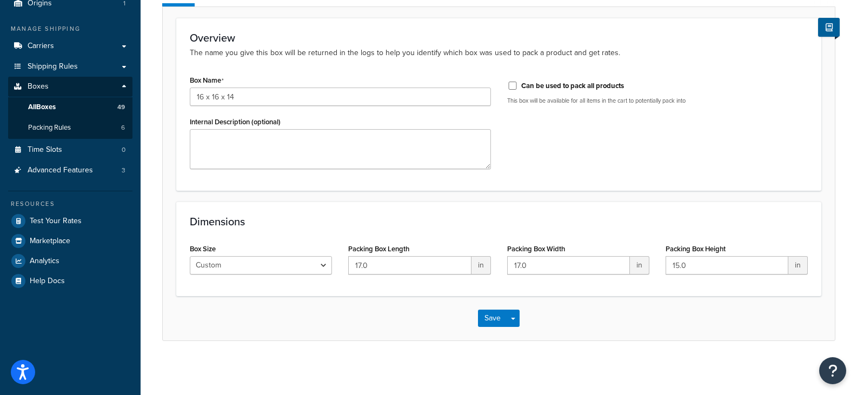
scroll to position [136, 0]
click at [402, 265] on input "17.0" at bounding box center [409, 265] width 123 height 18
type input "16"
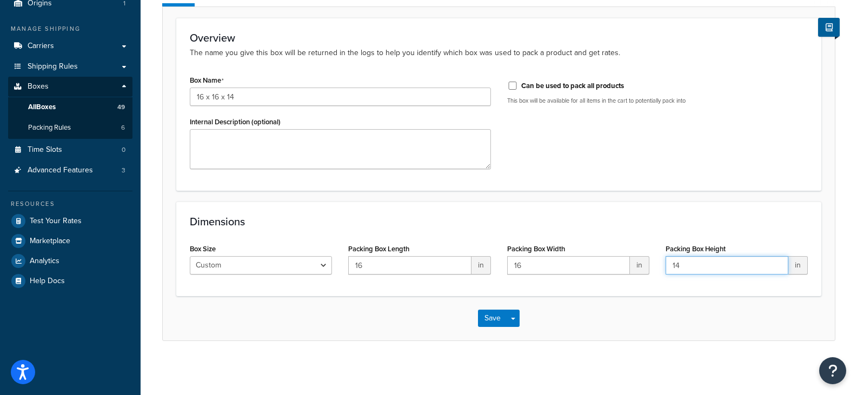
type input "14"
click button "Save" at bounding box center [492, 318] width 29 height 17
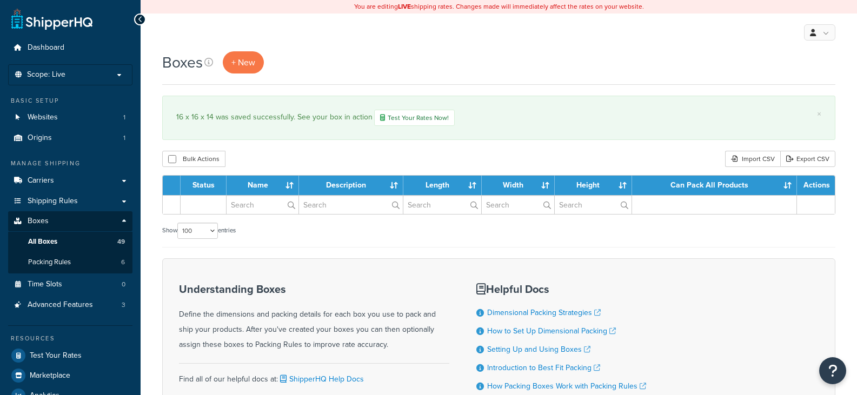
select select "100"
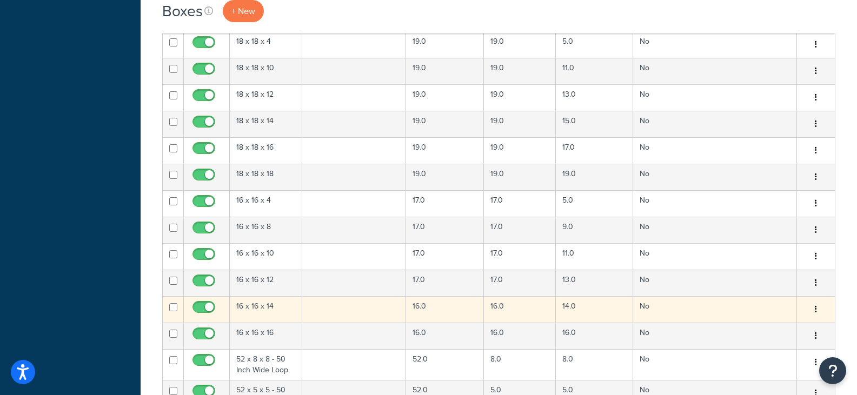
scroll to position [648, 0]
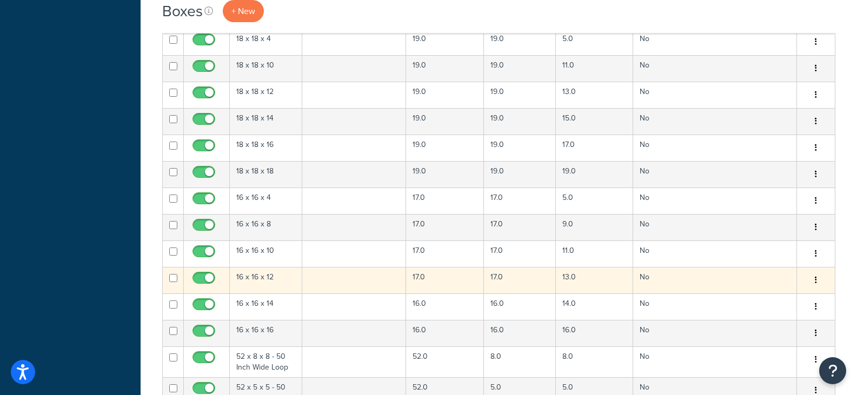
click at [448, 275] on td "17.0" at bounding box center [445, 280] width 78 height 26
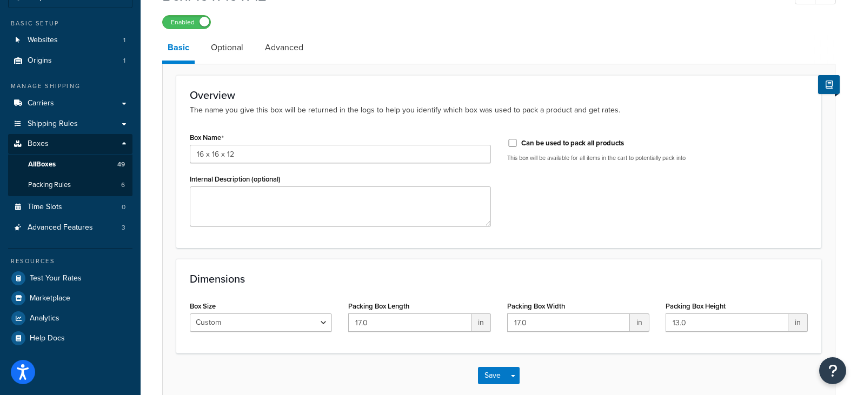
scroll to position [136, 0]
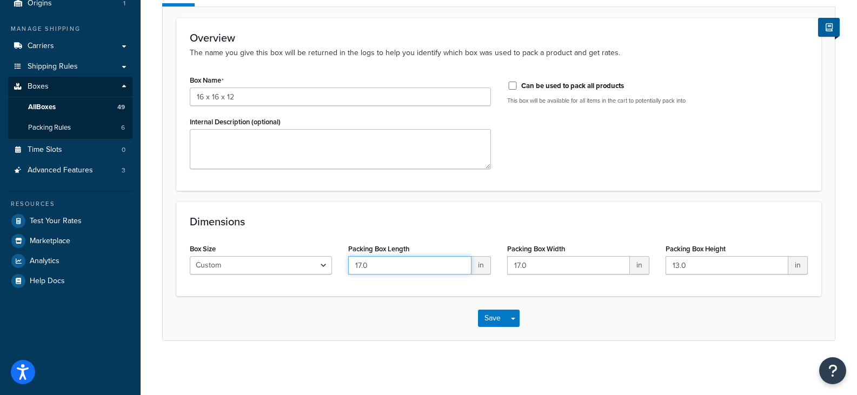
click at [444, 265] on input "17.0" at bounding box center [409, 265] width 123 height 18
type input "16"
type input "12"
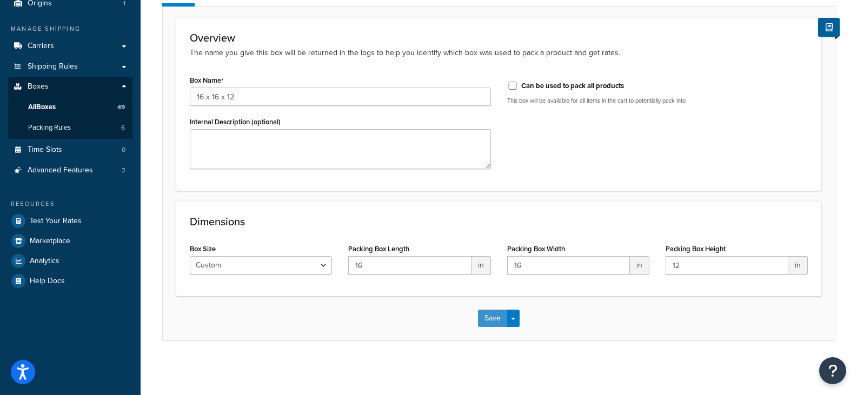
click button "Save" at bounding box center [492, 318] width 29 height 17
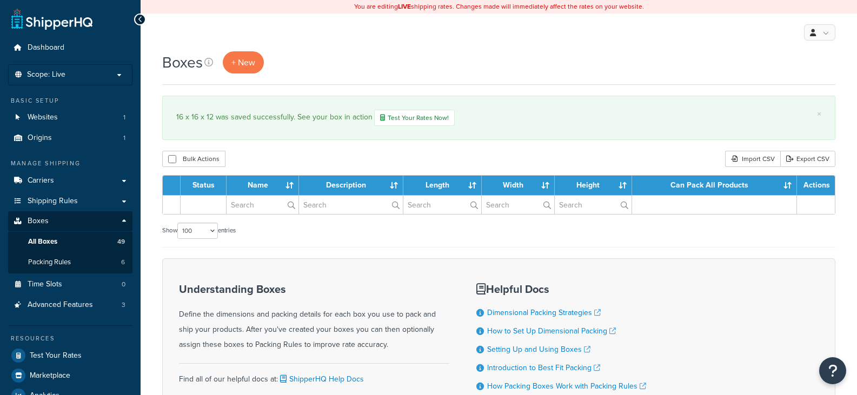
select select "100"
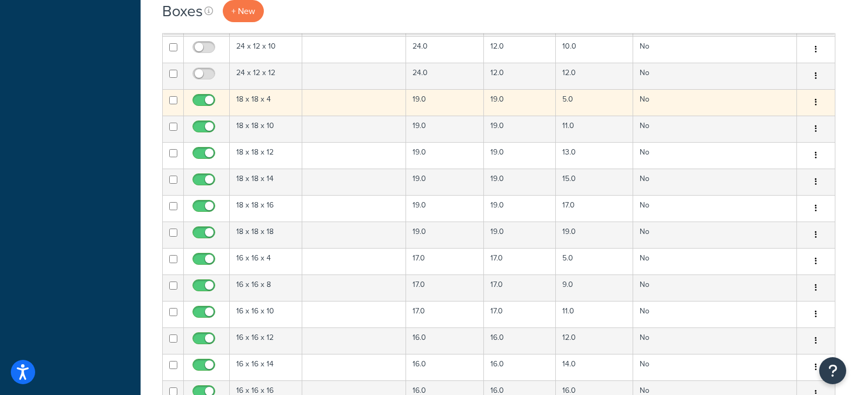
scroll to position [594, 0]
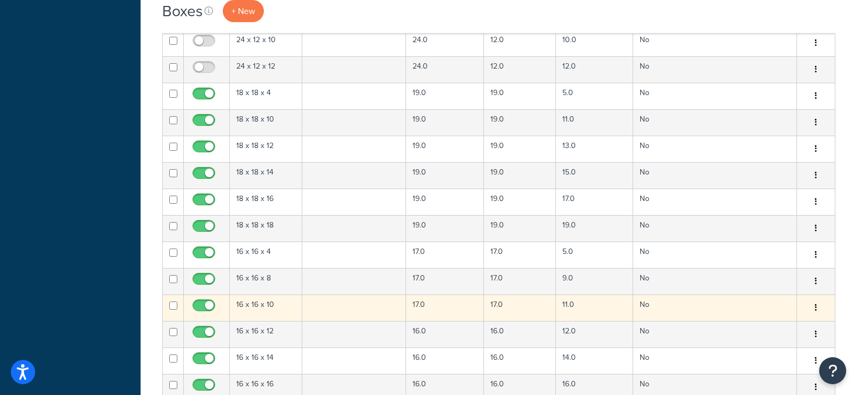
click at [450, 312] on td "17.0" at bounding box center [445, 308] width 78 height 26
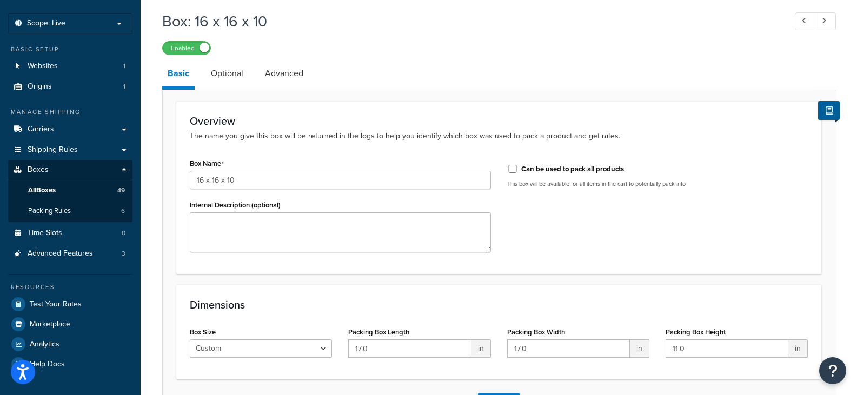
scroll to position [136, 0]
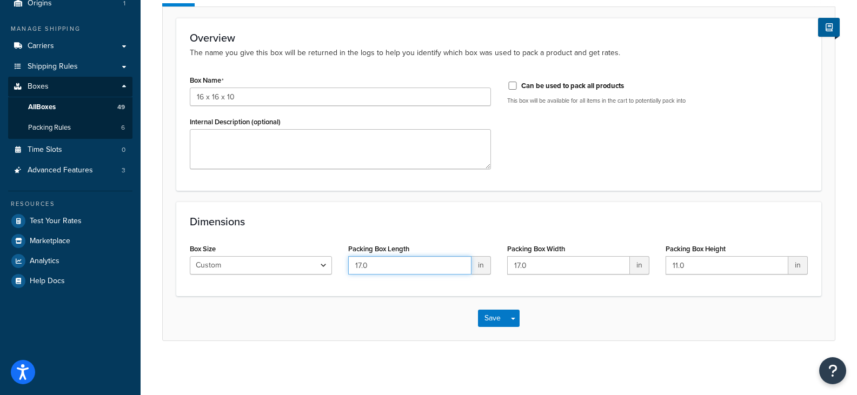
click at [390, 265] on input "17.0" at bounding box center [409, 265] width 123 height 18
click at [391, 265] on input "17.0" at bounding box center [409, 265] width 123 height 18
type input "16"
type input "10"
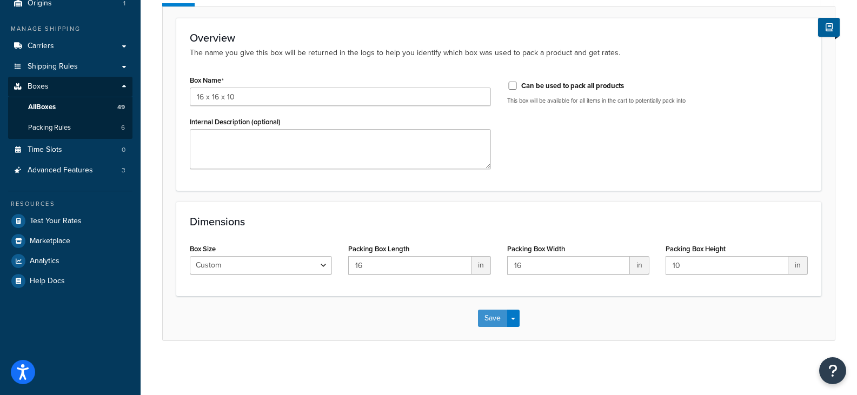
click button "Save" at bounding box center [492, 318] width 29 height 17
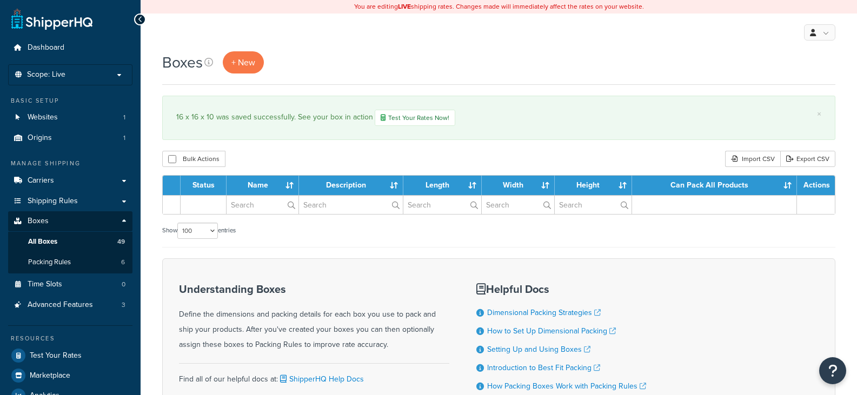
select select "100"
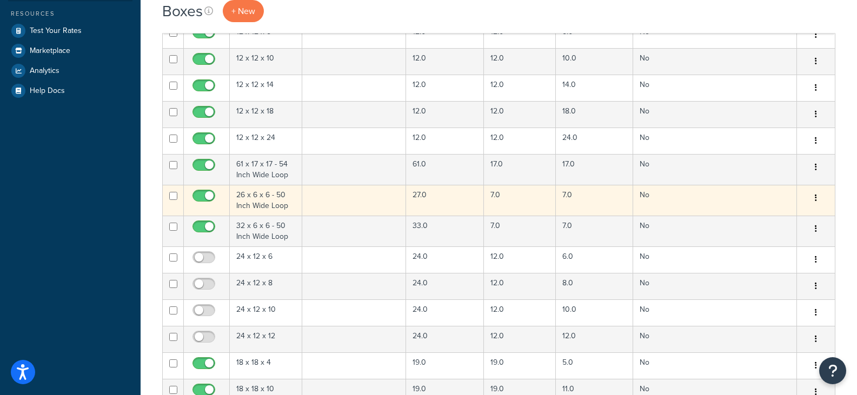
scroll to position [540, 0]
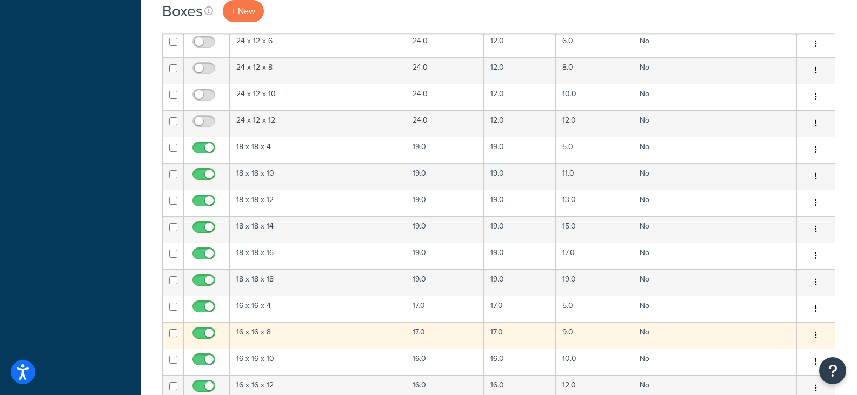
click at [453, 335] on td "17.0" at bounding box center [445, 335] width 78 height 26
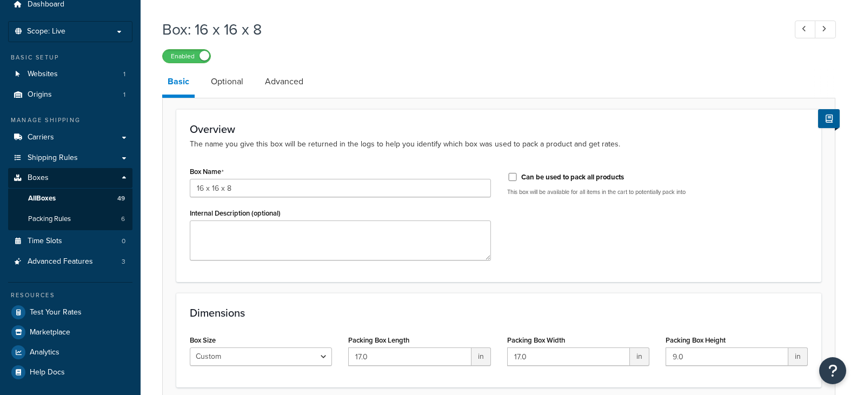
scroll to position [136, 0]
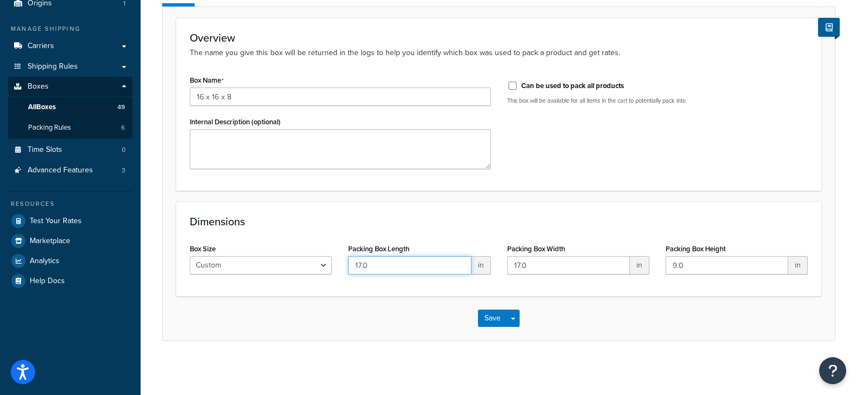
click at [393, 267] on input "17.0" at bounding box center [409, 265] width 123 height 18
click at [394, 267] on input "17.0" at bounding box center [409, 265] width 123 height 18
type input "16"
type input "8"
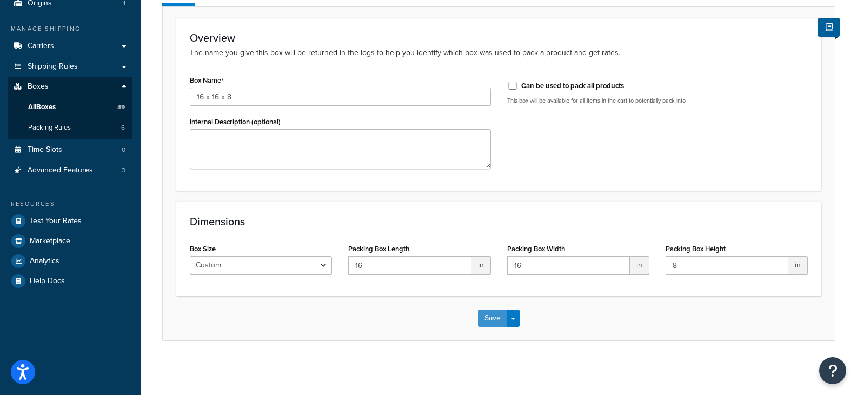
click button "Save" at bounding box center [492, 318] width 29 height 17
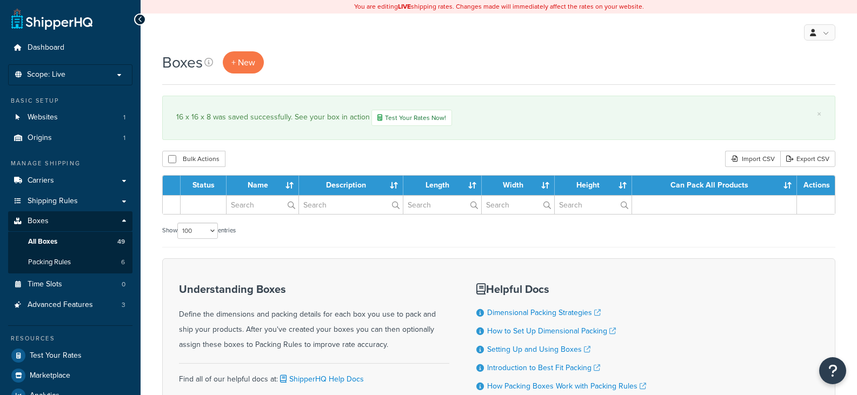
select select "100"
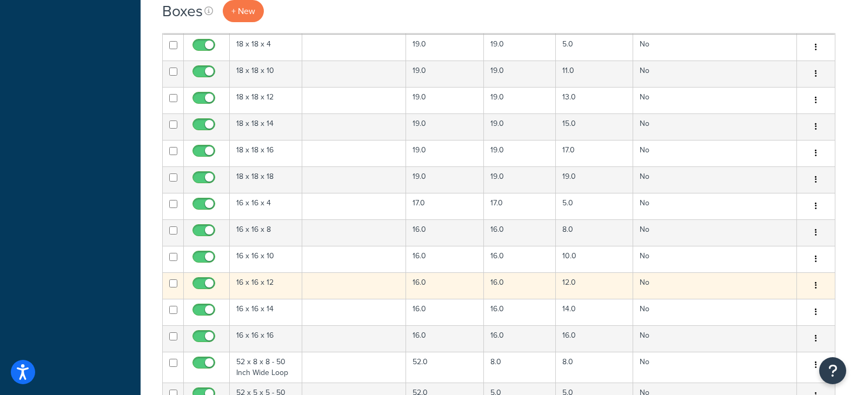
scroll to position [648, 0]
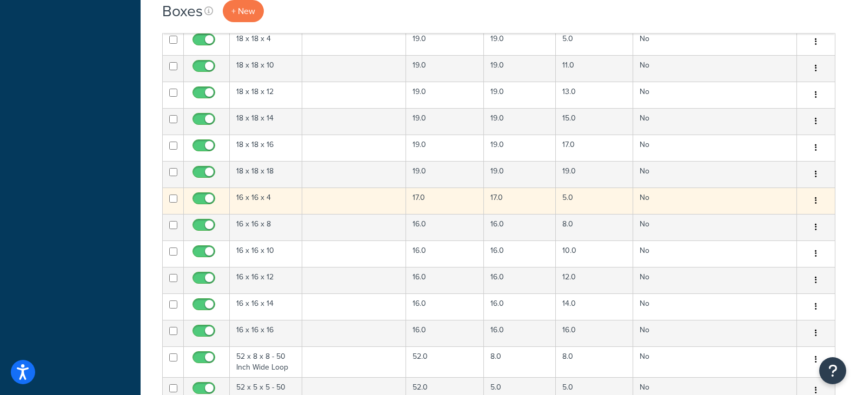
click at [393, 203] on td at bounding box center [354, 201] width 104 height 26
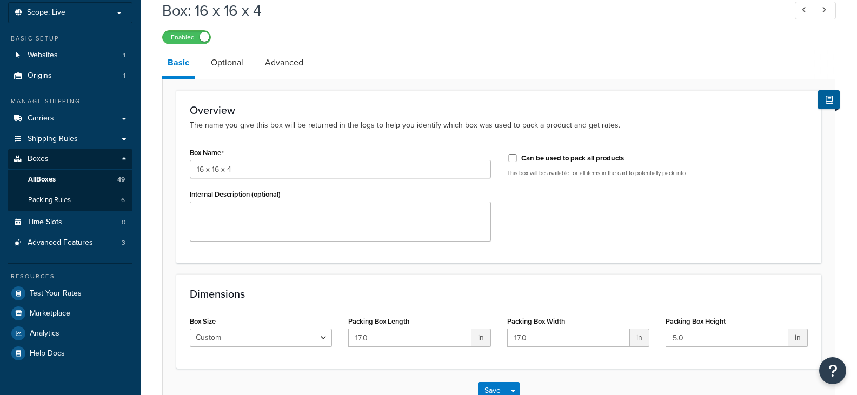
scroll to position [136, 0]
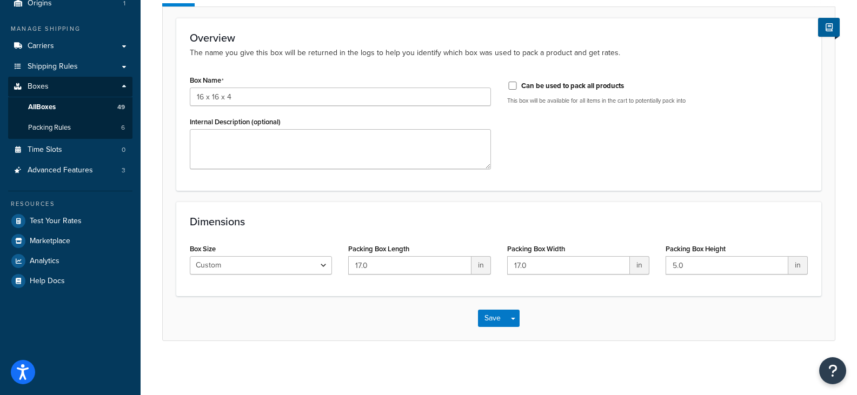
click at [377, 279] on div "Packing Box Length 17.0 in" at bounding box center [419, 262] width 158 height 42
click at [378, 272] on input "17.0" at bounding box center [409, 265] width 123 height 18
type input "16"
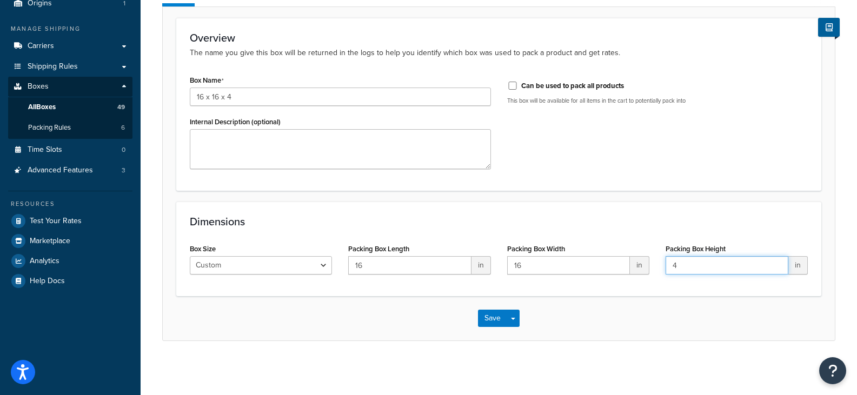
type input "4"
click button "Save" at bounding box center [492, 318] width 29 height 17
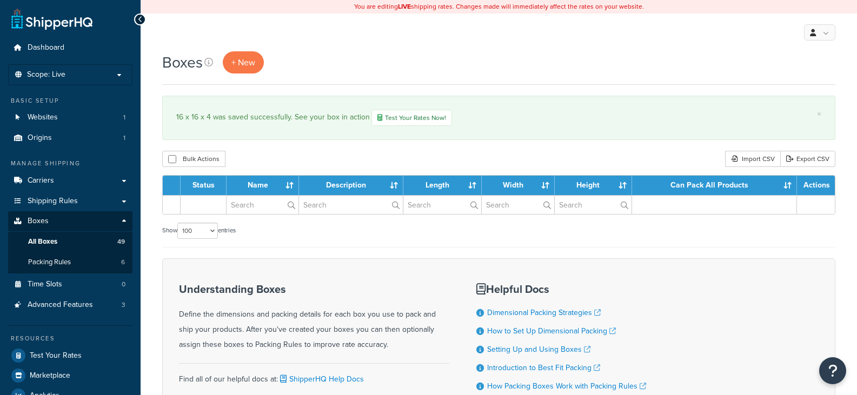
select select "100"
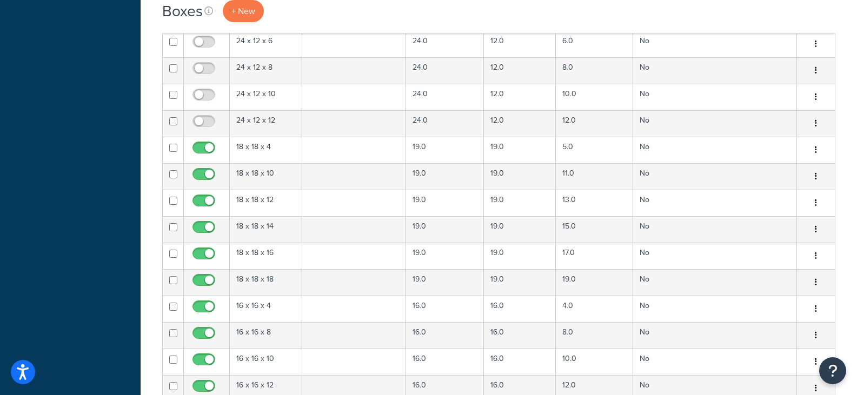
scroll to position [594, 0]
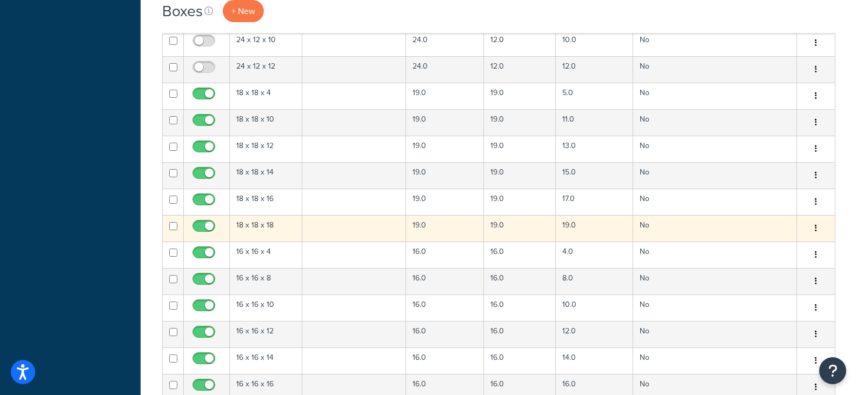
click at [394, 223] on td at bounding box center [354, 228] width 104 height 26
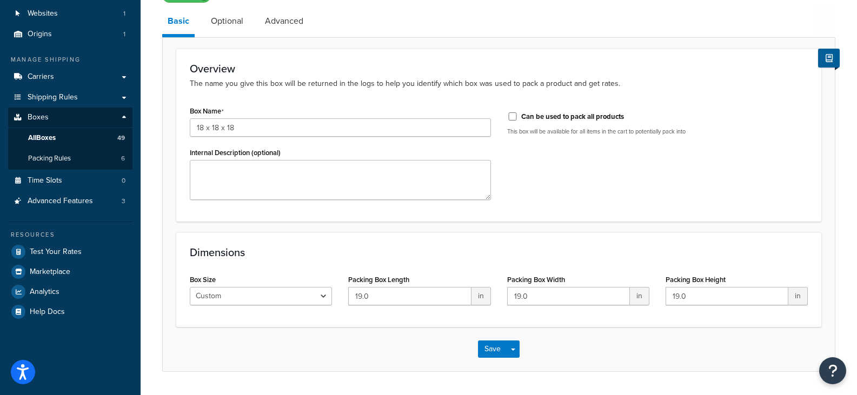
scroll to position [136, 0]
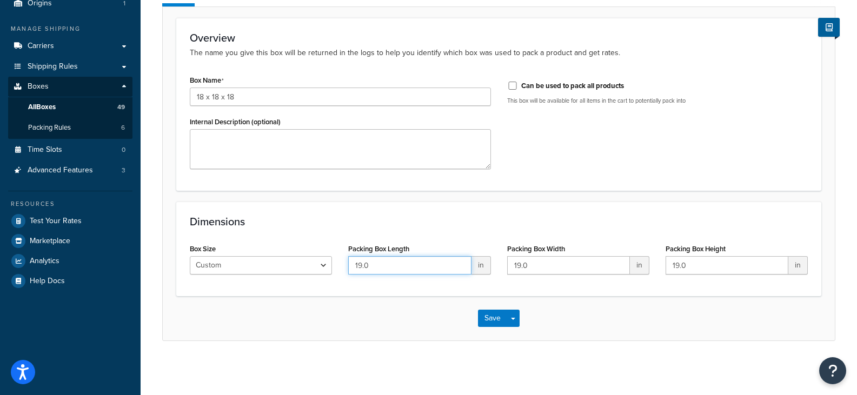
click at [393, 265] on input "19.0" at bounding box center [409, 265] width 123 height 18
type input "18"
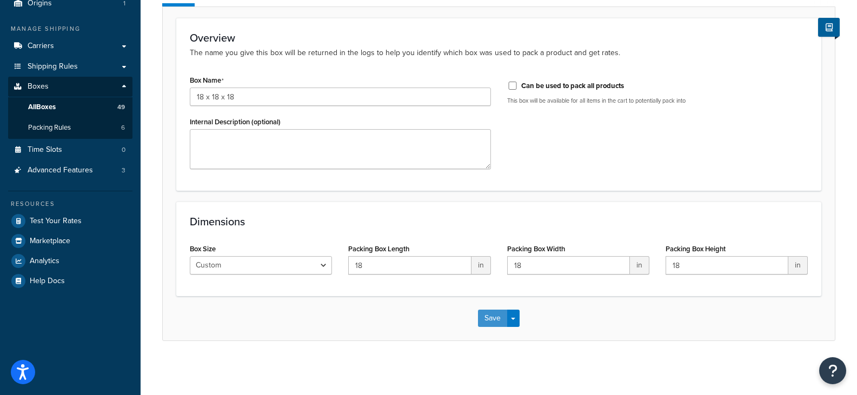
click button "Save" at bounding box center [492, 318] width 29 height 17
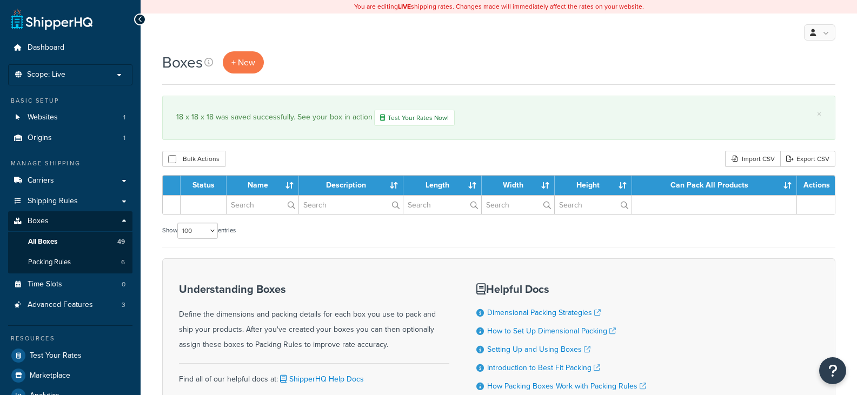
select select "100"
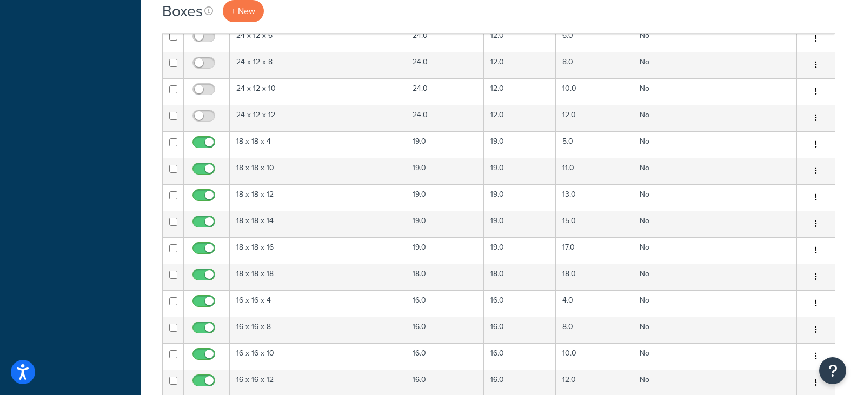
scroll to position [594, 0]
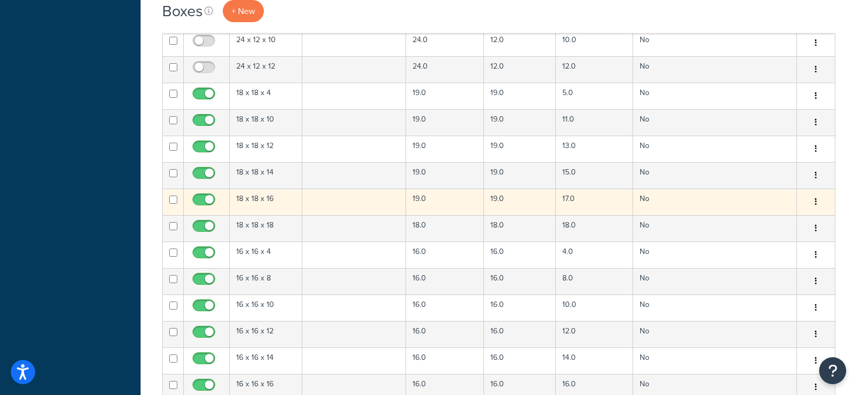
click at [443, 201] on td "19.0" at bounding box center [445, 202] width 78 height 26
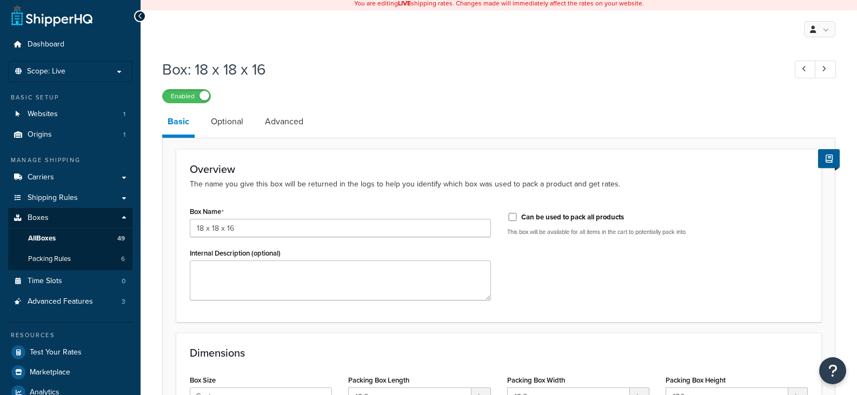
scroll to position [136, 0]
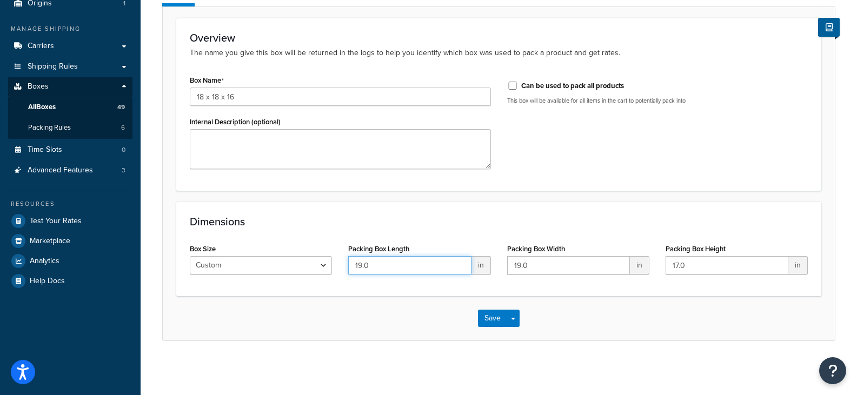
click at [404, 261] on input "19.0" at bounding box center [409, 265] width 123 height 18
click at [404, 260] on input "19.0" at bounding box center [409, 265] width 123 height 18
type input "18"
type input "16"
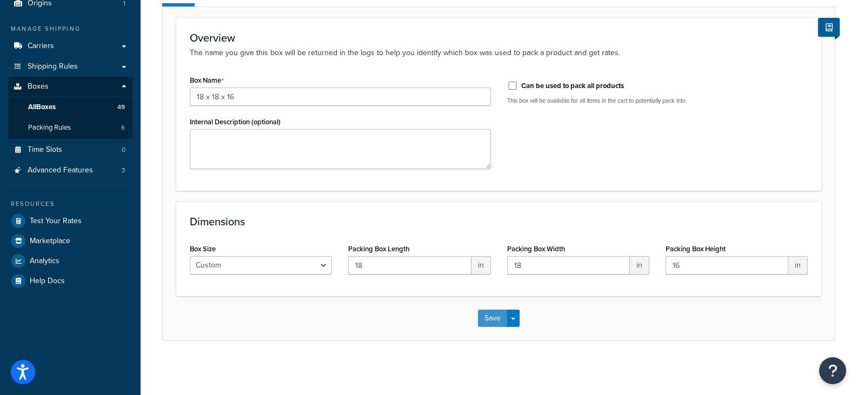
click button "Save" at bounding box center [492, 318] width 29 height 17
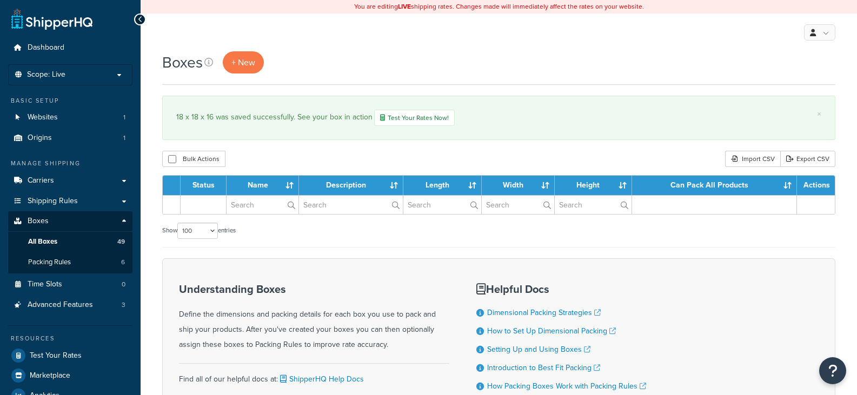
select select "100"
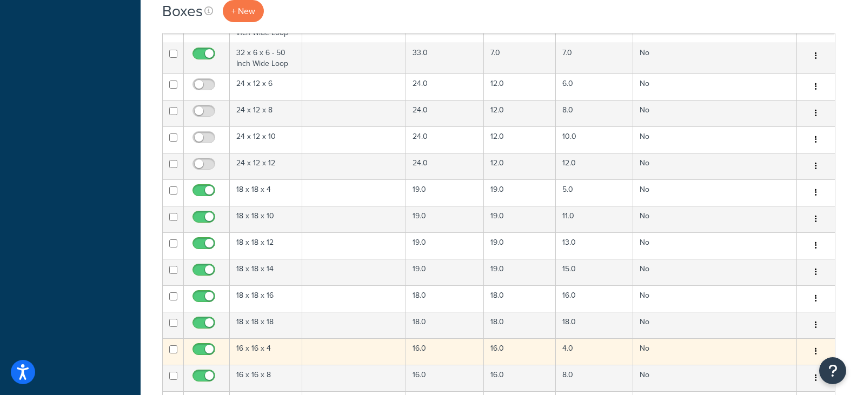
scroll to position [594, 0]
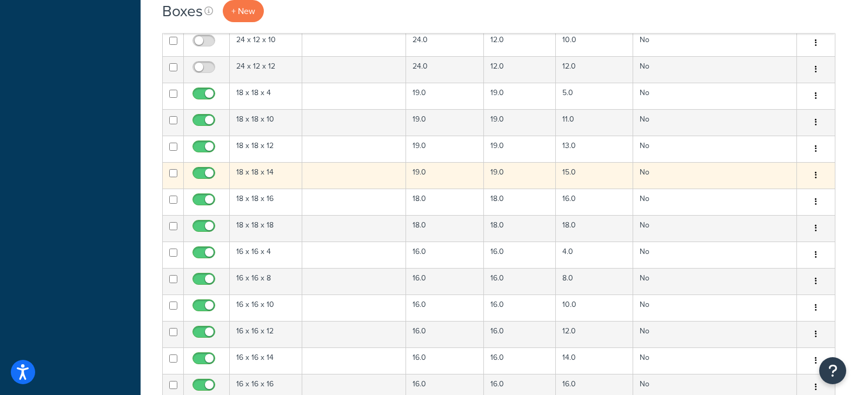
click at [447, 174] on td "19.0" at bounding box center [445, 175] width 78 height 26
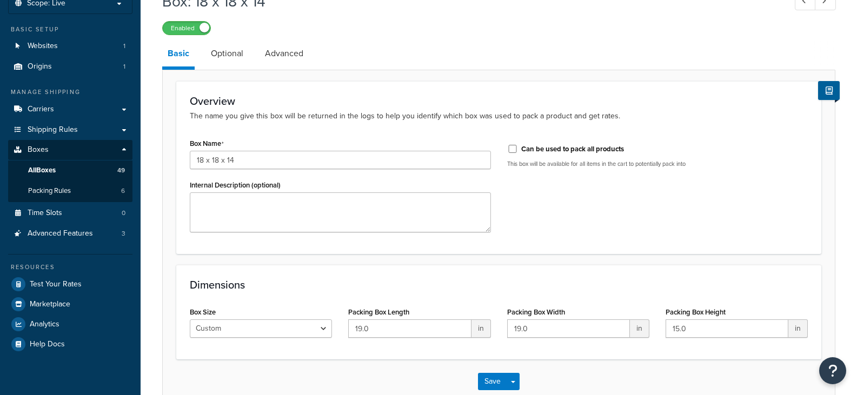
scroll to position [136, 0]
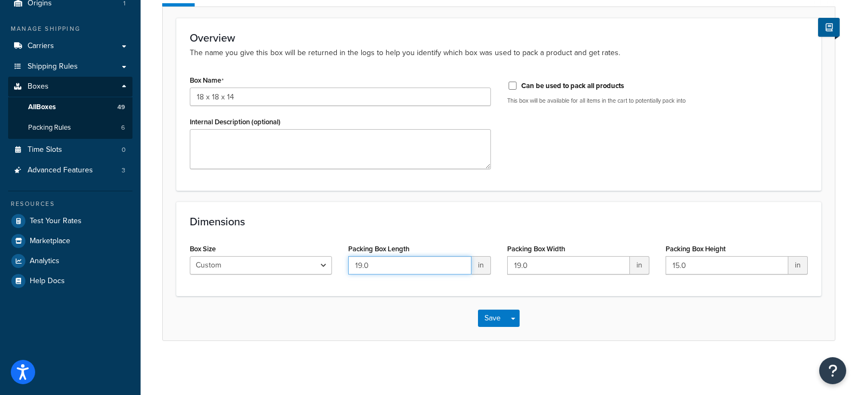
click at [406, 262] on input "19.0" at bounding box center [409, 265] width 123 height 18
type input "18"
type input "14"
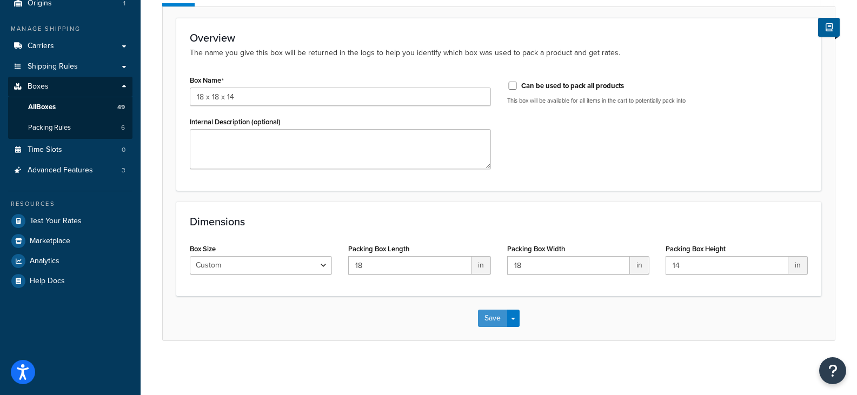
click button "Save" at bounding box center [492, 318] width 29 height 17
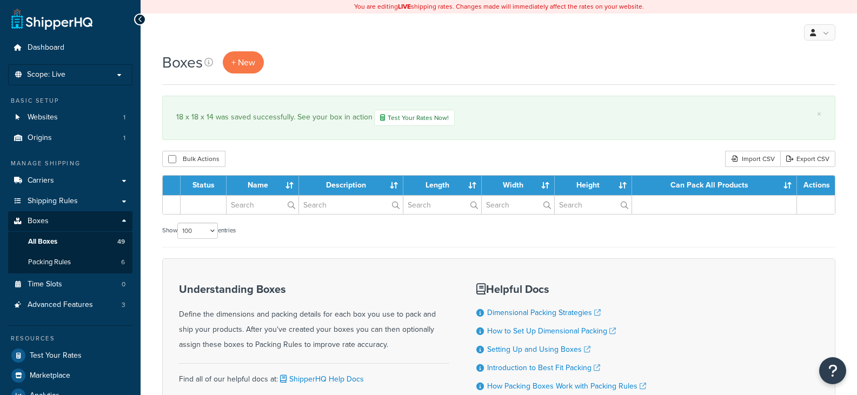
select select "100"
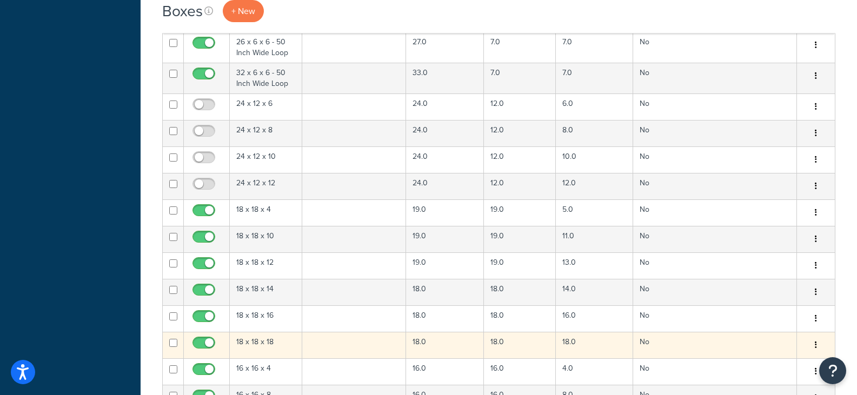
scroll to position [540, 0]
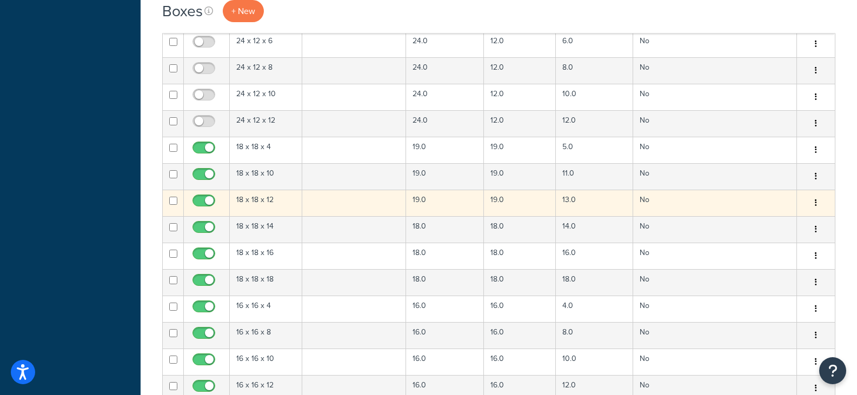
click at [465, 201] on td "19.0" at bounding box center [445, 203] width 78 height 26
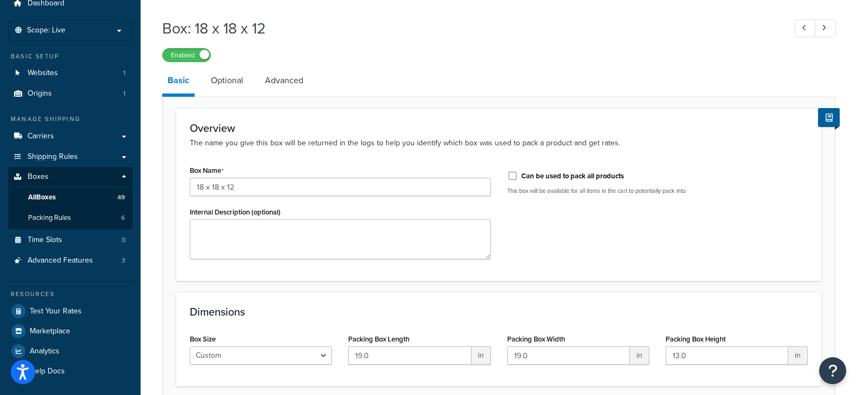
scroll to position [136, 0]
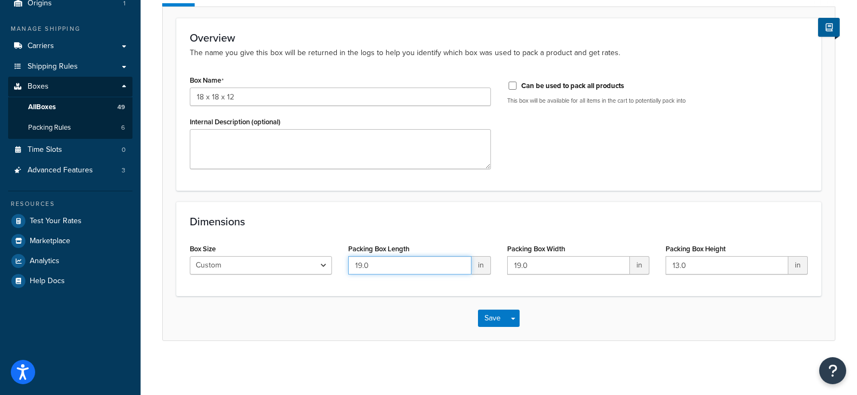
click at [382, 269] on input "19.0" at bounding box center [409, 265] width 123 height 18
type input "18"
type input "12"
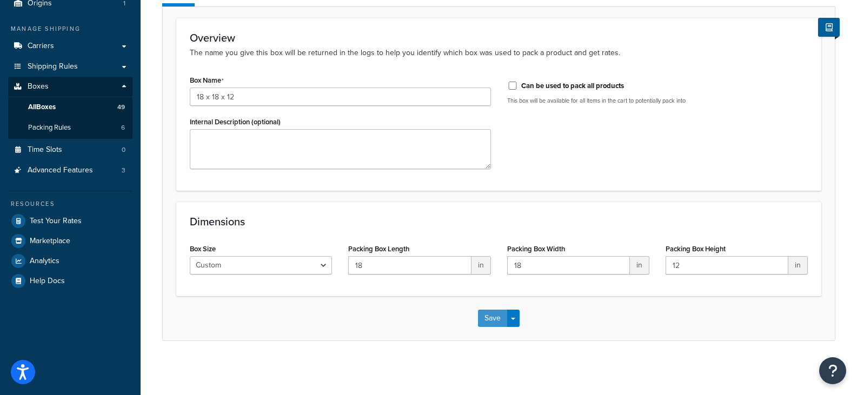
click button "Save" at bounding box center [492, 318] width 29 height 17
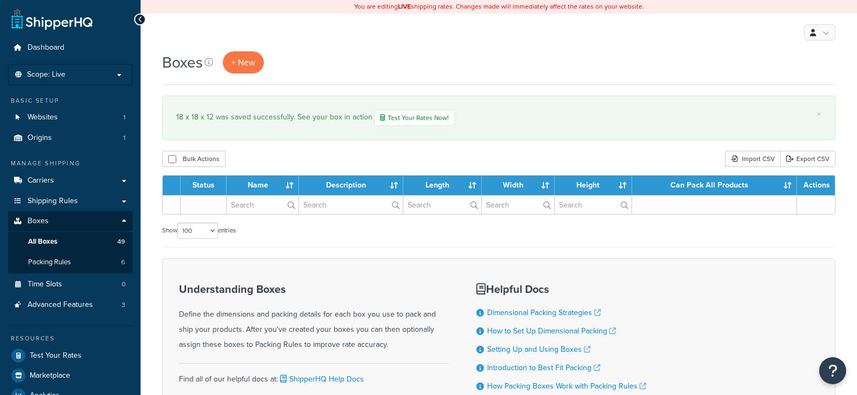
select select "100"
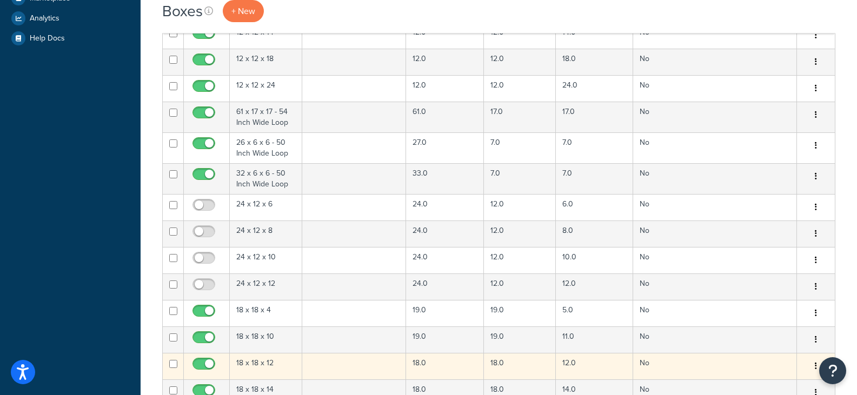
scroll to position [486, 0]
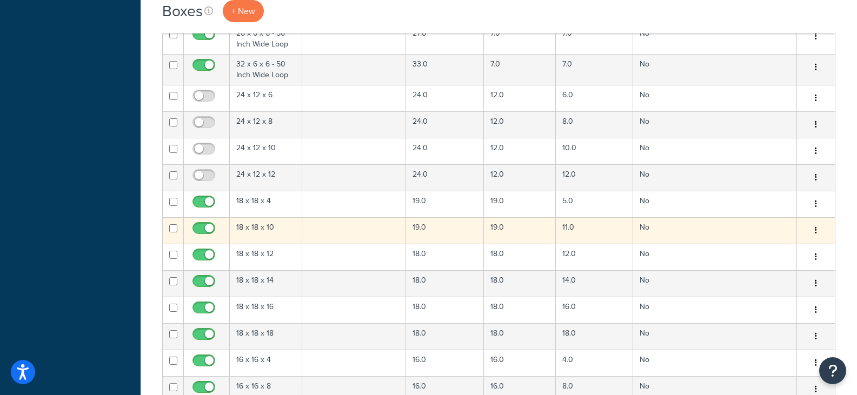
click at [442, 235] on td "19.0" at bounding box center [445, 230] width 78 height 26
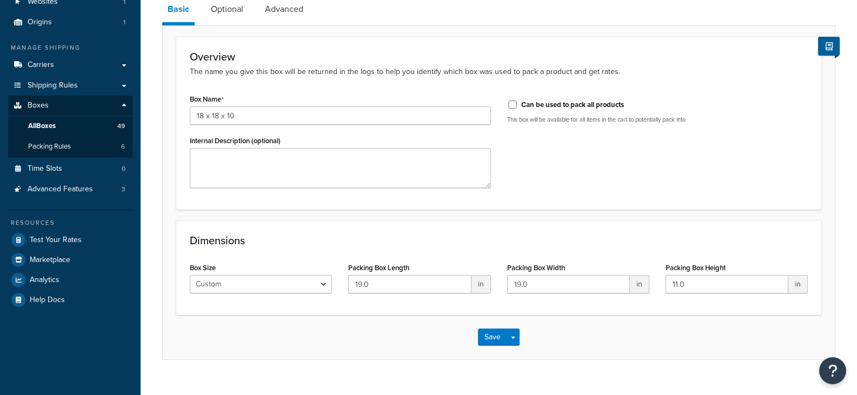
scroll to position [136, 0]
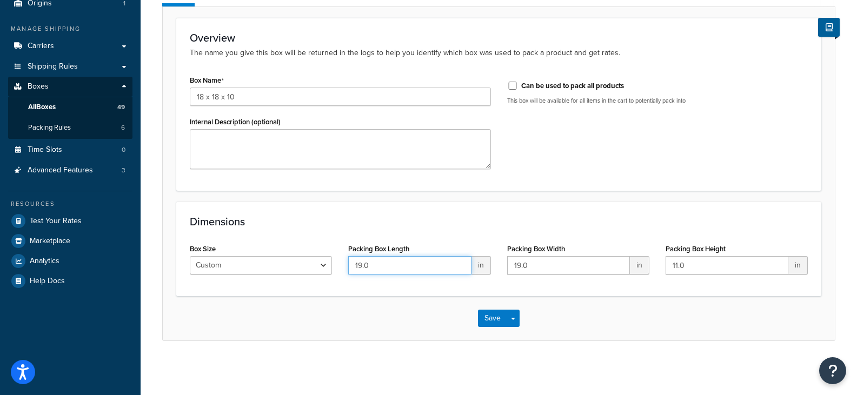
click at [395, 265] on input "19.0" at bounding box center [409, 265] width 123 height 18
type input "18"
type input "10"
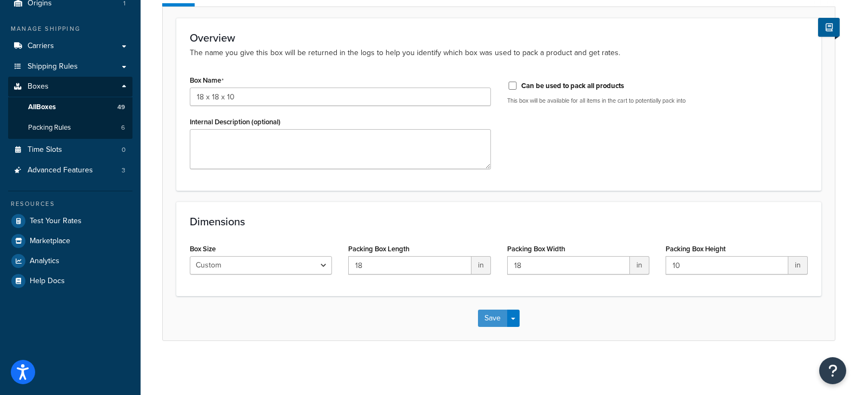
click button "Save" at bounding box center [492, 318] width 29 height 17
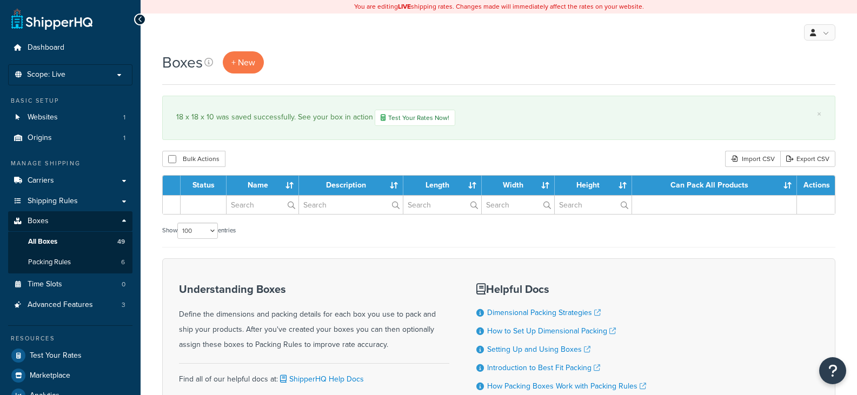
select select "100"
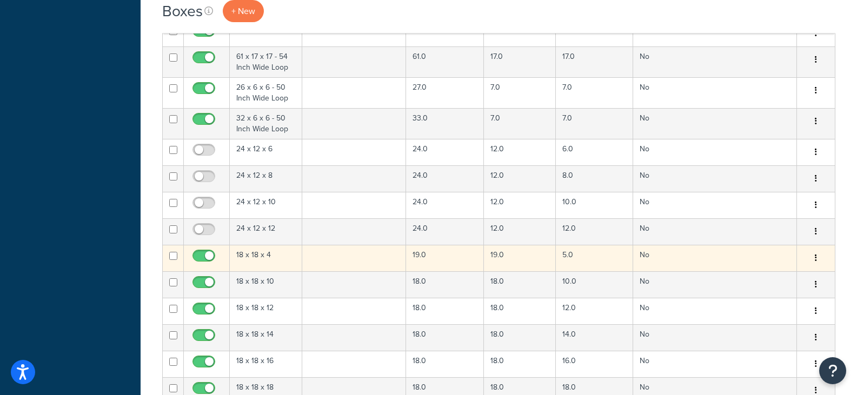
scroll to position [378, 0]
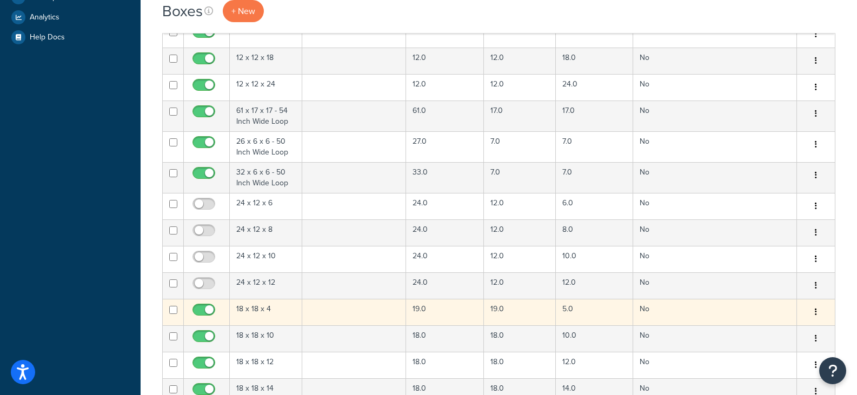
click at [459, 316] on td "19.0" at bounding box center [445, 312] width 78 height 26
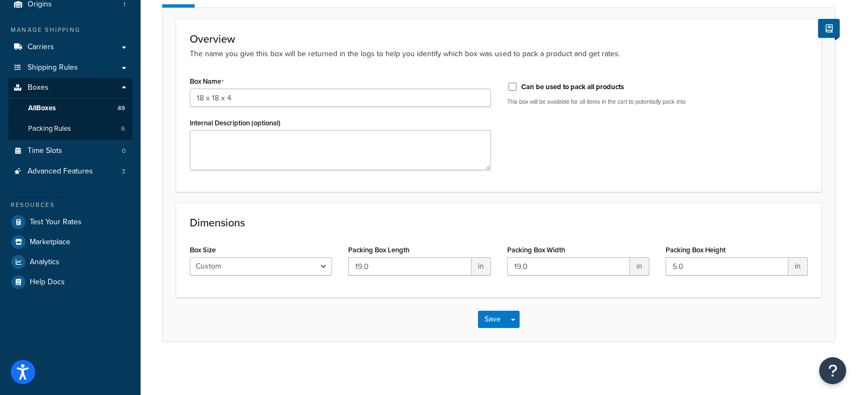
scroll to position [136, 0]
click at [423, 269] on input "19.0" at bounding box center [409, 265] width 123 height 18
click at [423, 268] on input "19.0" at bounding box center [409, 265] width 123 height 18
type input "18"
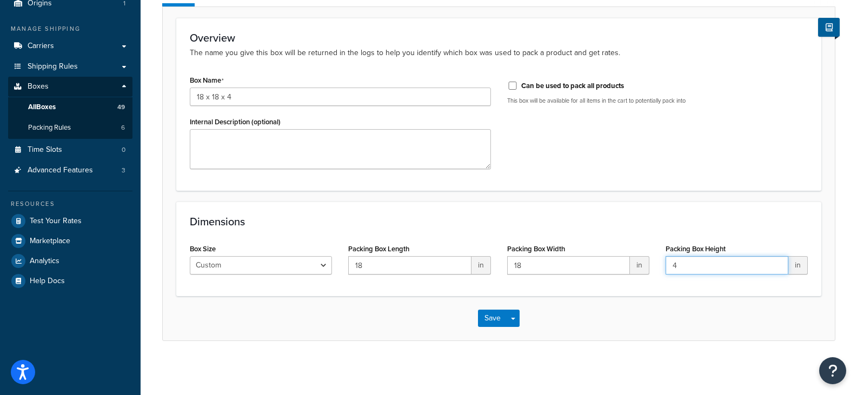
type input "4"
click button "Save" at bounding box center [492, 318] width 29 height 17
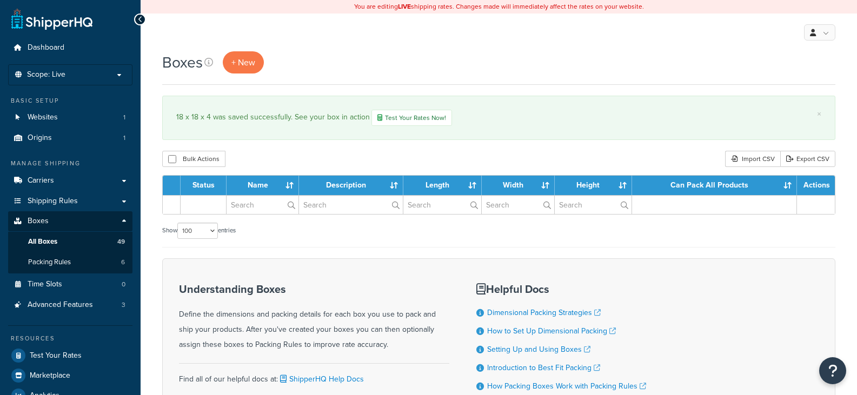
select select "100"
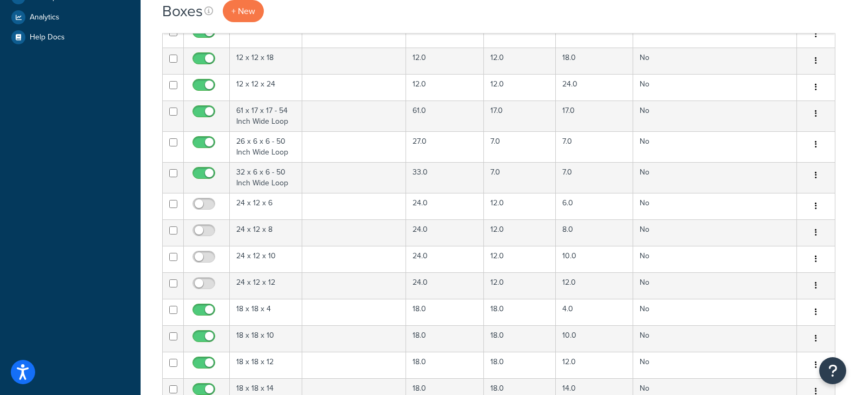
scroll to position [324, 0]
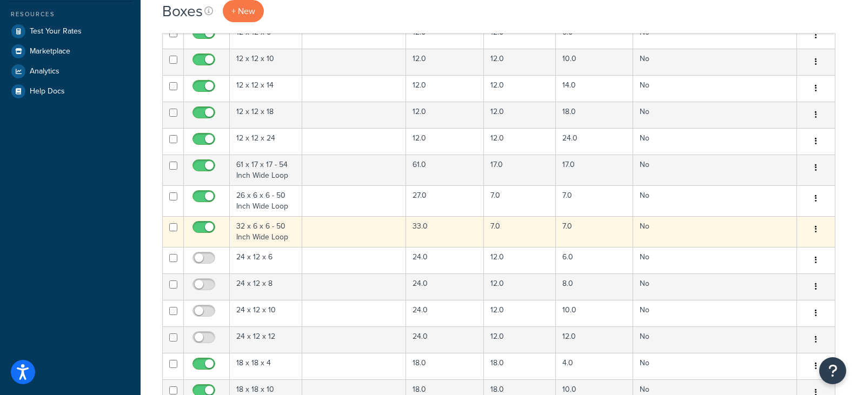
click at [451, 235] on td "33.0" at bounding box center [445, 231] width 78 height 31
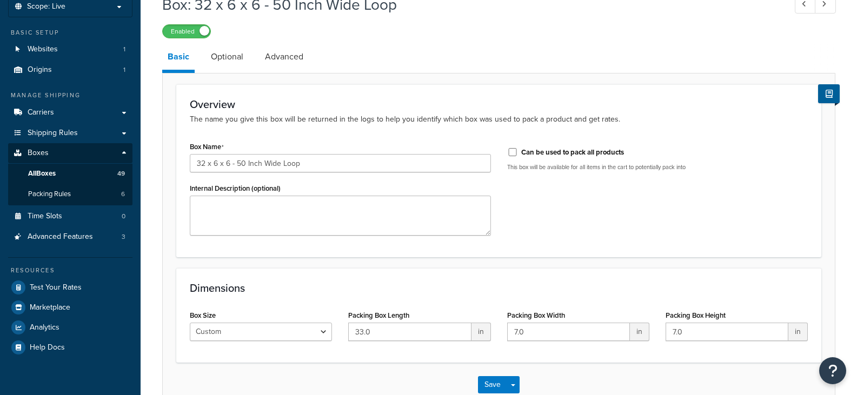
scroll to position [136, 0]
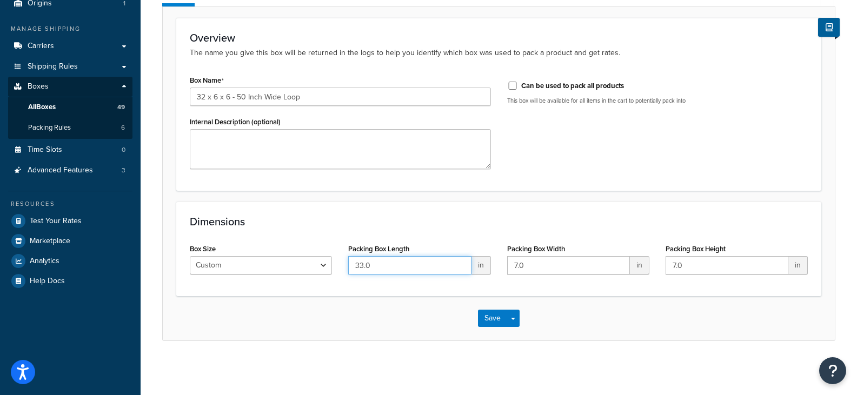
click at [412, 261] on input "33.0" at bounding box center [409, 265] width 123 height 18
click at [412, 260] on input "33.0" at bounding box center [409, 265] width 123 height 18
type input "32"
type input "6"
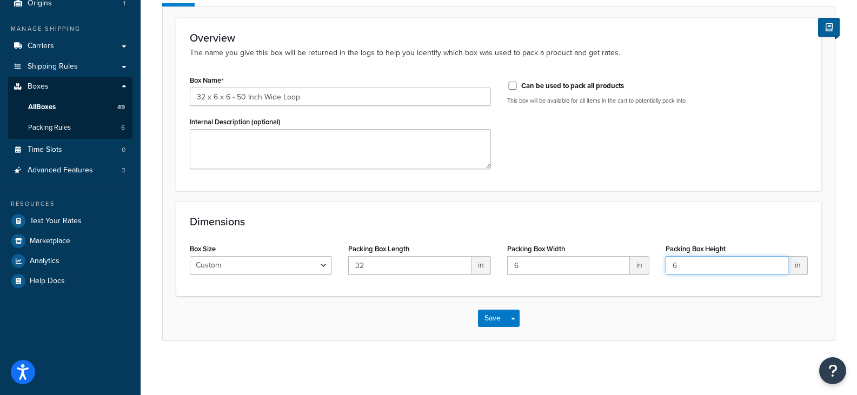
type input "6"
click button "Save" at bounding box center [492, 318] width 29 height 17
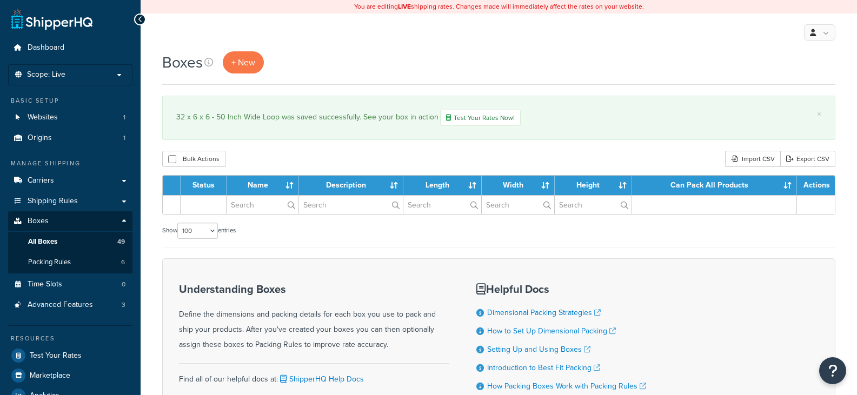
select select "100"
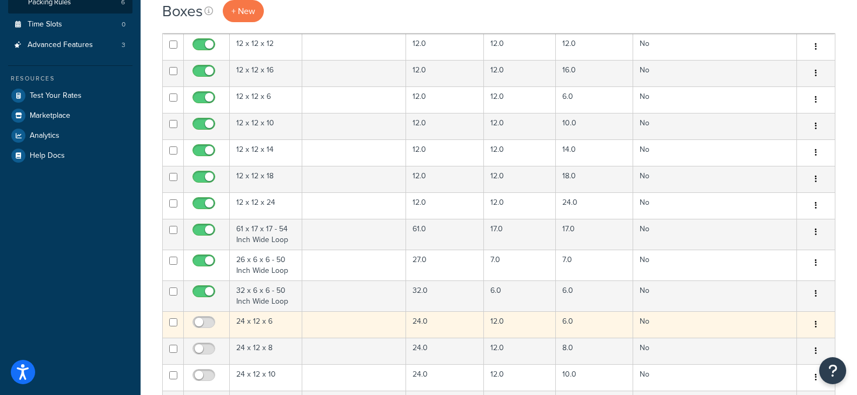
scroll to position [270, 0]
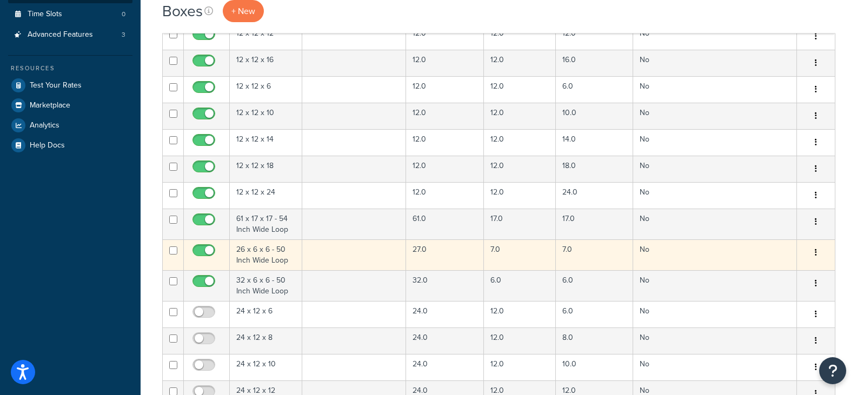
click at [443, 251] on td "27.0" at bounding box center [445, 254] width 78 height 31
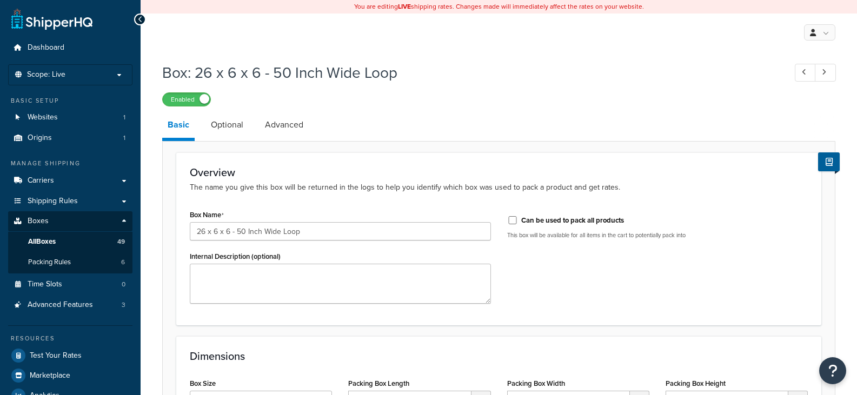
scroll to position [136, 0]
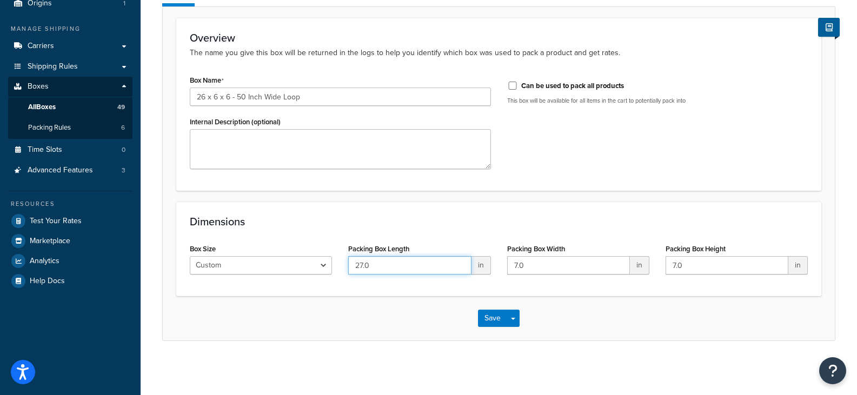
click at [387, 262] on input "27.0" at bounding box center [409, 265] width 123 height 18
click at [387, 261] on input "27.0" at bounding box center [409, 265] width 123 height 18
type input "26"
type input "6"
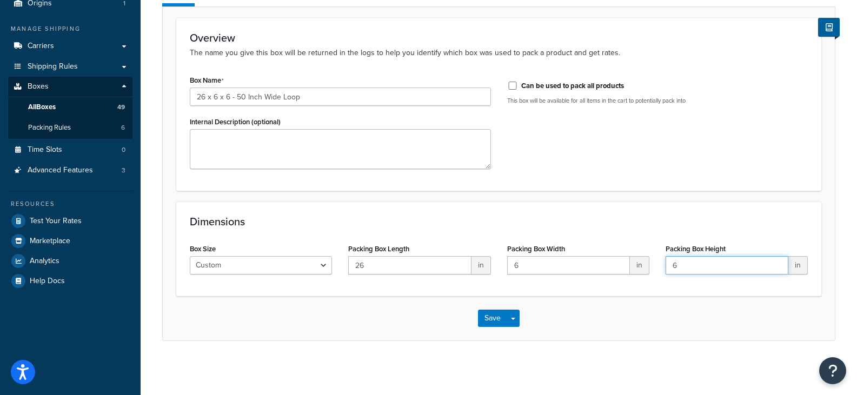
type input "6"
click button "Save" at bounding box center [492, 318] width 29 height 17
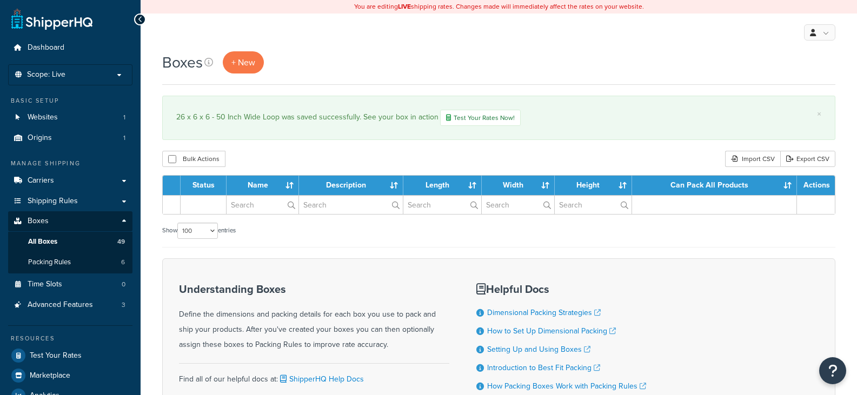
select select "100"
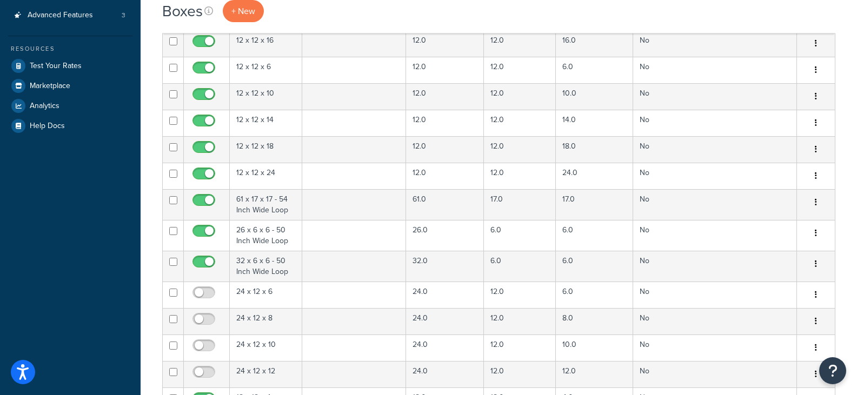
scroll to position [270, 0]
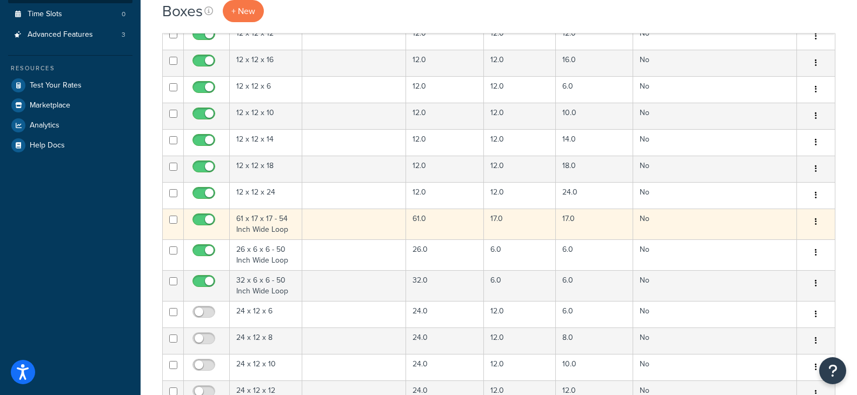
click at [452, 220] on td "61.0" at bounding box center [445, 224] width 78 height 31
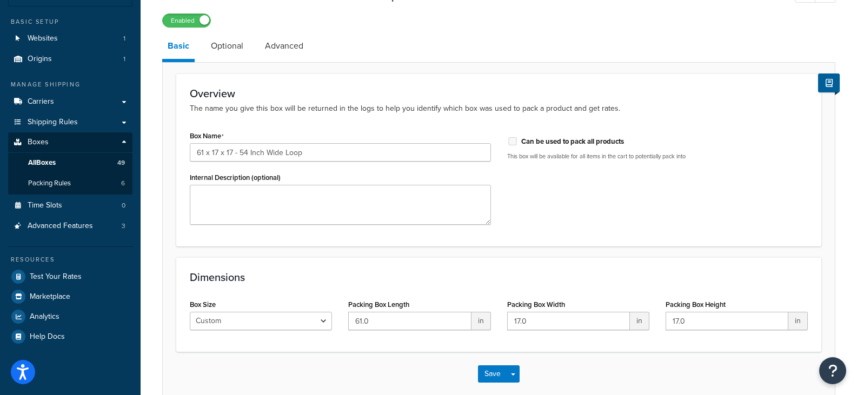
scroll to position [136, 0]
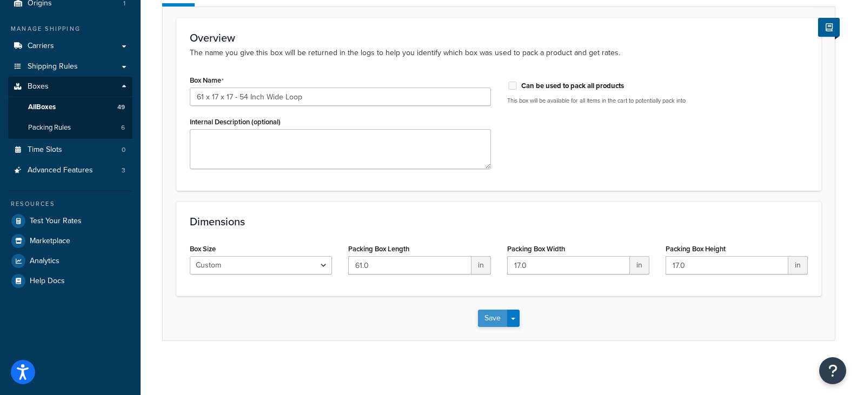
click at [498, 322] on button "Save" at bounding box center [492, 318] width 29 height 17
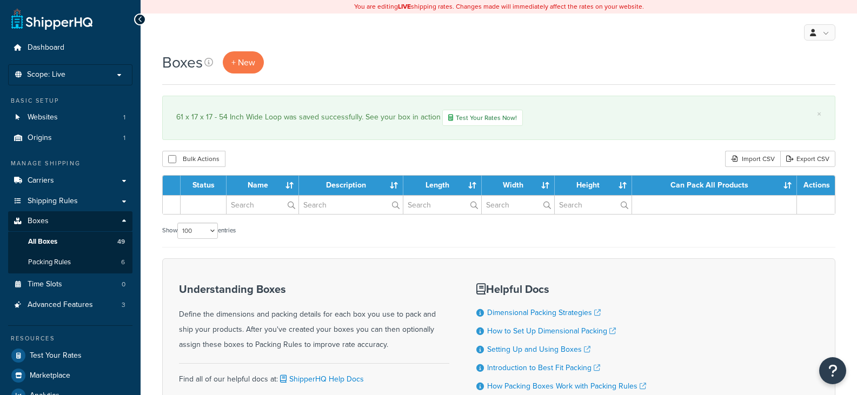
select select "100"
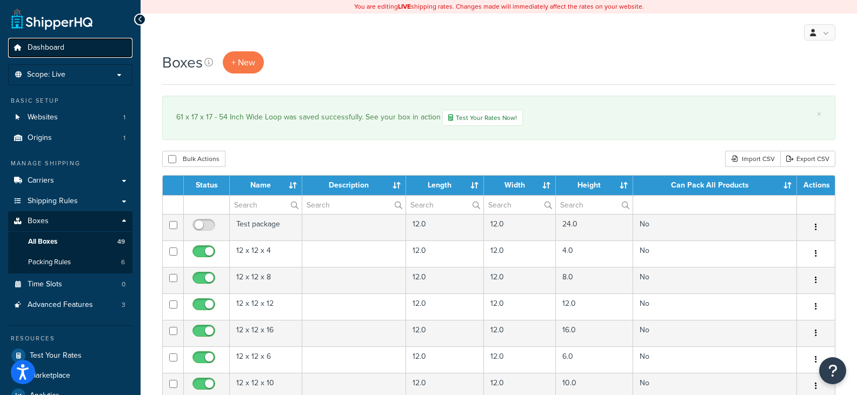
click at [46, 49] on span "Dashboard" at bounding box center [46, 47] width 37 height 9
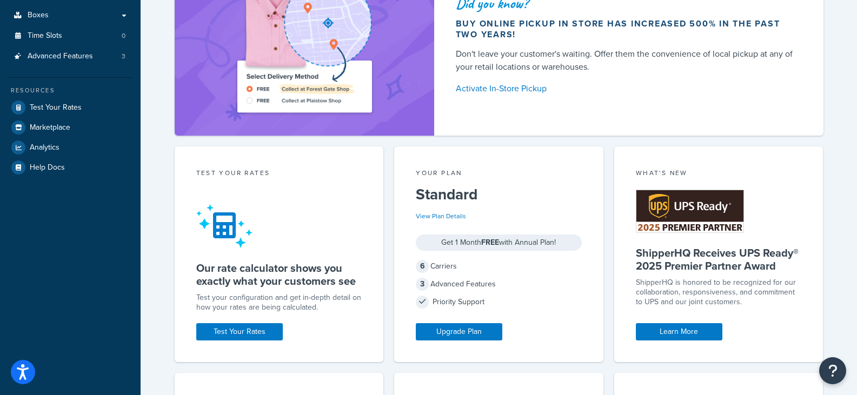
scroll to position [324, 0]
